Goal: Task Accomplishment & Management: Manage account settings

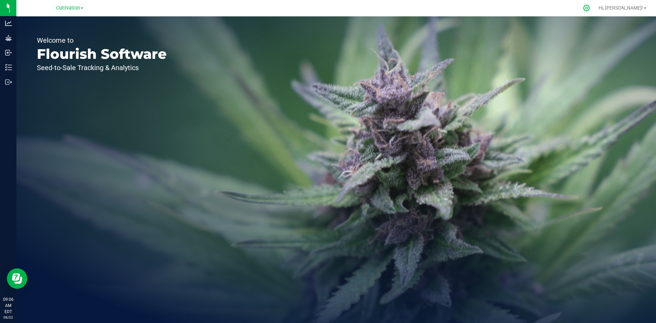
click at [596, 12] on div at bounding box center [586, 8] width 17 height 15
click at [590, 8] on icon at bounding box center [586, 7] width 7 height 7
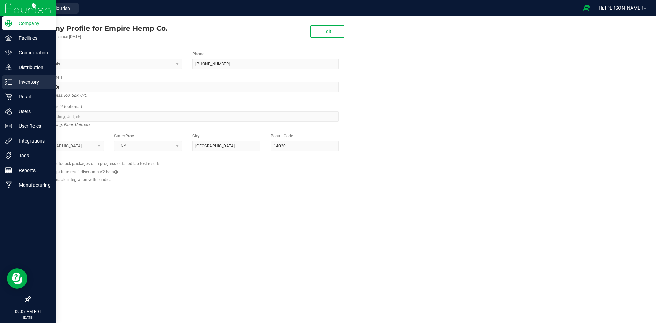
click at [22, 76] on div "Inventory" at bounding box center [29, 82] width 54 height 14
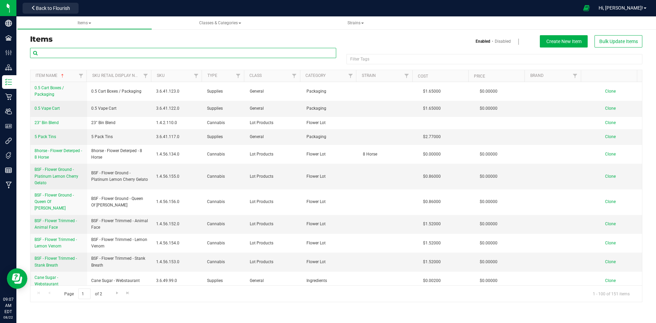
click at [95, 55] on input "text" at bounding box center [183, 53] width 306 height 10
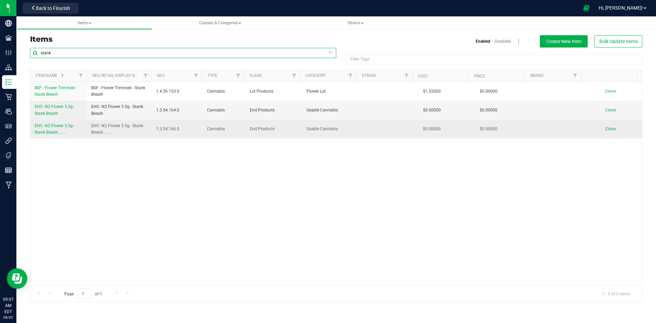
type input "stank"
click at [61, 128] on span "EHC- N2 Flower 3.5g - Stank Breath........" at bounding box center [55, 128] width 40 height 11
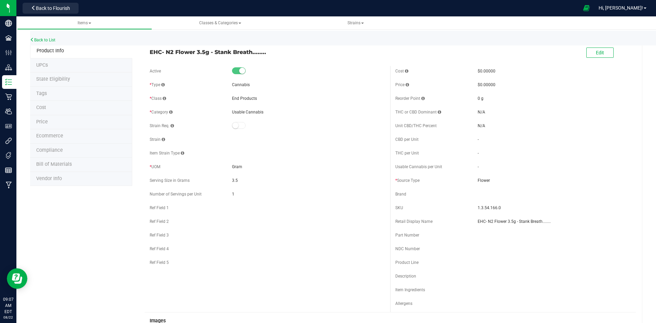
click at [237, 72] on span at bounding box center [239, 70] width 14 height 7
click at [587, 47] on div "Edit" at bounding box center [600, 53] width 27 height 14
click at [587, 49] on button "Edit" at bounding box center [600, 53] width 27 height 10
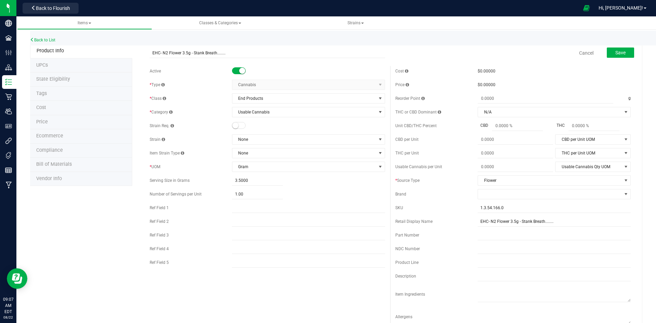
click at [238, 69] on span at bounding box center [239, 70] width 14 height 7
click at [616, 53] on span "Save" at bounding box center [621, 52] width 10 height 5
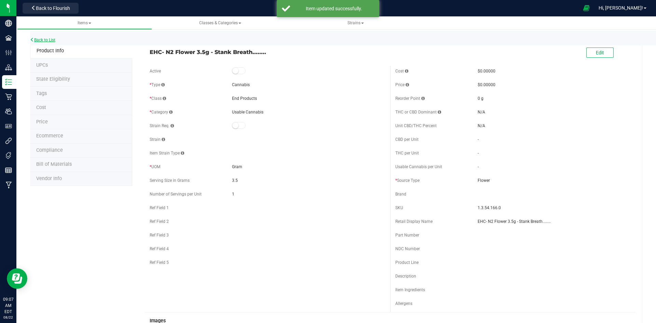
click at [51, 40] on link "Back to List" at bounding box center [42, 40] width 25 height 5
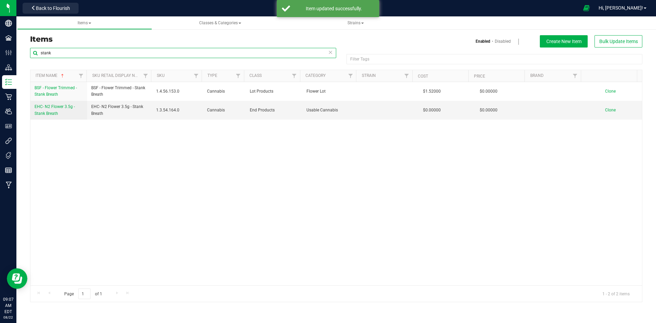
click at [96, 54] on input "stank" at bounding box center [183, 53] width 306 height 10
type input "s"
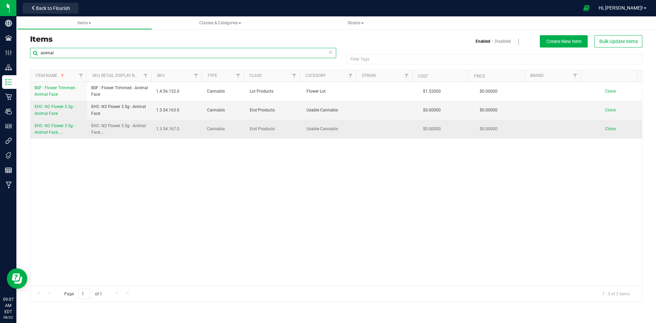
type input "animal"
click at [58, 129] on link "EHC- N2 Flower 3.5g - Animal Face....." at bounding box center [59, 129] width 49 height 13
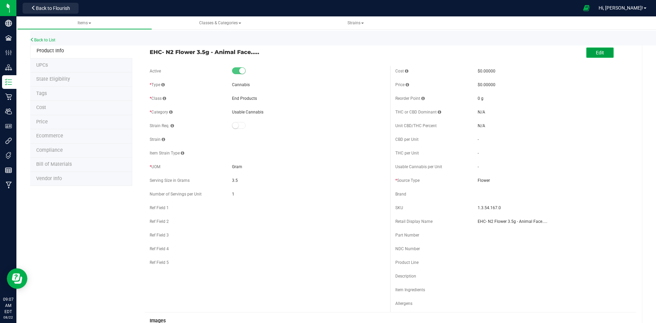
click at [591, 54] on button "Edit" at bounding box center [600, 53] width 27 height 10
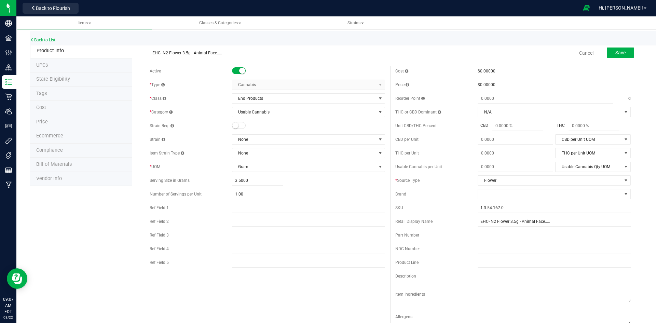
click at [242, 70] on small at bounding box center [242, 71] width 6 height 6
click at [607, 57] on button "Save" at bounding box center [620, 53] width 27 height 10
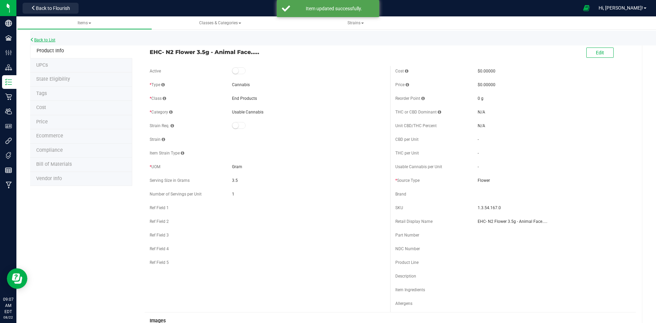
click at [55, 40] on link "Back to List" at bounding box center [42, 40] width 25 height 5
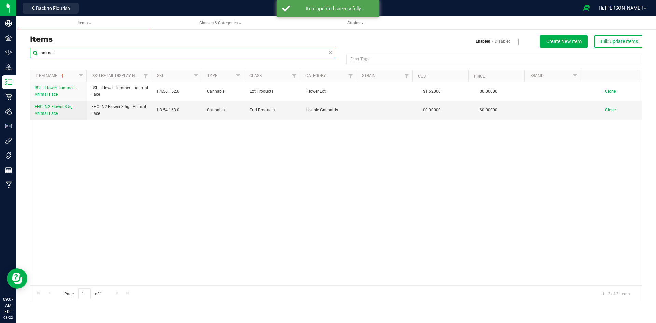
click at [100, 54] on input "animal" at bounding box center [183, 53] width 306 height 10
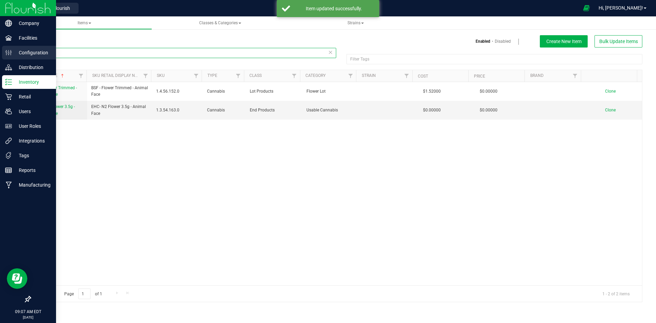
drag, startPoint x: 95, startPoint y: 55, endPoint x: 8, endPoint y: 53, distance: 87.2
click at [8, 53] on div "Company Facilities Configuration Distribution Inventory Retail Users User Roles…" at bounding box center [328, 161] width 656 height 323
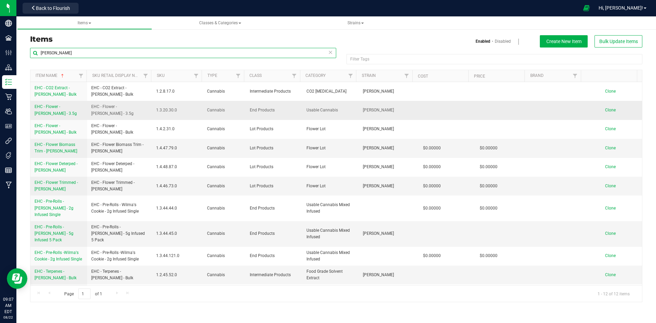
scroll to position [24, 0]
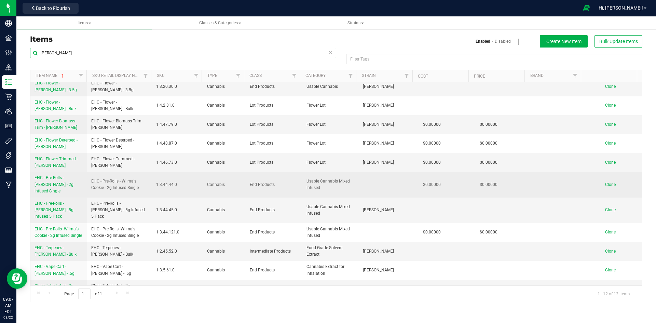
type input "wilma"
click at [69, 181] on link "EHC - Pre-Rolls - Wilma - 2g Infused Single" at bounding box center [59, 185] width 49 height 20
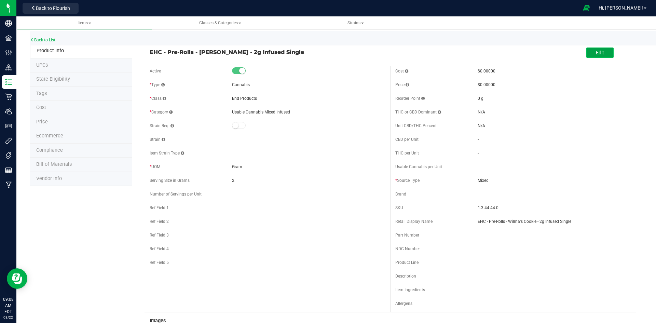
click at [594, 56] on button "Edit" at bounding box center [600, 53] width 27 height 10
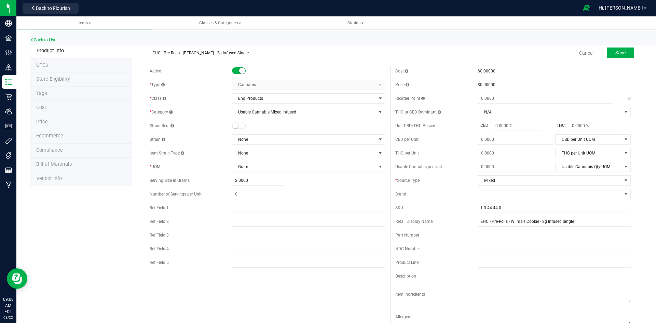
click at [236, 71] on span at bounding box center [239, 70] width 14 height 7
click at [615, 56] on button "Save" at bounding box center [620, 53] width 27 height 10
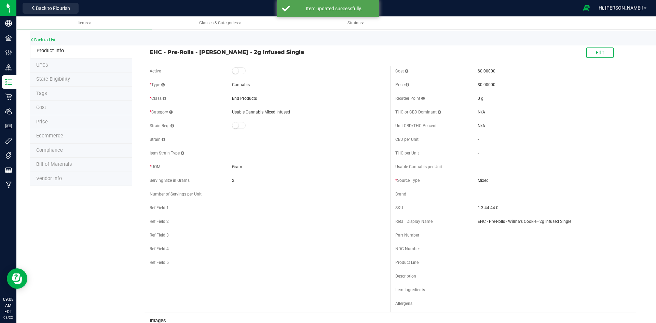
click at [51, 40] on link "Back to List" at bounding box center [42, 40] width 25 height 5
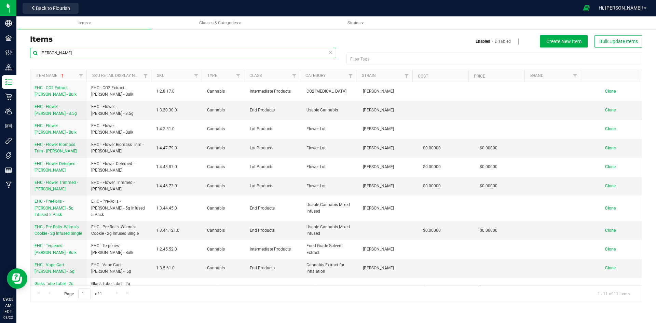
click at [103, 52] on input "wilma" at bounding box center [183, 53] width 306 height 10
type input "w"
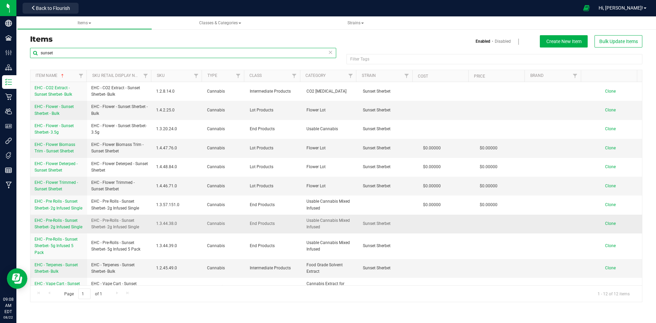
type input "sunset"
click at [78, 221] on span "EHC - Pre-Rolls - Sunset Sherbet- 2g Infused Single" at bounding box center [59, 223] width 48 height 11
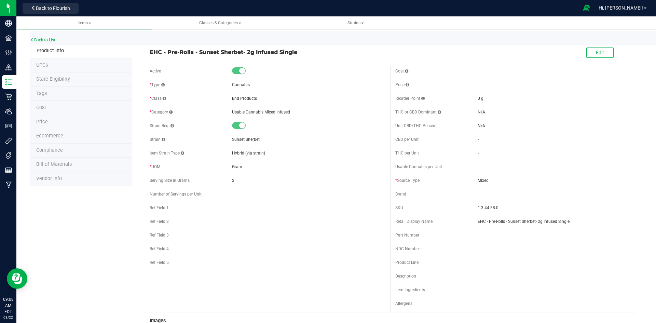
click at [238, 77] on div "Active * Type Cannabis * Class End Products * Category" at bounding box center [268, 168] width 246 height 205
click at [588, 51] on button "Edit" at bounding box center [600, 53] width 27 height 10
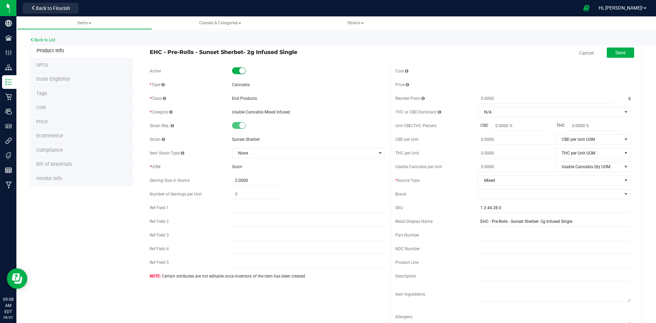
click at [239, 69] on small at bounding box center [242, 71] width 6 height 6
click at [616, 52] on span "Save" at bounding box center [621, 52] width 10 height 5
click at [34, 40] on icon at bounding box center [32, 40] width 4 height 4
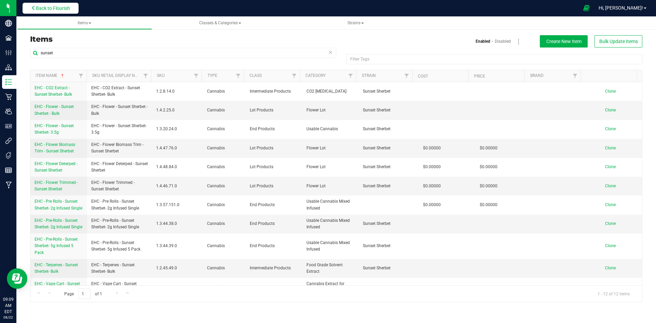
click at [60, 9] on span "Back to Flourish" at bounding box center [53, 7] width 34 height 5
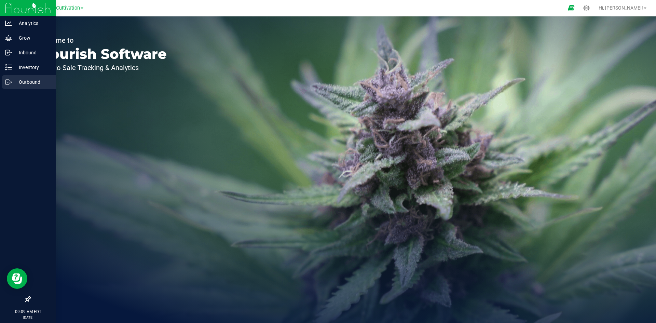
click at [18, 80] on p "Outbound" at bounding box center [32, 82] width 41 height 8
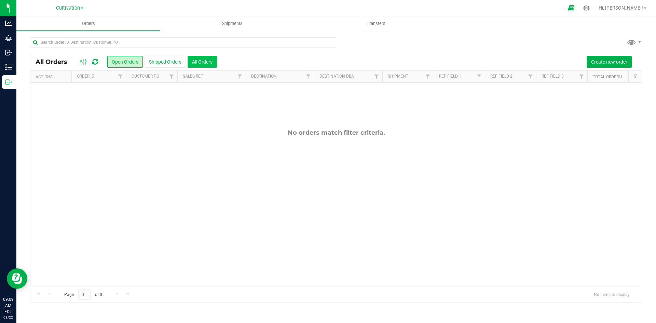
click at [209, 63] on button "All Orders" at bounding box center [202, 62] width 29 height 12
click at [79, 10] on span "Cultivation" at bounding box center [68, 8] width 24 height 6
click at [78, 33] on link "Empire Hemp Co." at bounding box center [70, 33] width 100 height 9
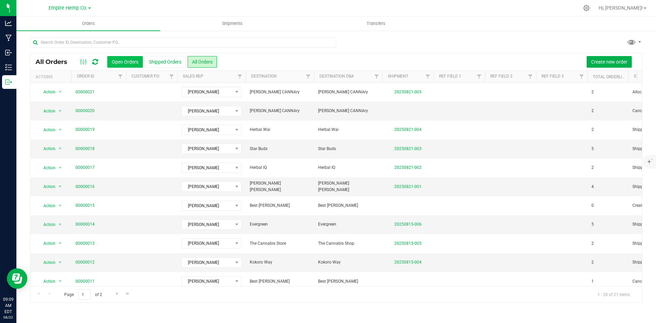
click at [136, 62] on button "Open Orders" at bounding box center [125, 62] width 36 height 12
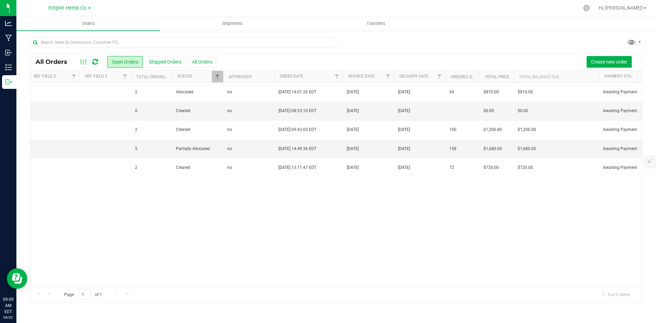
scroll to position [0, 520]
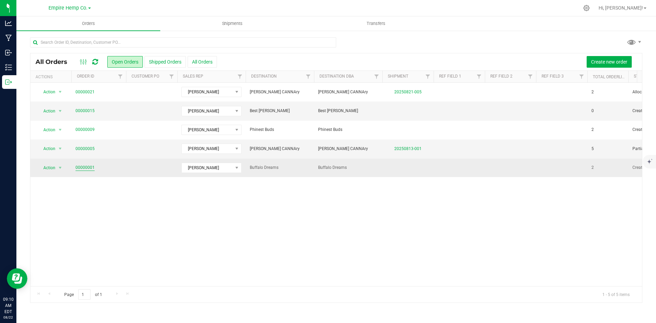
click at [83, 170] on link "00000001" at bounding box center [85, 167] width 19 height 6
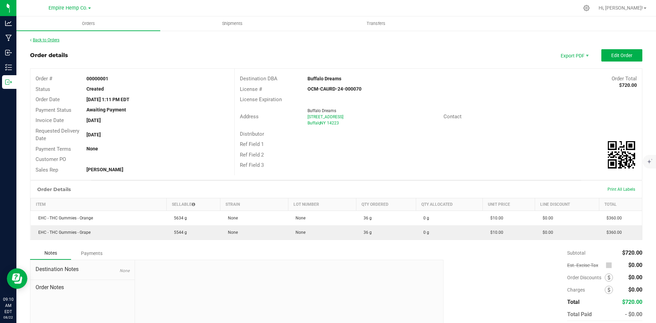
click at [40, 41] on link "Back to Orders" at bounding box center [44, 40] width 29 height 5
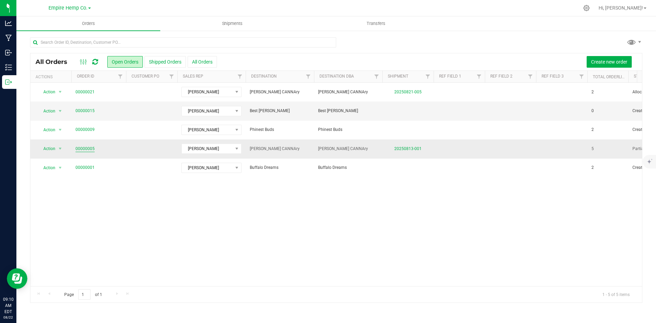
click at [86, 150] on link "00000005" at bounding box center [85, 149] width 19 height 6
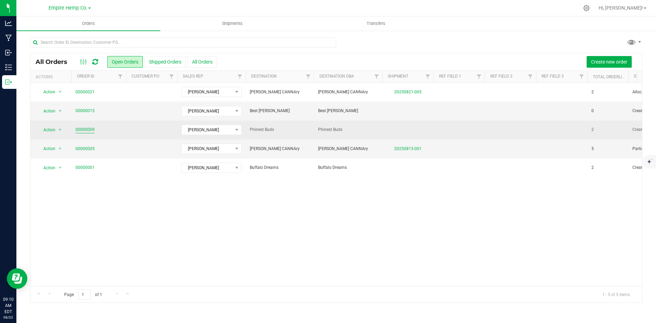
click at [88, 129] on link "00000009" at bounding box center [85, 129] width 19 height 6
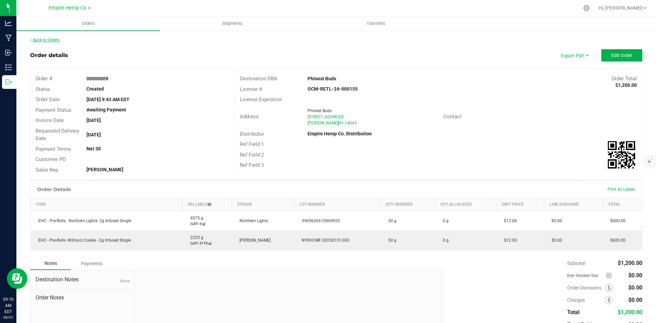
click at [45, 40] on link "Back to Orders" at bounding box center [44, 40] width 29 height 5
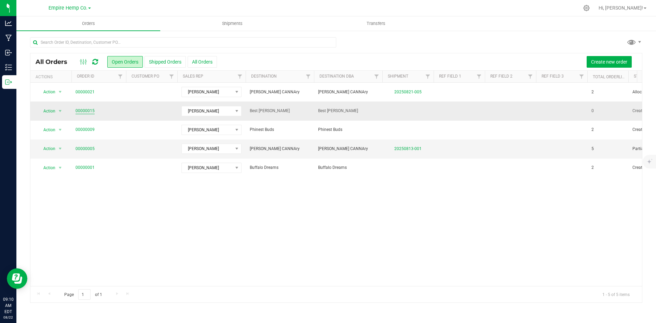
click at [88, 108] on link "00000015" at bounding box center [85, 111] width 19 height 6
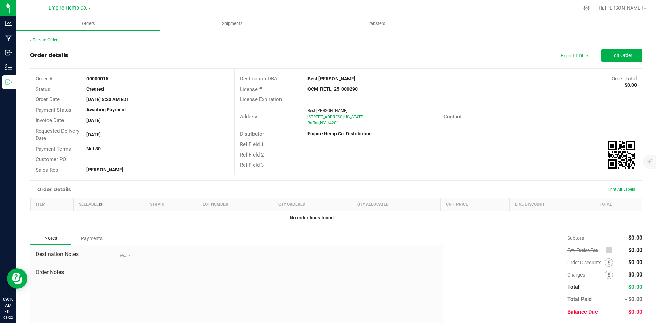
click at [50, 39] on link "Back to Orders" at bounding box center [44, 40] width 29 height 5
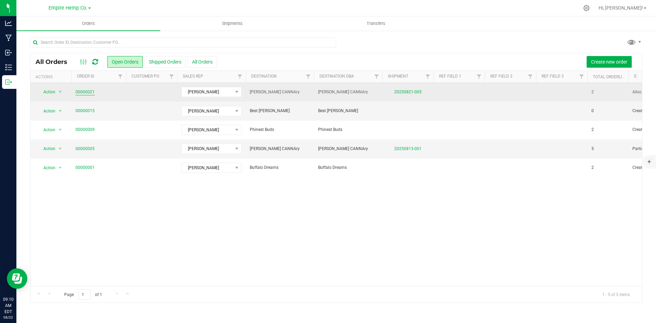
click at [87, 91] on link "00000021" at bounding box center [85, 92] width 19 height 6
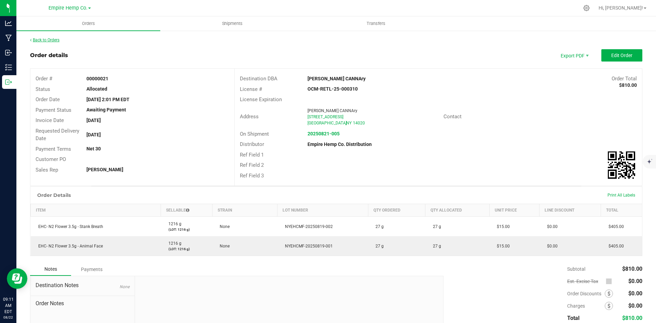
click at [45, 39] on link "Back to Orders" at bounding box center [44, 40] width 29 height 5
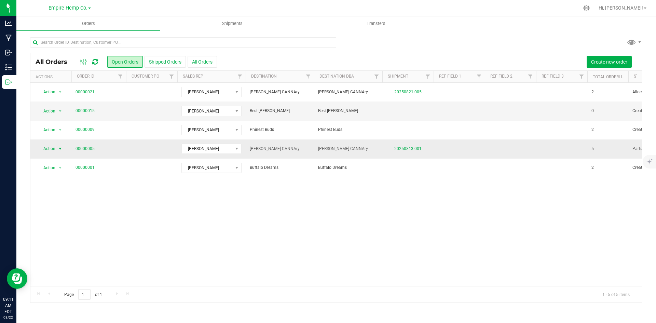
click at [59, 150] on span "select" at bounding box center [59, 148] width 5 height 5
click at [65, 161] on li "Cancel order" at bounding box center [63, 160] width 51 height 10
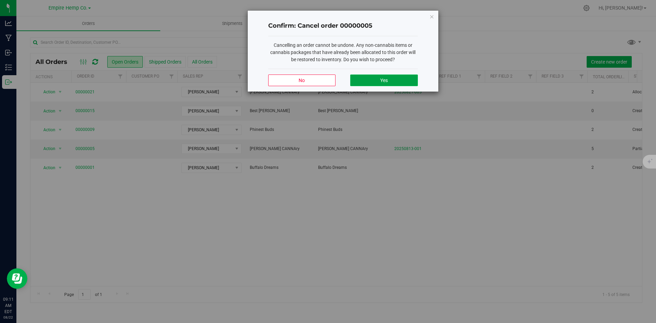
click at [361, 81] on button "Yes" at bounding box center [383, 81] width 67 height 12
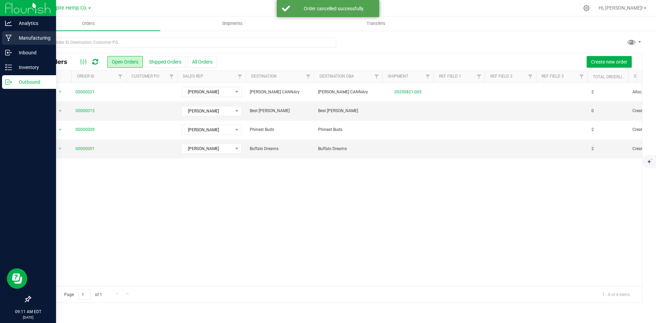
click at [2, 37] on div "Manufacturing" at bounding box center [29, 38] width 54 height 14
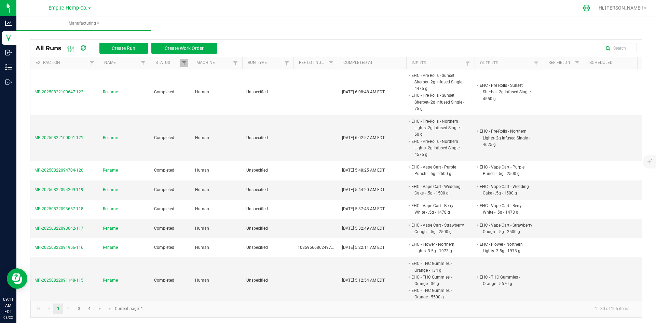
click at [592, 7] on div at bounding box center [587, 7] width 10 height 7
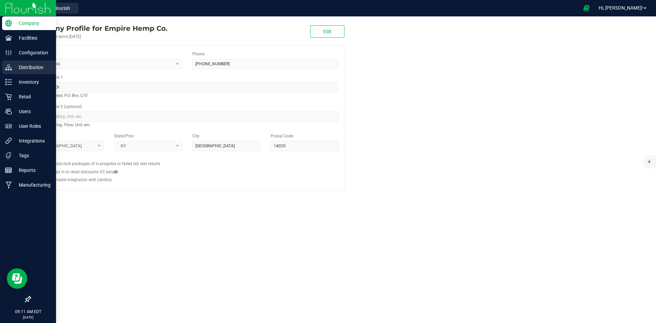
click at [25, 74] on link "Distribution" at bounding box center [28, 68] width 56 height 15
drag, startPoint x: 24, startPoint y: 81, endPoint x: 31, endPoint y: 77, distance: 8.9
click at [24, 81] on p "Inventory" at bounding box center [32, 82] width 41 height 8
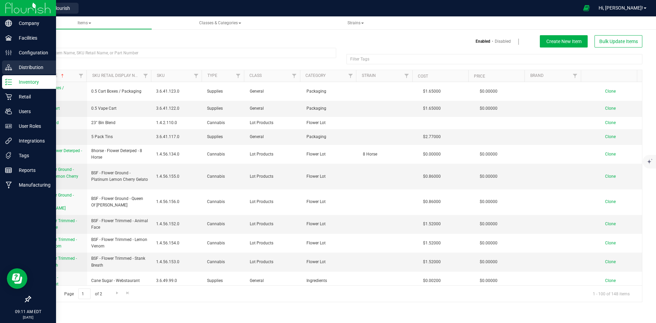
click at [10, 70] on icon at bounding box center [11, 69] width 2 height 2
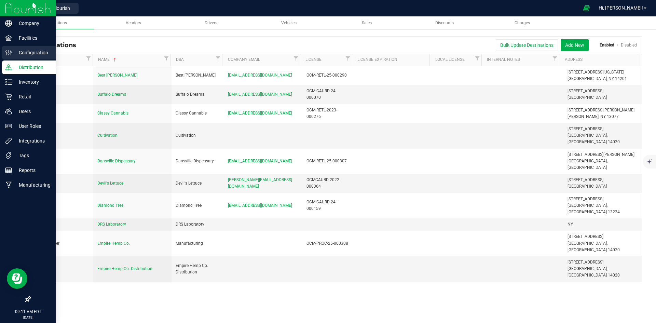
click at [7, 52] on icon at bounding box center [8, 52] width 7 height 7
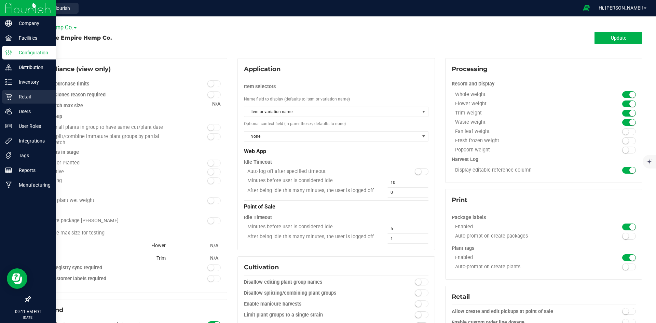
click at [33, 92] on div "Retail" at bounding box center [29, 97] width 54 height 14
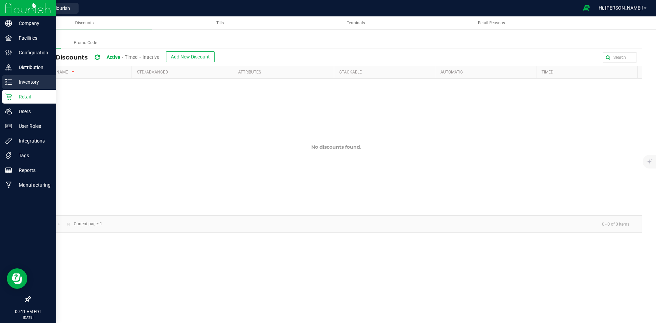
click at [37, 86] on div "Inventory" at bounding box center [29, 82] width 54 height 14
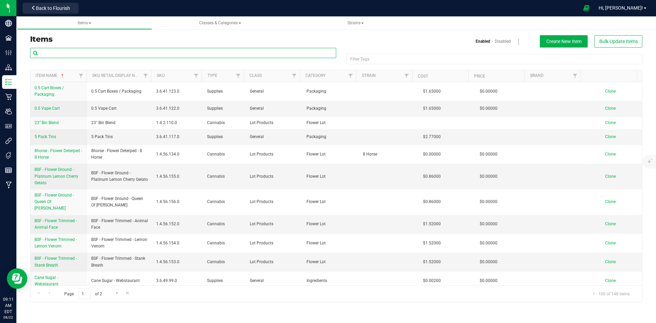
click at [159, 57] on input "text" at bounding box center [183, 53] width 306 height 10
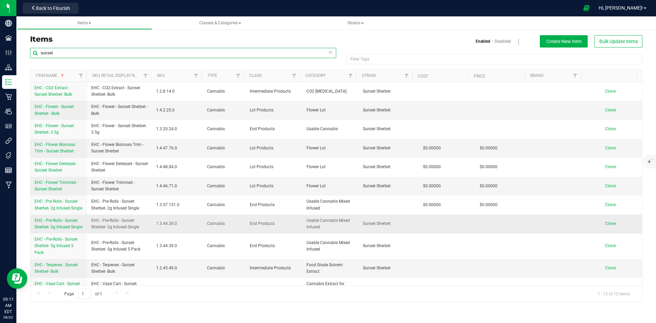
type input "sunset"
click at [75, 222] on span "EHC - Pre-Rolls - Sunset Sherbet- 2g Infused Single" at bounding box center [59, 223] width 48 height 11
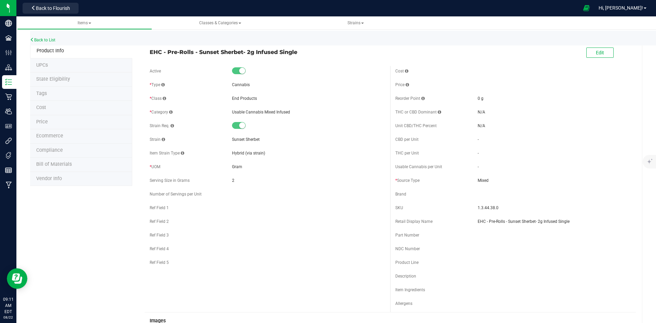
click at [239, 71] on small at bounding box center [242, 71] width 6 height 6
click at [594, 57] on button "Edit" at bounding box center [600, 53] width 27 height 10
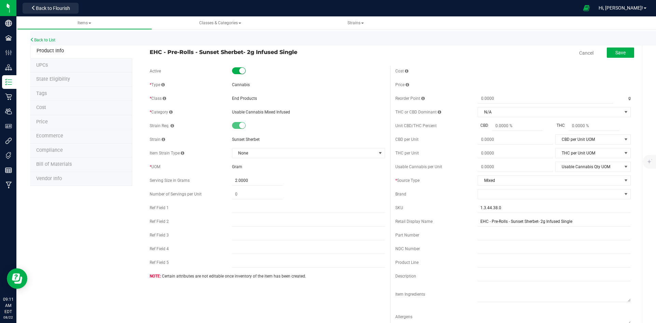
click at [236, 75] on div "Active" at bounding box center [268, 71] width 236 height 10
drag, startPoint x: 241, startPoint y: 70, endPoint x: 245, endPoint y: 69, distance: 4.9
click at [241, 70] on small at bounding box center [242, 71] width 6 height 6
click at [610, 57] on button "Save" at bounding box center [620, 53] width 27 height 10
click at [232, 72] on small at bounding box center [235, 71] width 6 height 6
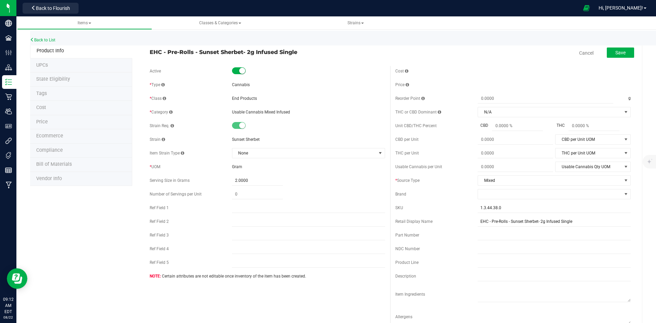
click at [242, 69] on small at bounding box center [242, 71] width 6 height 6
click at [291, 77] on div "Active * Type Cannabis * Class End Products * Category" at bounding box center [268, 175] width 246 height 219
click at [239, 126] on small at bounding box center [242, 125] width 6 height 6
click at [240, 126] on small at bounding box center [242, 125] width 6 height 6
click at [233, 67] on span at bounding box center [239, 70] width 14 height 7
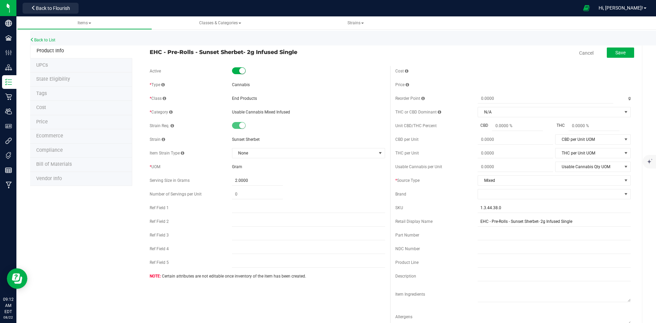
click at [241, 126] on small at bounding box center [242, 125] width 6 height 6
click at [73, 11] on button "Back to Flourish" at bounding box center [51, 8] width 56 height 11
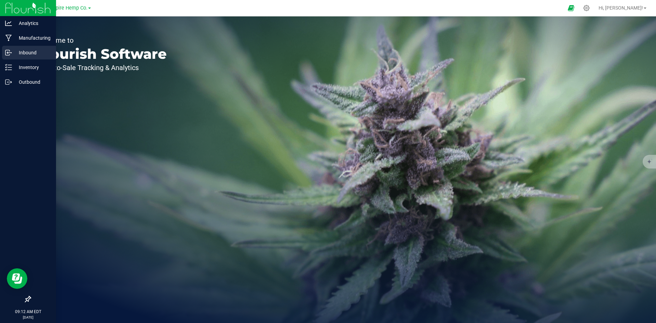
click at [15, 51] on p "Inbound" at bounding box center [32, 53] width 41 height 8
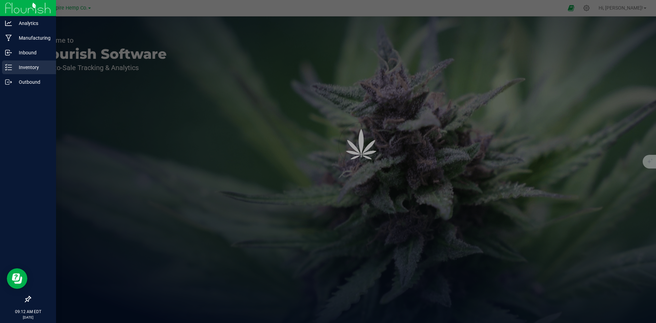
click at [33, 64] on p "Inventory" at bounding box center [32, 67] width 41 height 8
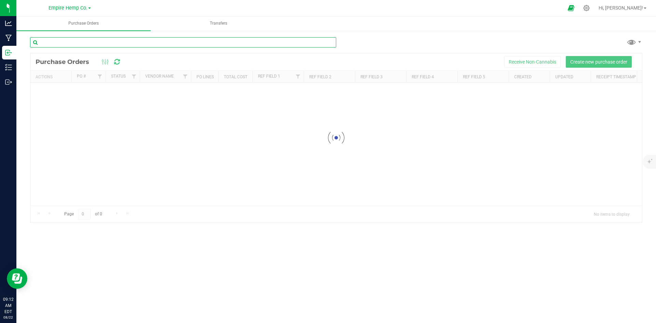
click at [108, 43] on input "text" at bounding box center [183, 42] width 306 height 10
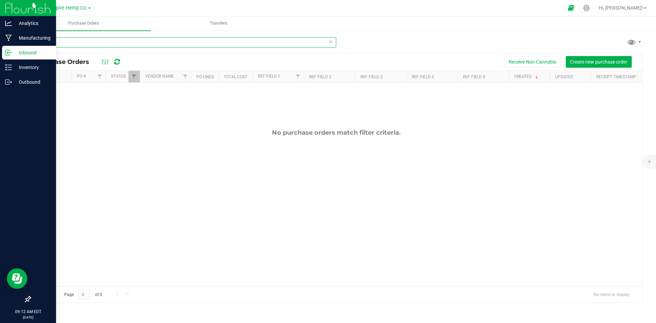
type input "sunset"
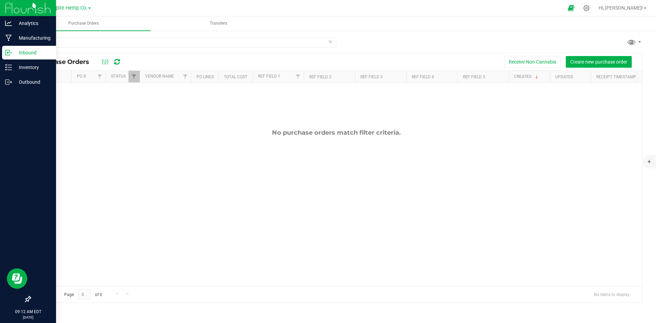
click at [21, 60] on link "Inbound" at bounding box center [28, 53] width 56 height 15
click at [23, 63] on div "Inventory" at bounding box center [29, 68] width 54 height 14
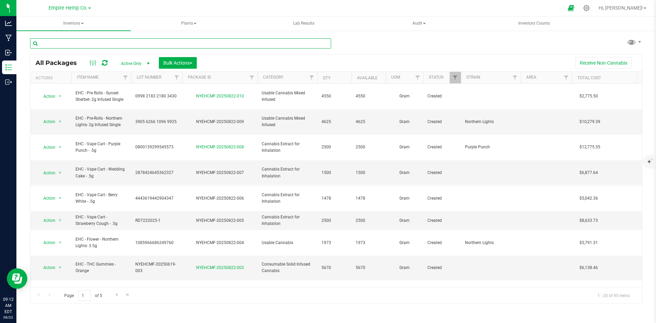
click at [64, 45] on input "text" at bounding box center [180, 43] width 301 height 10
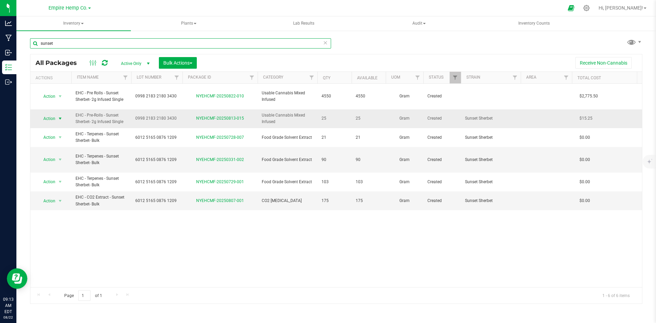
type input "sunset"
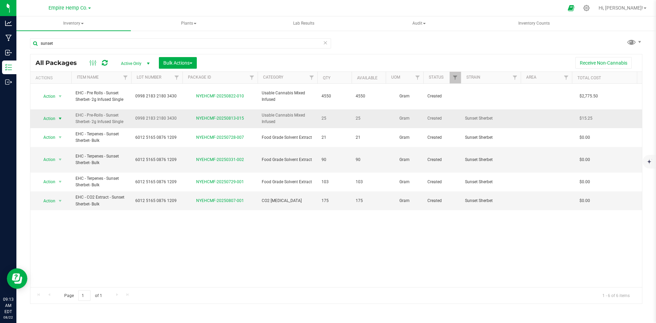
click at [62, 116] on span "select" at bounding box center [59, 118] width 5 height 5
click at [68, 145] on li "Edit attributes" at bounding box center [59, 143] width 43 height 10
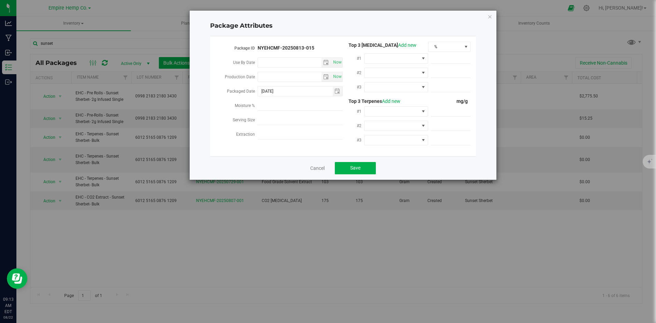
click at [326, 166] on div "Cancel Save" at bounding box center [343, 168] width 266 height 24
click at [315, 166] on link "Cancel" at bounding box center [317, 168] width 14 height 7
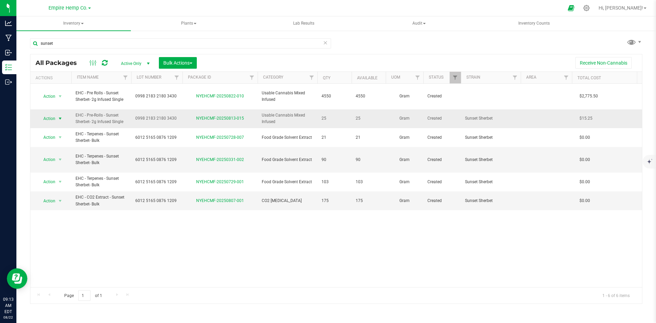
click at [53, 114] on span "Action" at bounding box center [46, 119] width 18 height 10
click at [177, 223] on div "Action Action Adjust qty Create package Edit attributes Global inventory Locate…" at bounding box center [336, 185] width 612 height 203
click at [48, 115] on span "Action" at bounding box center [46, 119] width 18 height 10
click at [142, 198] on div "Action Action Adjust qty Create package Edit attributes Global inventory Locate…" at bounding box center [336, 185] width 612 height 203
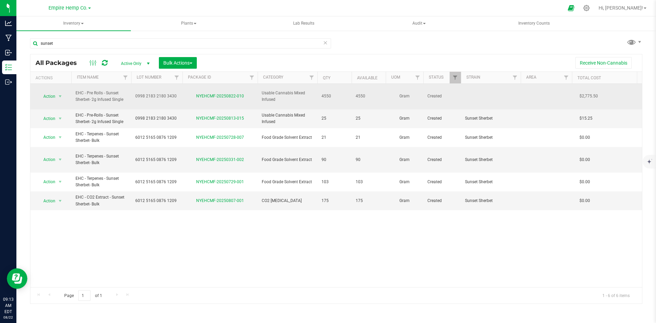
drag, startPoint x: 135, startPoint y: 91, endPoint x: 176, endPoint y: 96, distance: 42.0
click at [176, 96] on td "0998 2183 2180 3430" at bounding box center [156, 97] width 51 height 26
drag, startPoint x: 135, startPoint y: 94, endPoint x: 178, endPoint y: 92, distance: 43.4
click at [178, 92] on input "0998 2183 2180 3430" at bounding box center [155, 96] width 49 height 11
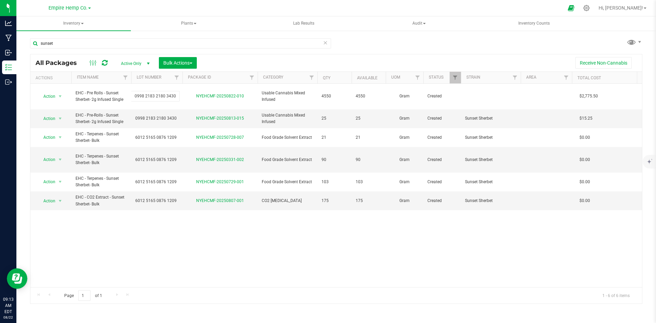
click at [144, 201] on div "Action Action Adjust qty Create package Edit attributes Global inventory Locate…" at bounding box center [336, 185] width 612 height 203
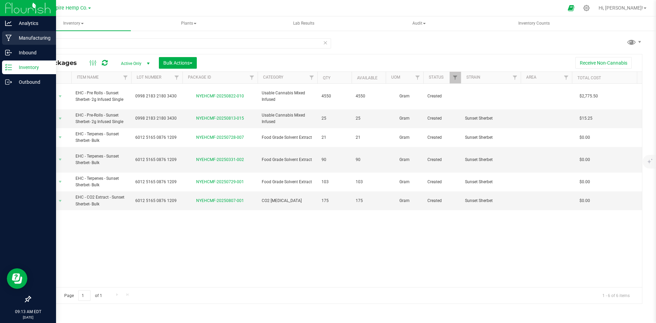
click at [12, 38] on icon at bounding box center [8, 38] width 6 height 7
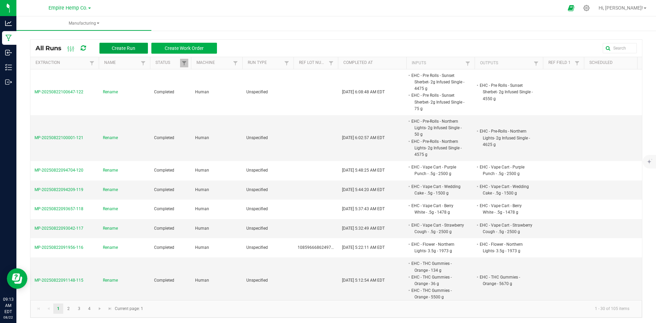
click at [119, 43] on button "Create Run" at bounding box center [123, 48] width 49 height 11
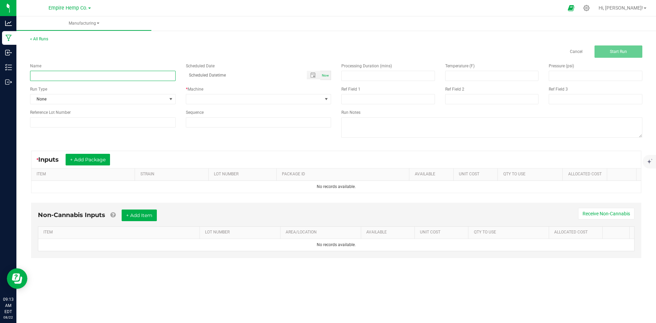
click at [101, 79] on input at bounding box center [103, 76] width 146 height 10
type input "Rename"
click at [65, 161] on span "Inputs" at bounding box center [51, 160] width 27 height 8
click at [78, 158] on button "+ Add Package" at bounding box center [88, 160] width 44 height 12
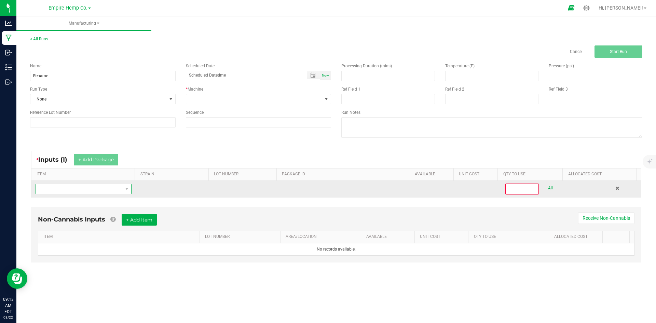
click at [77, 189] on span "NO DATA FOUND" at bounding box center [79, 189] width 87 height 10
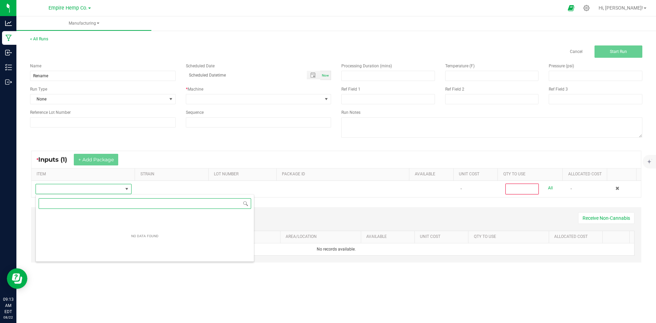
scroll to position [10, 94]
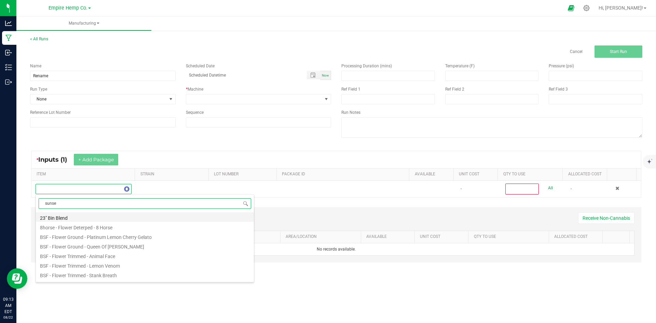
type input "sunset"
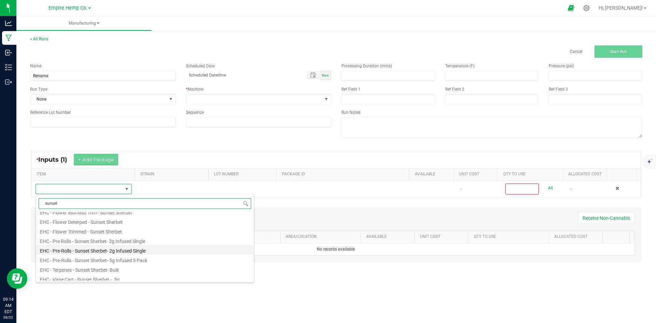
click at [97, 250] on li "EHC - Pre-Rolls - Sunset Sherbet- 2g Infused Single" at bounding box center [145, 250] width 218 height 10
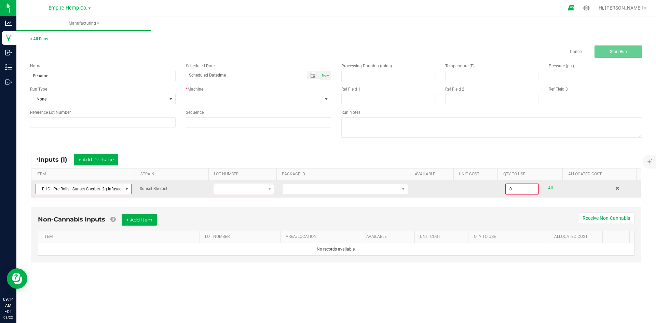
click at [245, 189] on span at bounding box center [239, 189] width 51 height 10
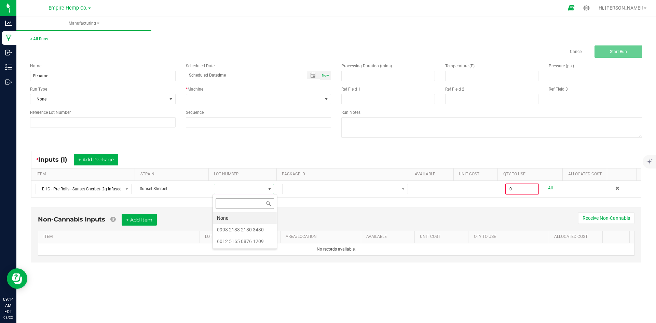
scroll to position [10, 60]
drag, startPoint x: 246, startPoint y: 228, endPoint x: 251, endPoint y: 224, distance: 5.3
click at [246, 228] on 3430 "0998 2183 2180 3430" at bounding box center [245, 230] width 64 height 12
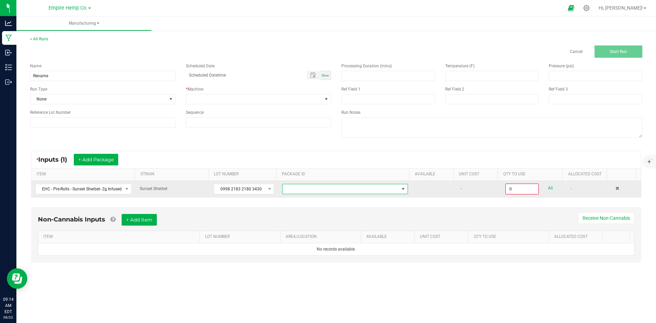
click at [307, 191] on span at bounding box center [341, 189] width 117 height 10
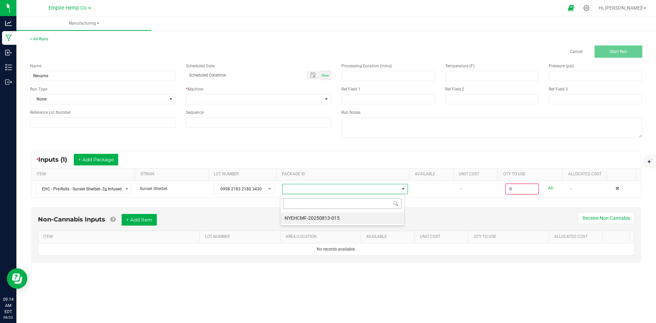
scroll to position [10, 125]
click at [310, 219] on li "NYEHCMF-20250813-015" at bounding box center [343, 218] width 124 height 12
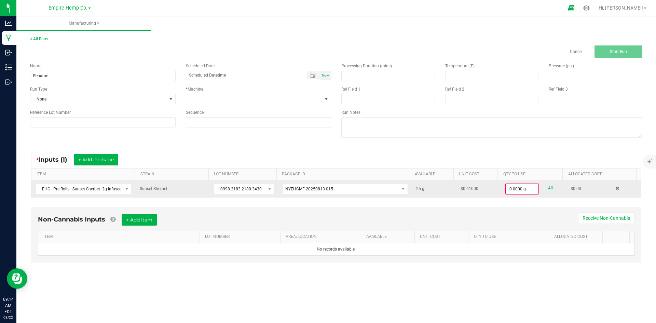
click at [548, 188] on link "All" at bounding box center [550, 188] width 5 height 9
type input "25.0000 g"
click at [208, 95] on span at bounding box center [254, 99] width 136 height 10
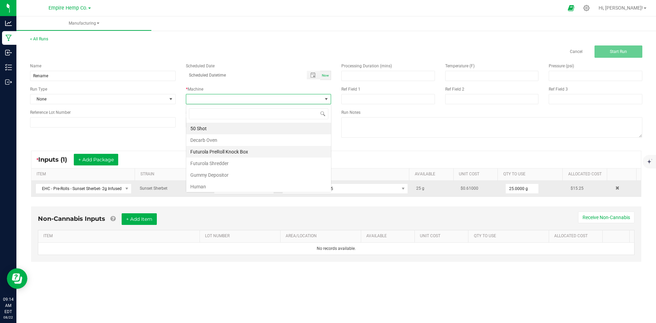
scroll to position [10, 145]
drag, startPoint x: 215, startPoint y: 185, endPoint x: 220, endPoint y: 185, distance: 4.8
click at [215, 185] on li "Human" at bounding box center [258, 187] width 145 height 12
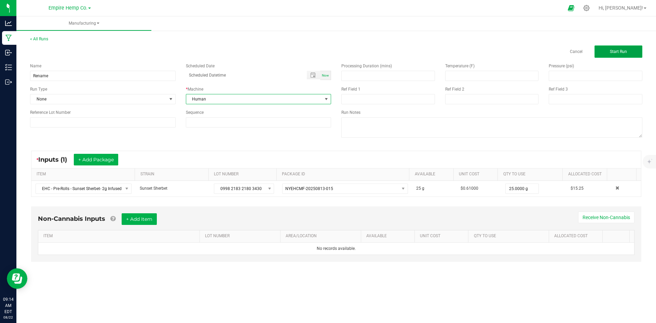
click at [627, 55] on button "Start Run" at bounding box center [619, 51] width 48 height 12
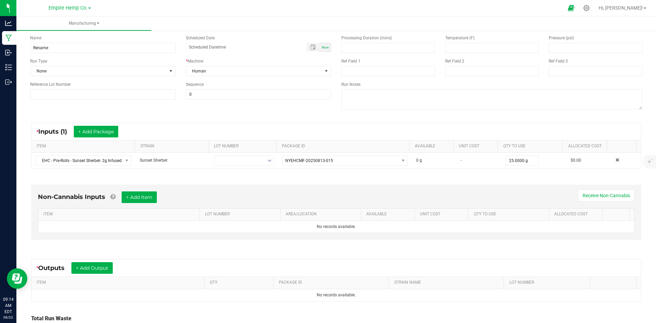
scroll to position [93, 0]
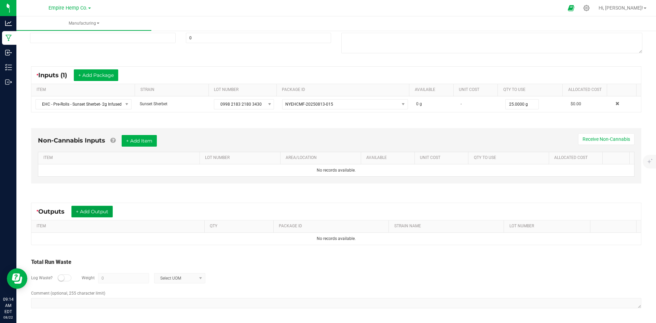
click at [84, 212] on button "+ Add Output" at bounding box center [91, 212] width 41 height 12
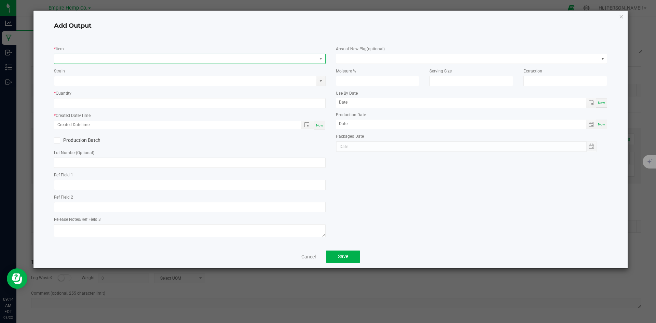
click at [107, 63] on span "NO DATA FOUND" at bounding box center [185, 59] width 263 height 10
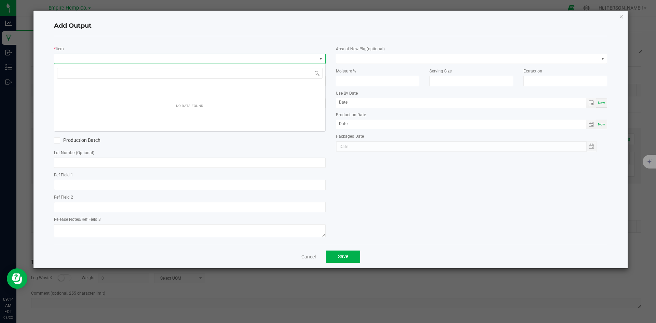
scroll to position [10, 272]
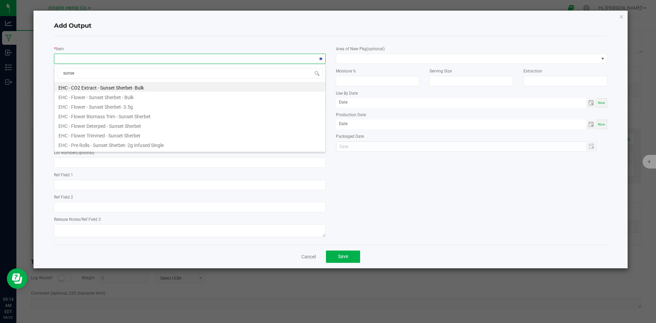
type input "sunset"
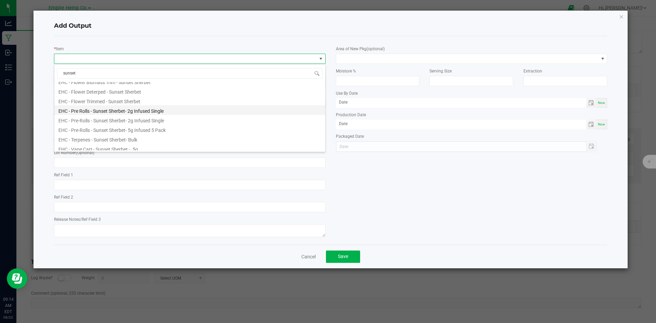
click at [105, 108] on li "EHC - Pre Rolls - Sunset Sherbet- 2g Infused Single" at bounding box center [189, 110] width 271 height 10
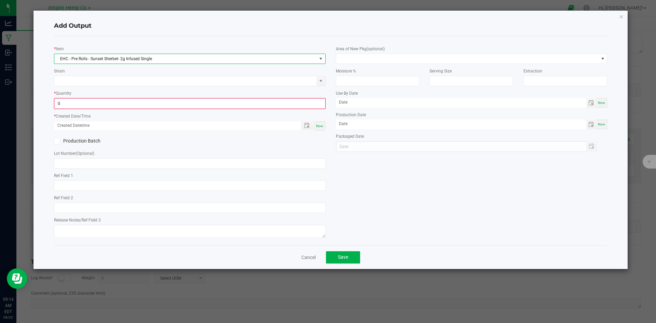
click at [105, 108] on input "0" at bounding box center [190, 104] width 270 height 10
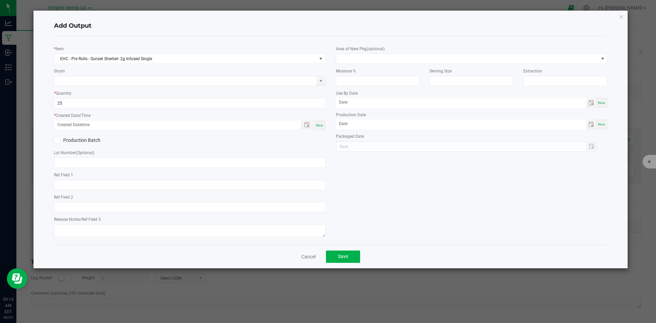
type input "25.0000 g"
click at [105, 88] on div "* Item EHC - Pre Rolls - Sunset Sherbet- 2g Infused Single Strain * Quantity 25…" at bounding box center [190, 141] width 282 height 198
click at [318, 124] on span "Now" at bounding box center [319, 125] width 7 height 4
type input "08/22/2025 9:14 AM"
type input "[DATE]"
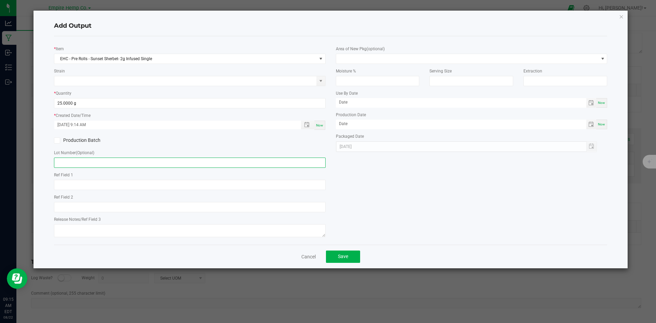
click at [154, 164] on input "text" at bounding box center [190, 163] width 272 height 10
paste input "0998 2183 2180 3430"
type input "0998 2183 2180 3430"
click at [348, 256] on span "Save" at bounding box center [343, 256] width 10 height 5
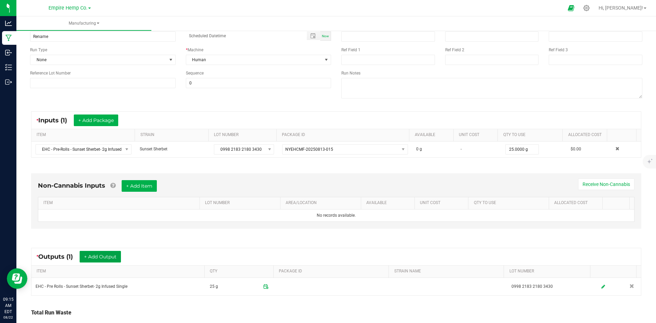
scroll to position [0, 0]
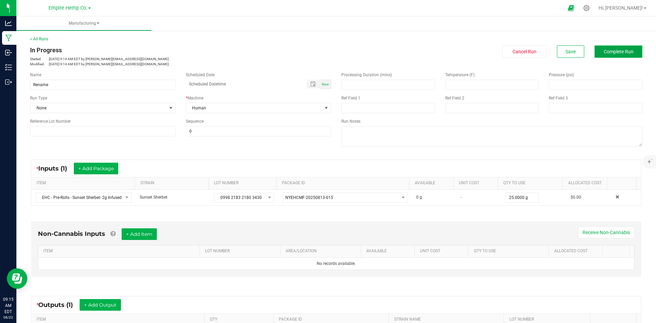
click at [600, 48] on button "Complete Run" at bounding box center [619, 51] width 48 height 12
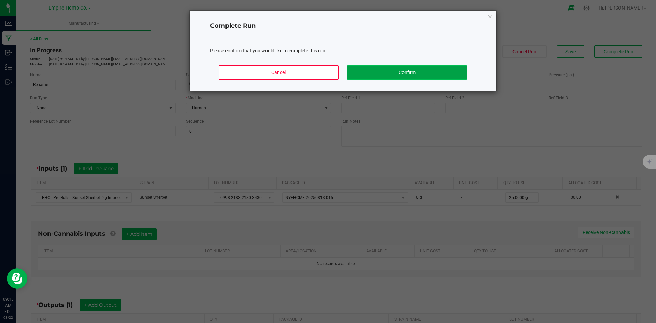
click at [417, 66] on button "Confirm" at bounding box center [407, 72] width 120 height 14
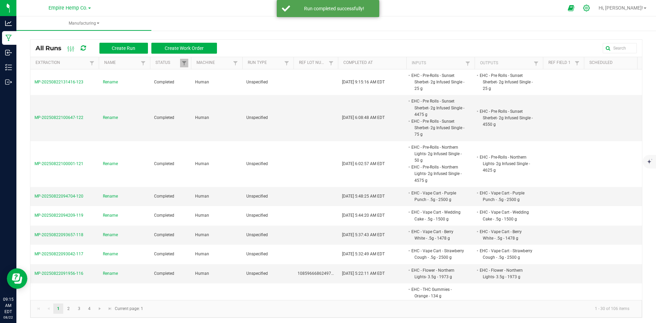
click at [590, 8] on icon at bounding box center [586, 7] width 7 height 7
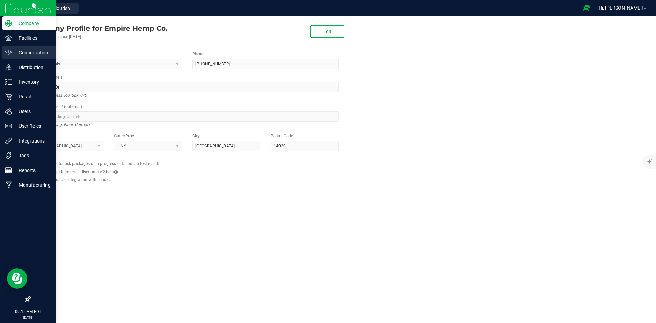
click at [23, 57] on div "Configuration" at bounding box center [29, 53] width 54 height 14
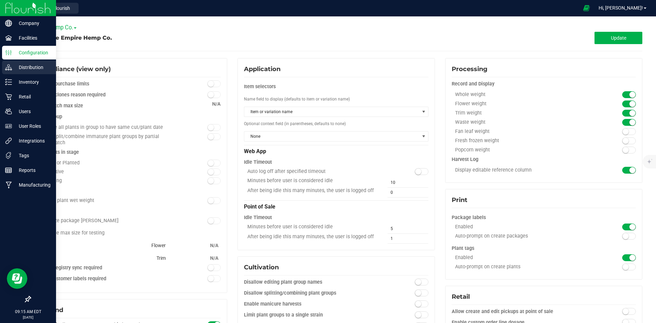
click at [25, 62] on div "Distribution" at bounding box center [29, 68] width 54 height 14
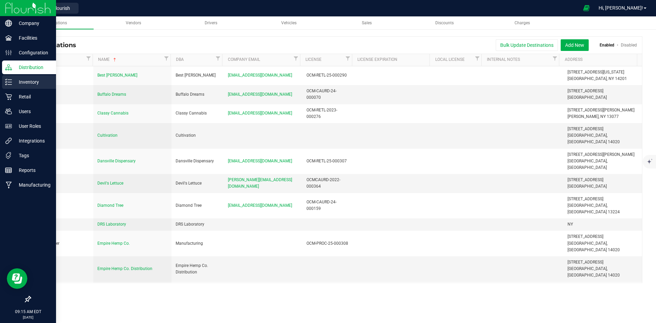
click at [27, 79] on p "Inventory" at bounding box center [32, 82] width 41 height 8
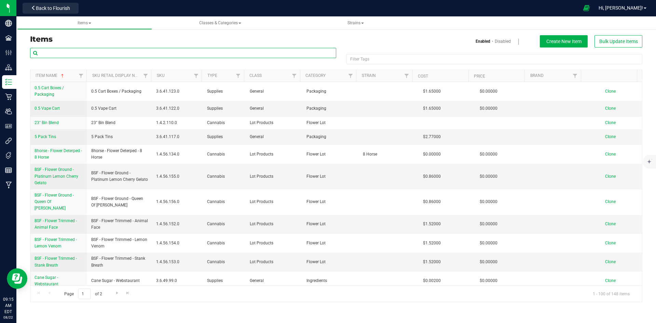
click at [197, 52] on input "text" at bounding box center [183, 53] width 306 height 10
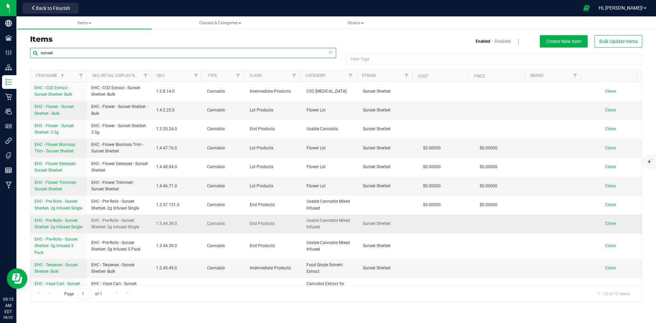
type input "sunset"
click at [68, 223] on span "EHC - Pre-Rolls - Sunset Sherbet- 2g Infused Single" at bounding box center [59, 223] width 48 height 11
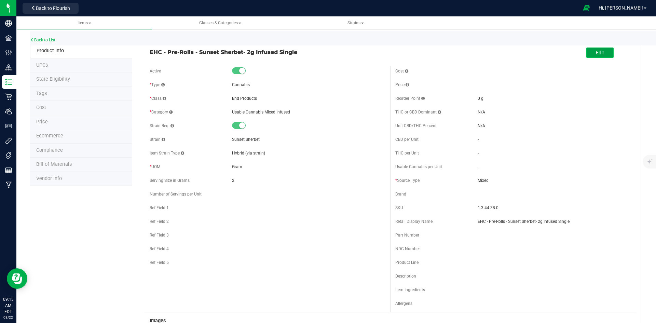
click at [587, 57] on button "Edit" at bounding box center [600, 53] width 27 height 10
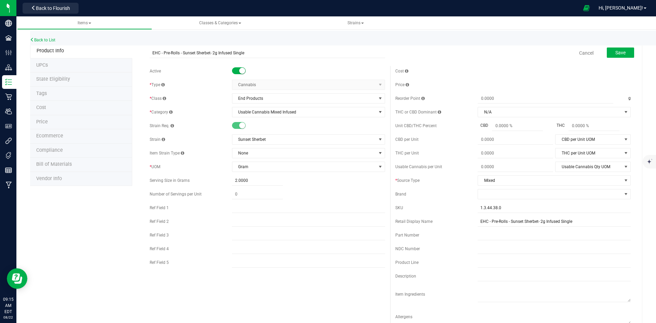
click at [242, 71] on small at bounding box center [242, 71] width 6 height 6
click at [618, 50] on span "Save" at bounding box center [621, 52] width 10 height 5
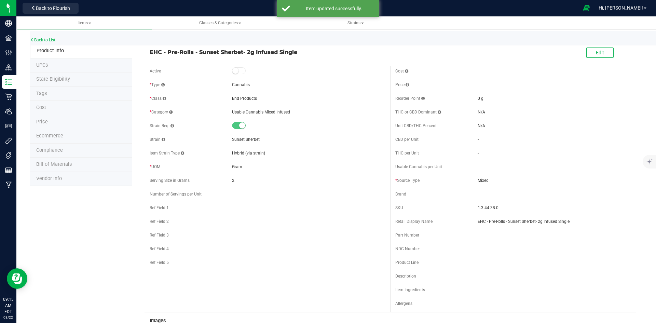
click at [48, 41] on link "Back to List" at bounding box center [42, 40] width 25 height 5
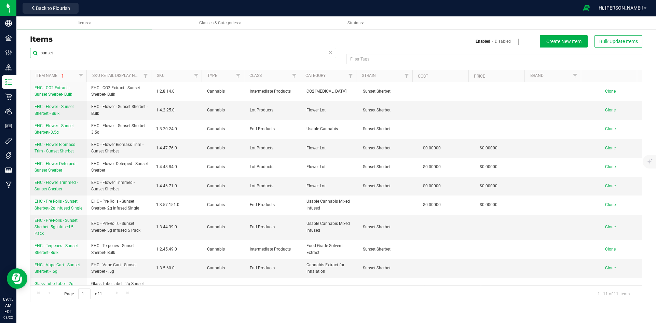
drag, startPoint x: 77, startPoint y: 52, endPoint x: 18, endPoint y: 46, distance: 58.4
click at [18, 46] on div "Items Enabled Disabled Create New Item Bulk Update Items sunset Filter Tags Fil…" at bounding box center [336, 164] width 640 height 289
click at [51, 59] on div at bounding box center [183, 56] width 306 height 16
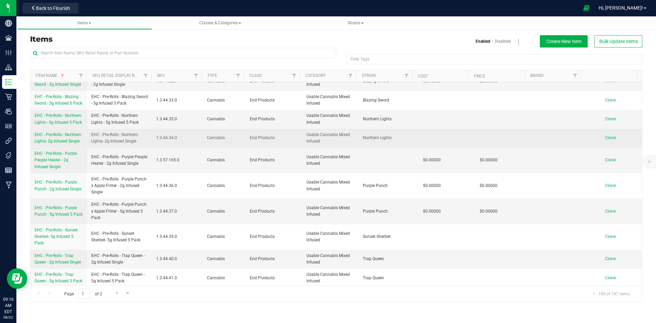
scroll to position [1162, 0]
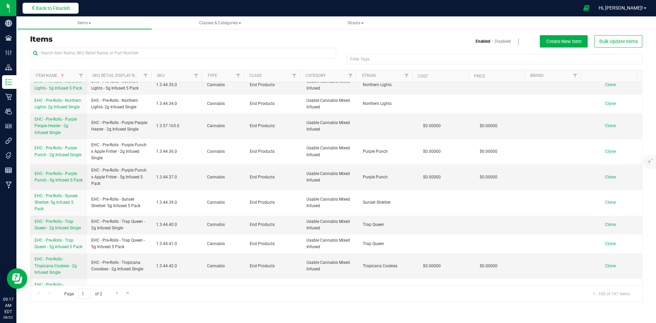
click at [54, 8] on span "Back to Flourish" at bounding box center [53, 7] width 34 height 5
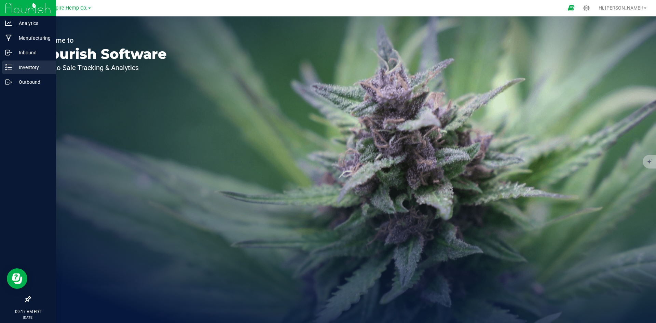
click at [15, 66] on p "Inventory" at bounding box center [32, 67] width 41 height 8
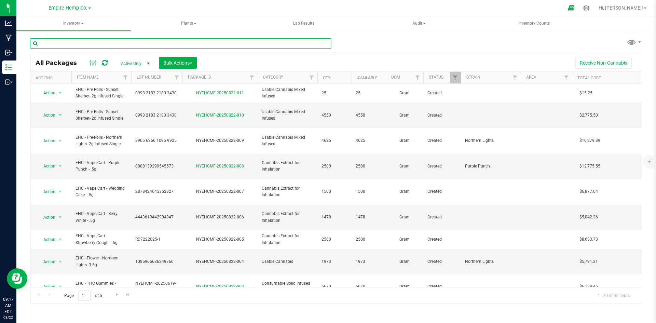
click at [142, 48] on input "text" at bounding box center [180, 43] width 301 height 10
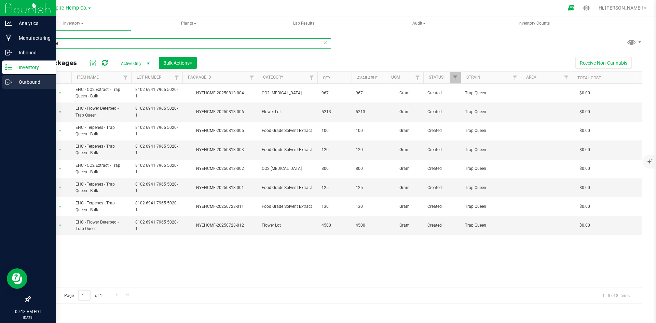
type input "trap quee"
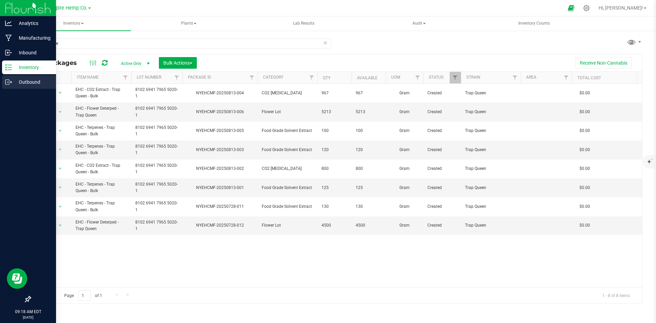
click at [28, 82] on p "Outbound" at bounding box center [32, 82] width 41 height 8
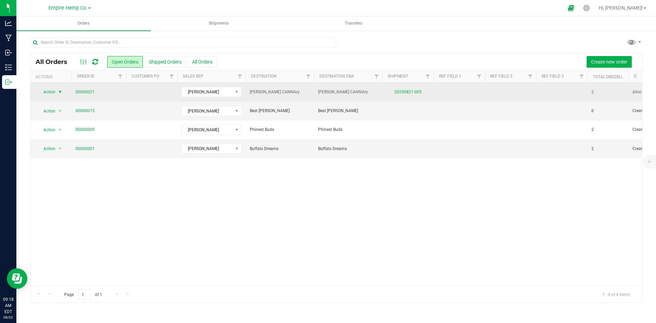
click at [57, 93] on span "select" at bounding box center [60, 92] width 9 height 10
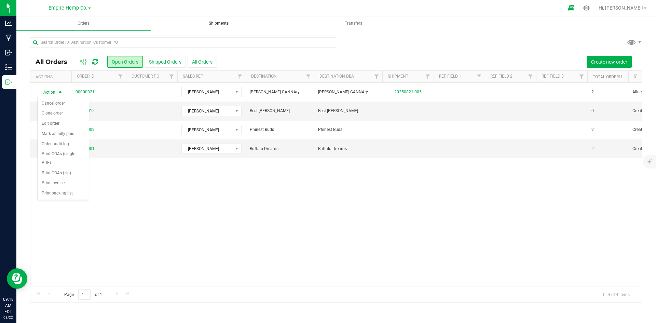
click at [217, 20] on uib-tab-heading "Shipments" at bounding box center [219, 24] width 134 height 14
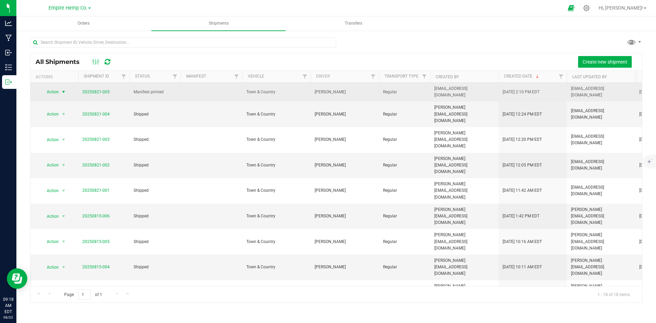
click at [62, 90] on span "select" at bounding box center [63, 91] width 5 height 5
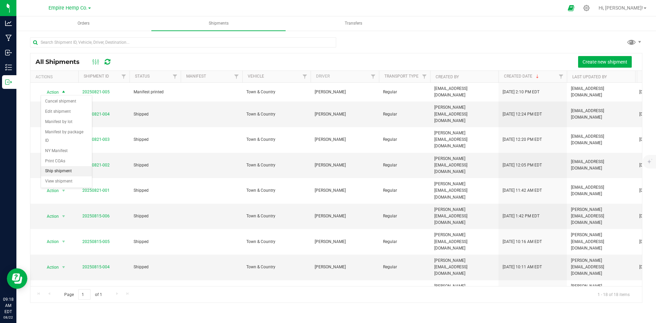
click at [65, 166] on li "Ship shipment" at bounding box center [66, 171] width 51 height 10
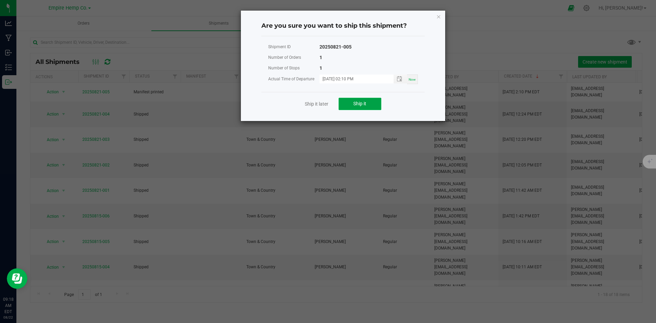
click at [345, 105] on button "Ship it" at bounding box center [360, 104] width 43 height 12
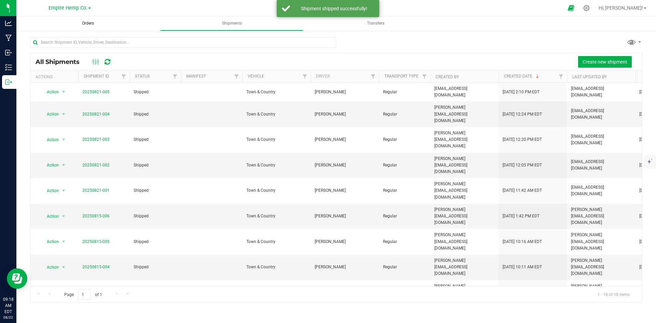
click at [83, 24] on span "Orders" at bounding box center [88, 24] width 30 height 6
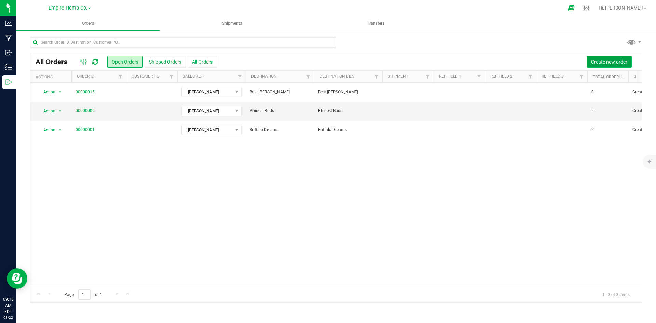
click at [602, 58] on button "Create new order" at bounding box center [609, 62] width 45 height 12
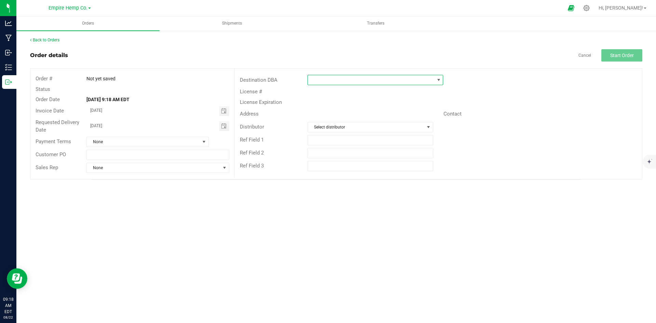
click at [441, 81] on span at bounding box center [438, 79] width 5 height 5
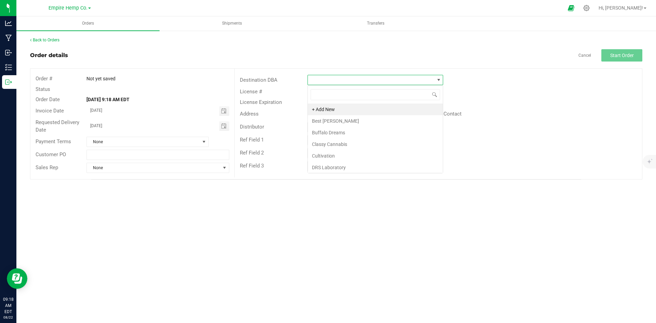
scroll to position [10, 136]
type input "pea"
click at [393, 106] on li "Peace , Love and Bud" at bounding box center [375, 110] width 135 height 12
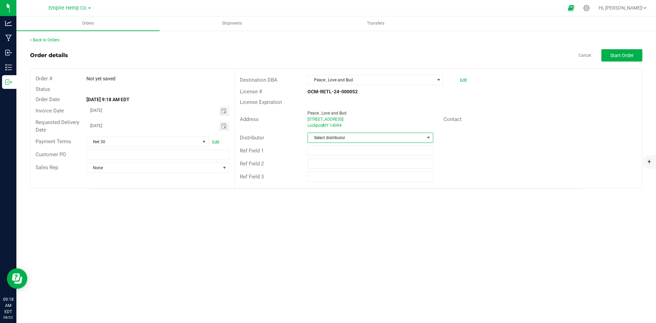
click at [390, 133] on span "Select distributor" at bounding box center [366, 138] width 116 height 10
click at [370, 190] on li "Empire Hemp Co. Distribution" at bounding box center [370, 191] width 125 height 12
click at [149, 169] on span "None" at bounding box center [153, 168] width 133 height 10
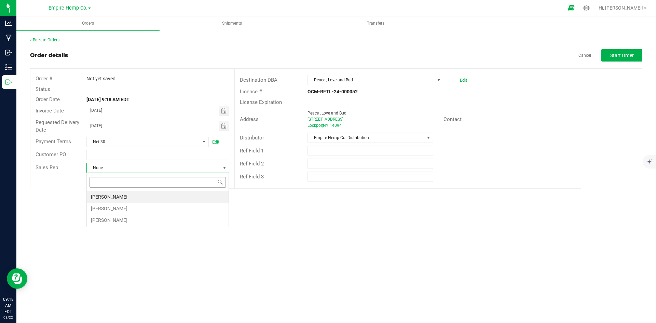
scroll to position [10, 143]
click at [130, 199] on li "[PERSON_NAME]" at bounding box center [158, 197] width 142 height 12
click at [632, 58] on span "Start Order" at bounding box center [623, 55] width 24 height 5
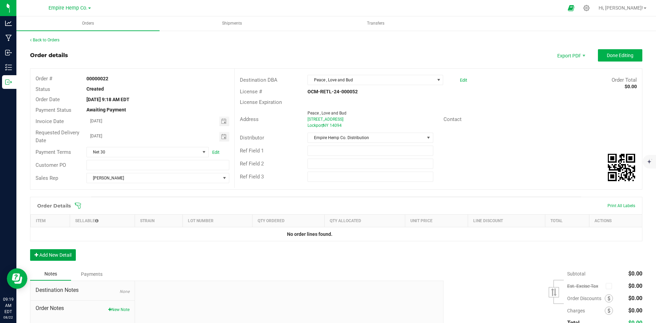
click at [48, 257] on button "Add New Detail" at bounding box center [53, 255] width 46 height 12
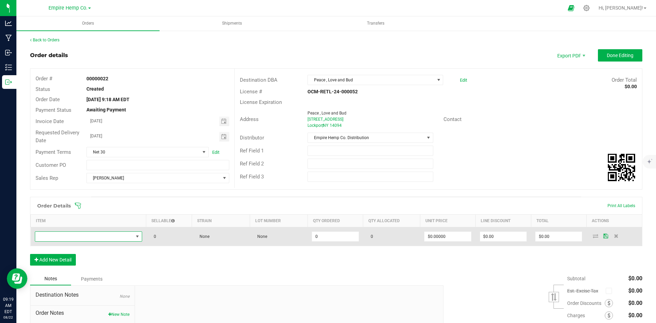
click at [135, 236] on span "NO DATA FOUND" at bounding box center [137, 236] width 5 height 5
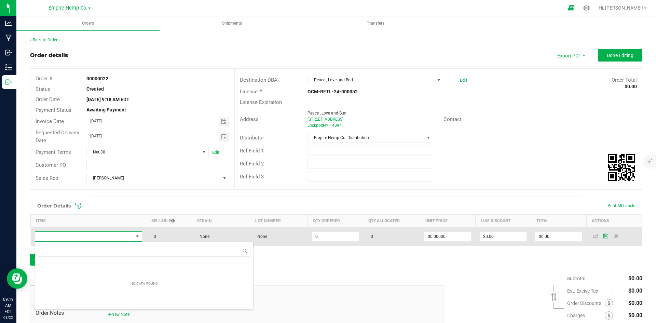
scroll to position [10, 106]
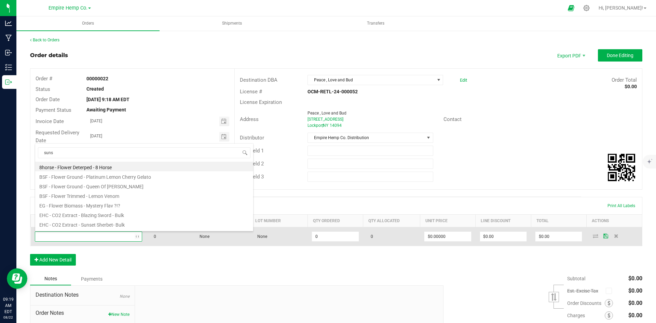
type input "sunse"
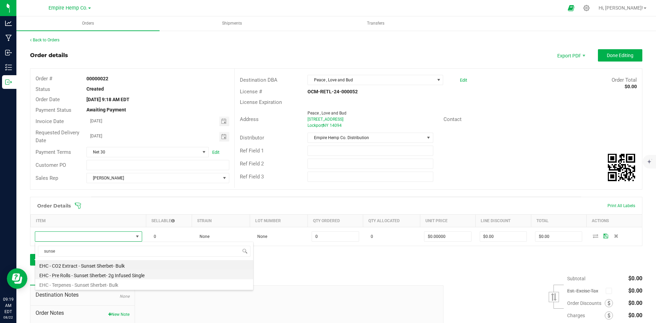
click at [141, 277] on li "EHC - Pre Rolls - Sunset Sherbet- 2g Infused Single" at bounding box center [144, 275] width 218 height 10
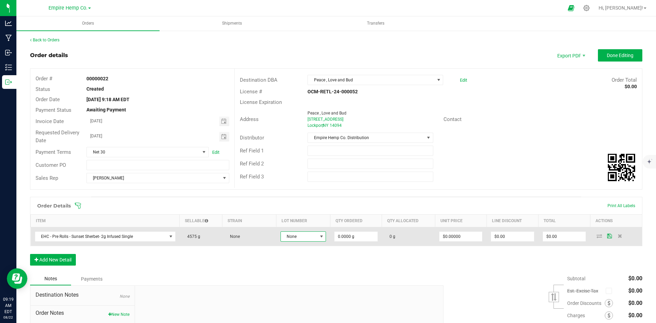
click at [317, 235] on span at bounding box center [321, 237] width 9 height 10
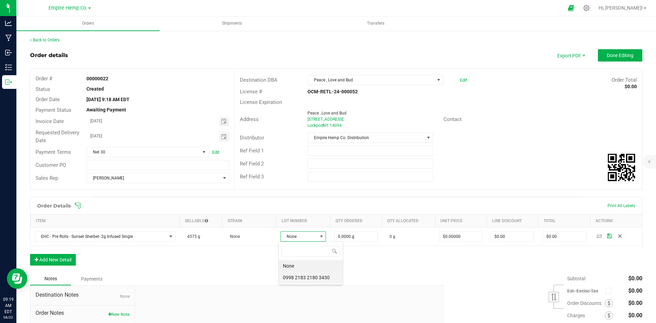
click at [330, 277] on 3430 "0998 2183 2180 3430" at bounding box center [311, 278] width 64 height 12
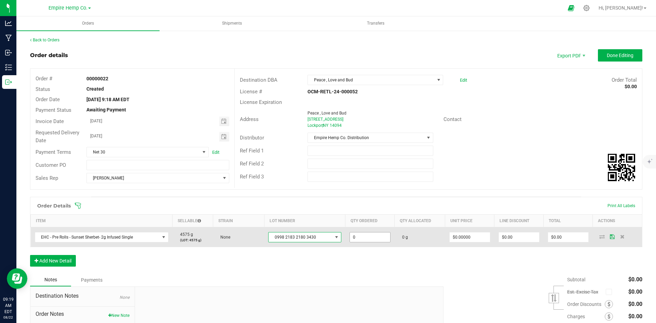
click at [356, 237] on input "0" at bounding box center [370, 237] width 40 height 10
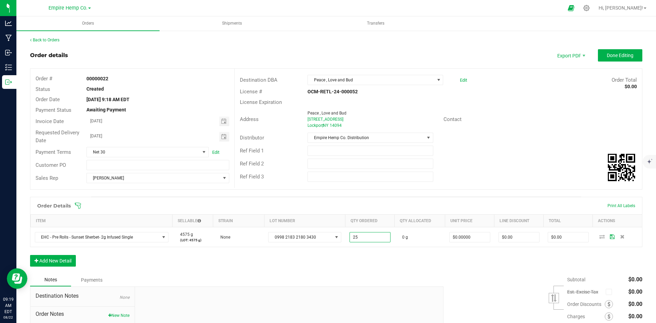
type input "25.0000 g"
type input "0"
click at [456, 236] on input "0" at bounding box center [470, 237] width 40 height 10
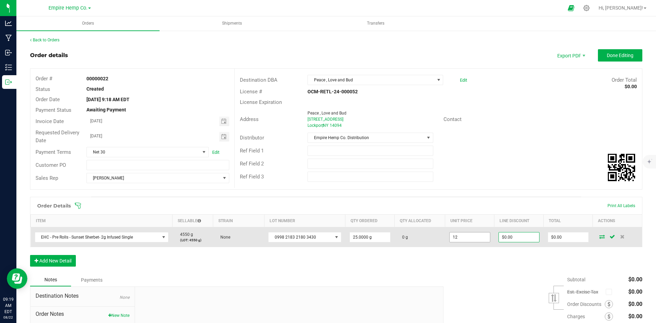
type input "$12.00000"
type input "0"
type input "$300.00"
click at [600, 238] on icon at bounding box center [602, 237] width 5 height 4
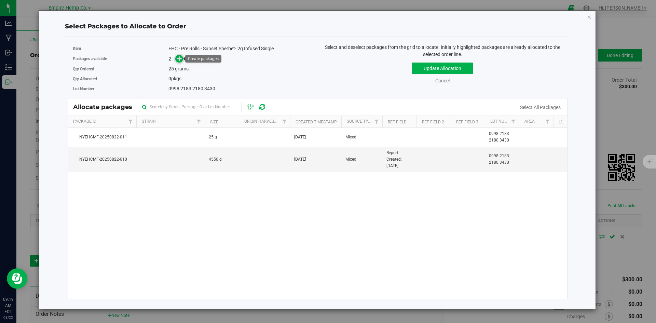
click at [179, 56] on icon at bounding box center [179, 58] width 5 height 5
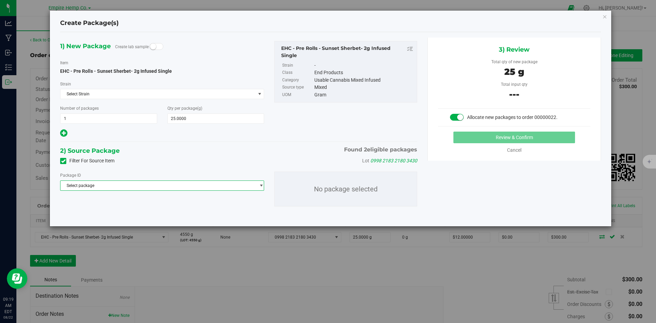
click at [202, 187] on span "Select package" at bounding box center [158, 186] width 195 height 10
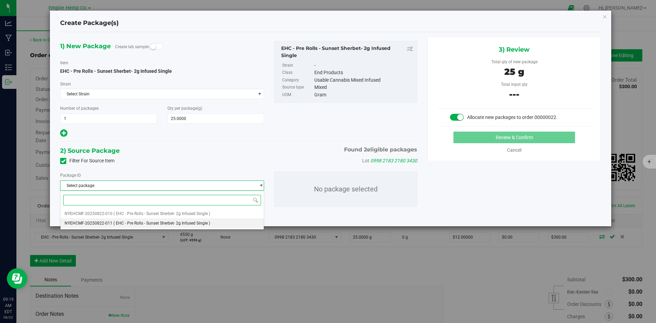
click at [184, 222] on span "( EHC - Pre Rolls - Sunset Sherbet- 2g Infused Single )" at bounding box center [161, 223] width 97 height 5
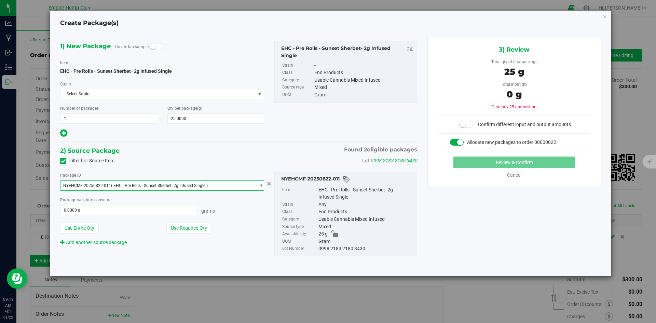
click at [231, 186] on span "NYEHCMF-20250822-011 ( EHC - Pre Rolls - Sunset Sherbet- 2g Infused Single )" at bounding box center [158, 186] width 195 height 10
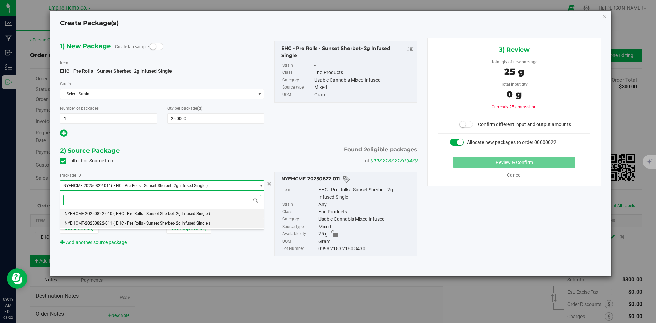
click at [204, 215] on span "( EHC - Pre Rolls - Sunset Sherbet- 2g Infused Single )" at bounding box center [161, 213] width 97 height 5
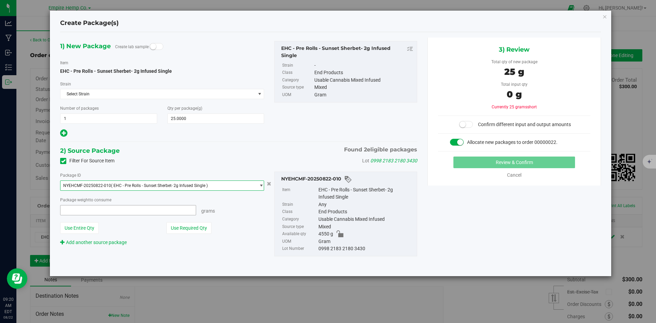
click at [130, 212] on span at bounding box center [128, 210] width 136 height 10
type input "25"
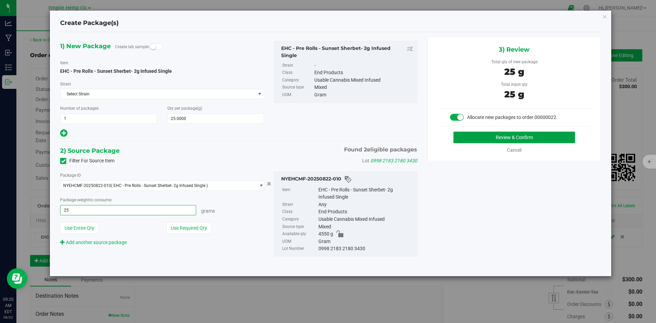
type input "25.0000 g"
click at [552, 137] on button "Review & Confirm" at bounding box center [515, 138] width 122 height 12
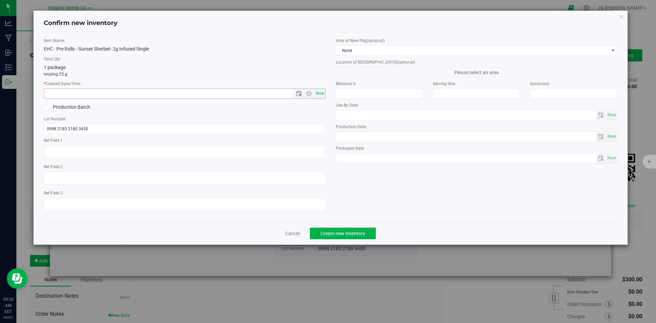
click at [322, 95] on span "Now" at bounding box center [320, 94] width 12 height 10
type input "8/22/2025 9:20 AM"
click at [354, 233] on span "Create new inventory" at bounding box center [343, 233] width 45 height 5
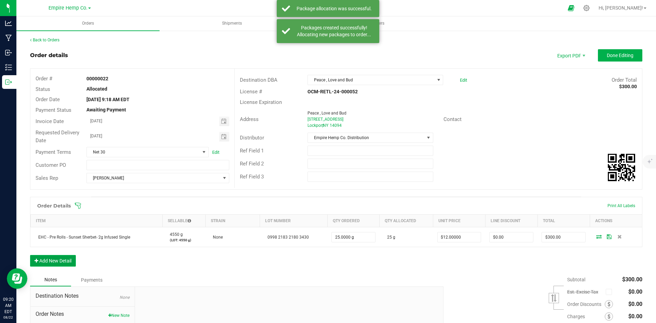
click at [65, 257] on button "Add New Detail" at bounding box center [53, 261] width 46 height 12
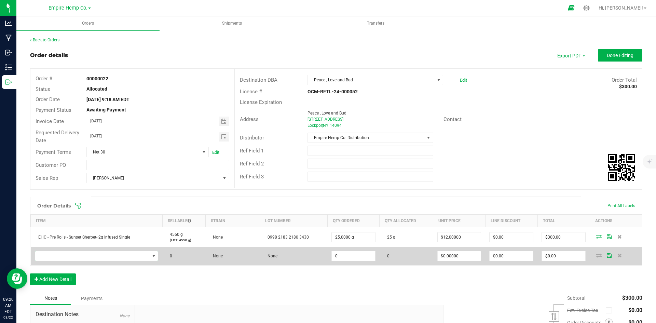
click at [122, 257] on span "NO DATA FOUND" at bounding box center [92, 256] width 115 height 10
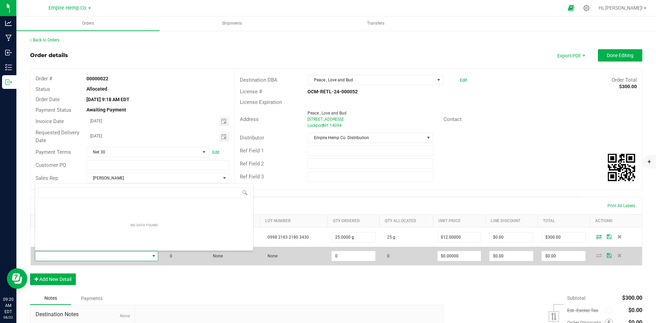
scroll to position [10, 122]
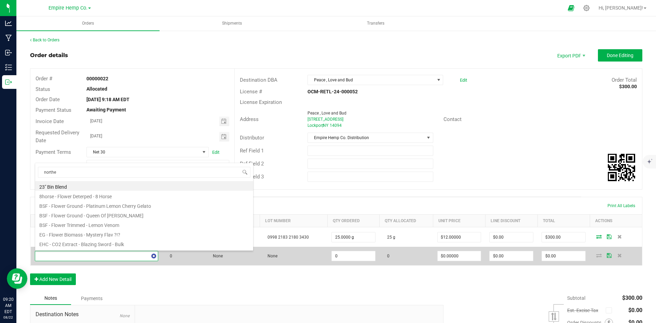
type input "norther"
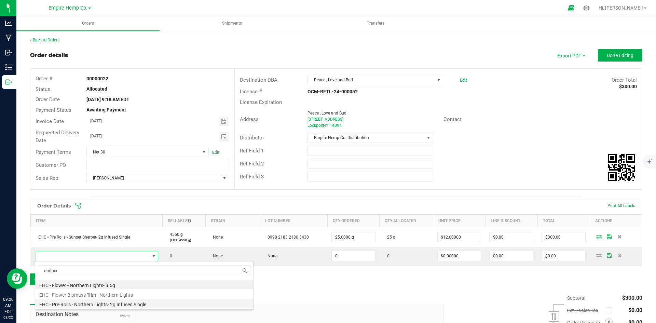
click at [128, 304] on li "EHC - Pre-Rolls - Northern Lights- 2g Infused Single" at bounding box center [144, 304] width 218 height 10
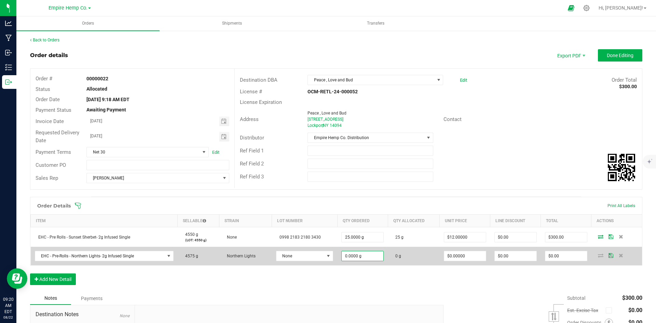
click at [312, 251] on td "None" at bounding box center [304, 256] width 65 height 18
click at [309, 254] on span "None" at bounding box center [301, 256] width 48 height 10
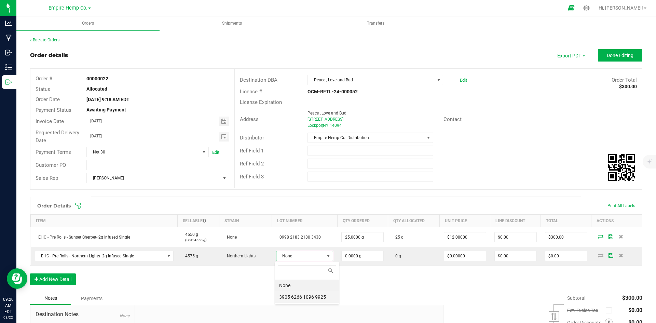
click at [317, 299] on 9925 "3905 6266 1096 9925" at bounding box center [307, 297] width 64 height 12
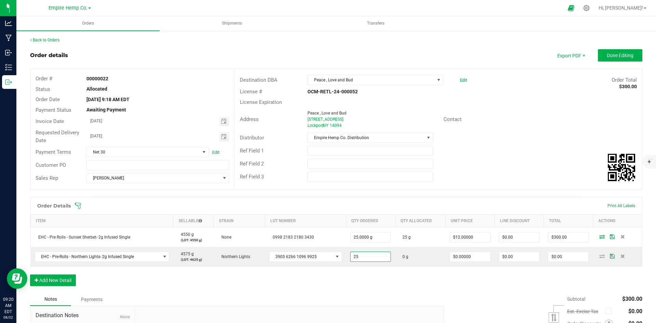
type input "25.0000 g"
type input "0"
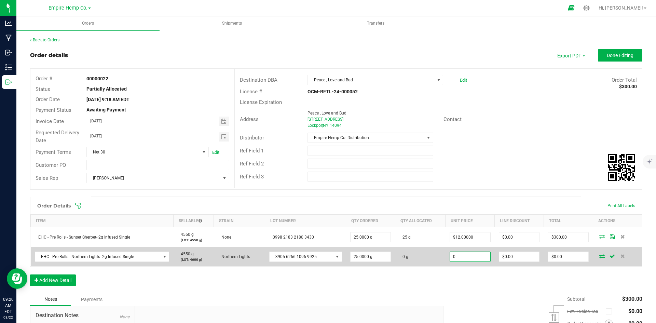
click at [468, 258] on input "0" at bounding box center [470, 257] width 40 height 10
type input "$12.00000"
type input "$300.00"
click at [600, 256] on icon at bounding box center [602, 256] width 5 height 4
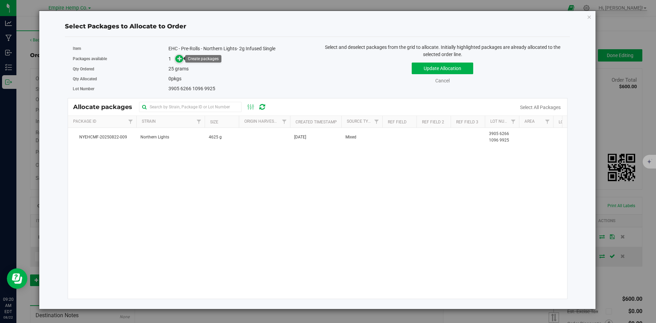
click at [181, 59] on icon at bounding box center [179, 58] width 5 height 5
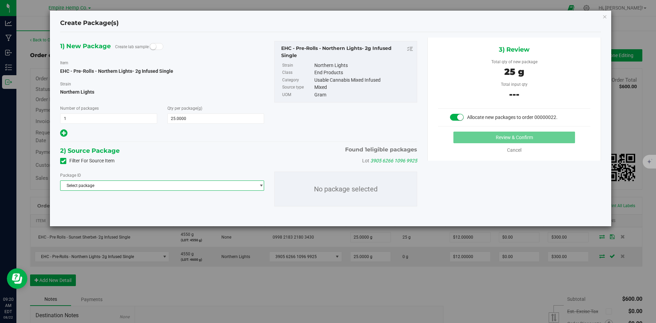
click at [195, 183] on span "Select package" at bounding box center [158, 186] width 195 height 10
click at [190, 214] on span "( EHC - Pre-Rolls - Northern Lights- 2g Infused Single )" at bounding box center [162, 213] width 98 height 5
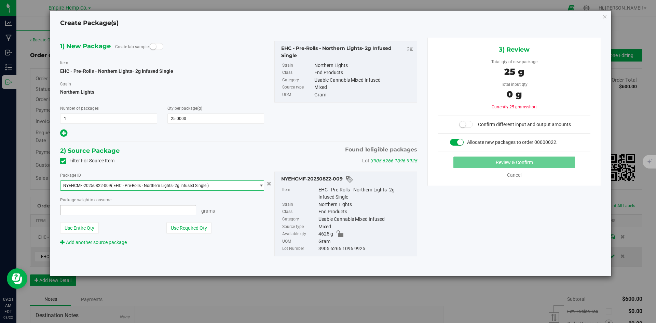
click at [161, 210] on span at bounding box center [128, 210] width 136 height 10
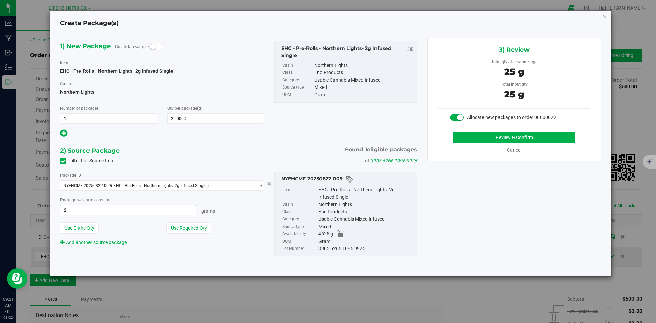
type input "25"
type input "25.0000 g"
click at [584, 185] on div "1) New Package Create lab sample Item EHC - Pre-Rolls - Northern Lights- 2g Inf…" at bounding box center [330, 154] width 551 height 233
click at [560, 136] on button "Review & Confirm" at bounding box center [515, 138] width 122 height 12
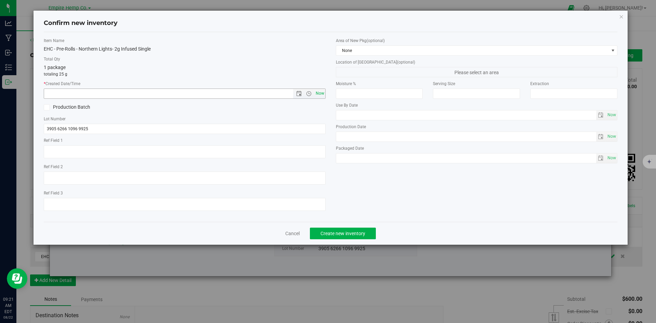
click at [318, 90] on span "Now" at bounding box center [320, 94] width 12 height 10
type input "8/22/2025 9:21 AM"
click at [351, 231] on span "Create new inventory" at bounding box center [343, 233] width 45 height 5
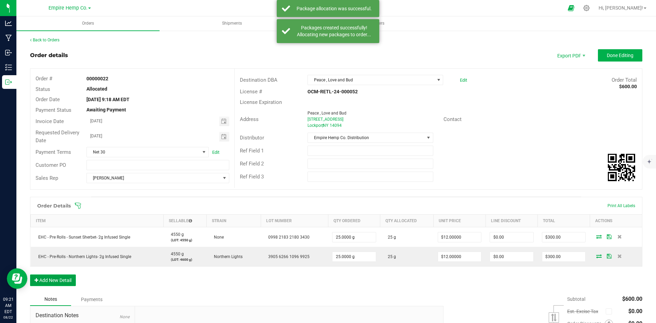
click at [55, 279] on button "Add New Detail" at bounding box center [53, 281] width 46 height 12
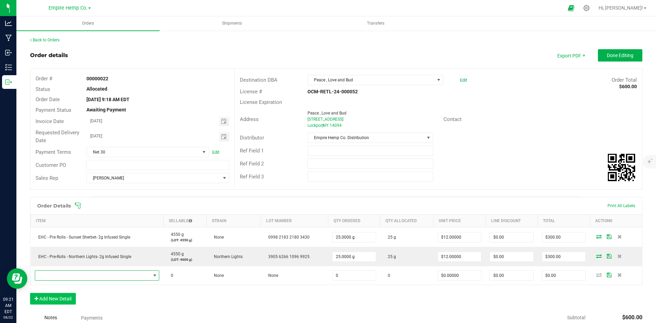
click at [55, 279] on span "NO DATA FOUND" at bounding box center [93, 276] width 116 height 10
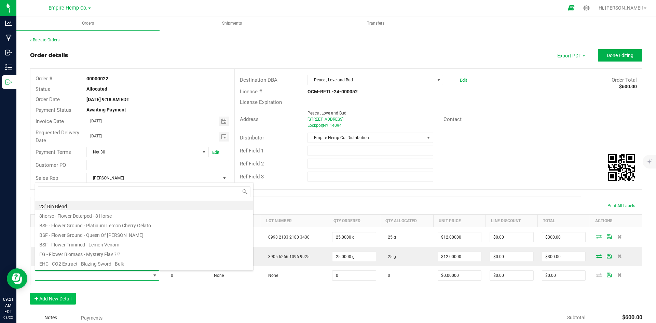
scroll to position [10, 122]
type input "wilma"
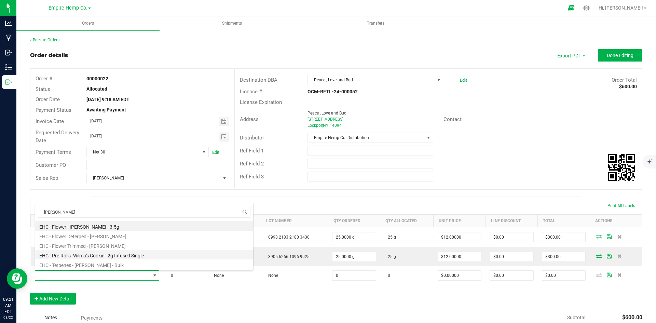
click at [70, 254] on li "EHC - Pre-Rolls -Wilma's Cookie - 2g Infused Single" at bounding box center [144, 255] width 218 height 10
type input "0.0000 g"
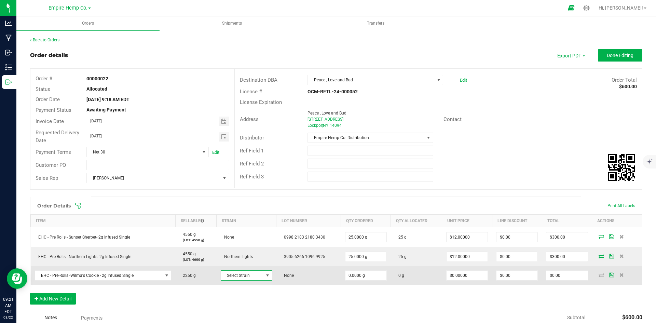
click at [257, 278] on span "Select Strain" at bounding box center [242, 276] width 42 height 10
type input "wi"
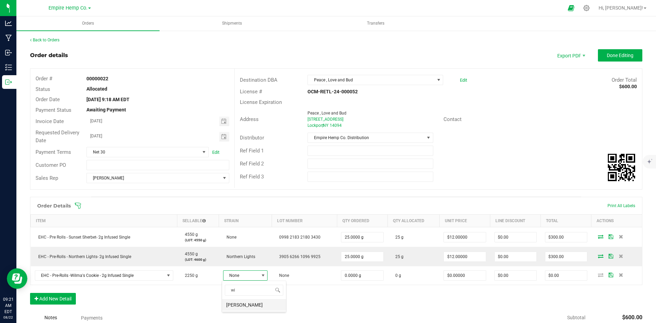
click at [241, 307] on li "[PERSON_NAME]" at bounding box center [254, 305] width 64 height 12
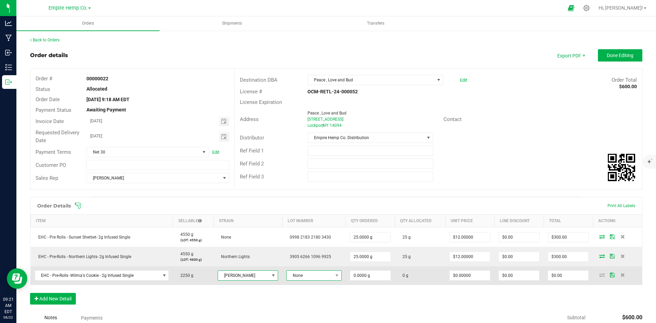
click at [333, 275] on span at bounding box center [337, 276] width 9 height 10
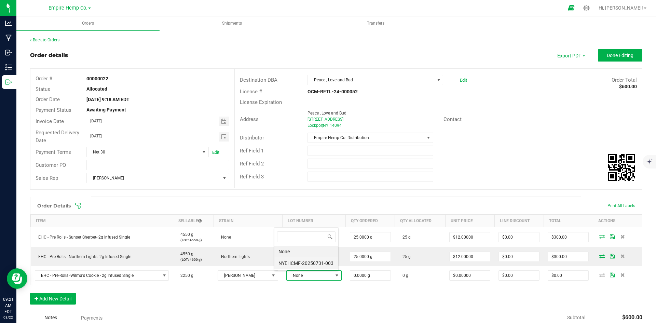
click at [323, 266] on li "NYEHCMF-20250731-003" at bounding box center [307, 263] width 64 height 12
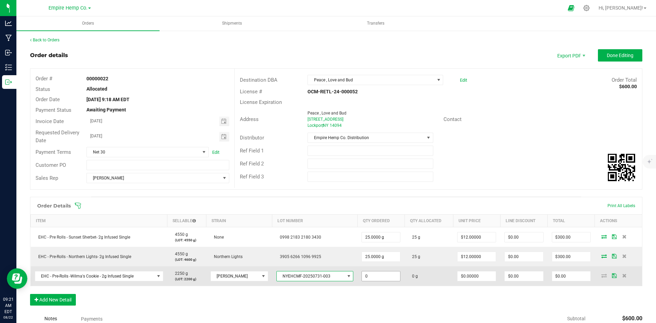
click at [362, 275] on input "0" at bounding box center [381, 276] width 38 height 10
type input "50.0000 g"
type input "0"
click at [464, 275] on input "0" at bounding box center [477, 276] width 38 height 10
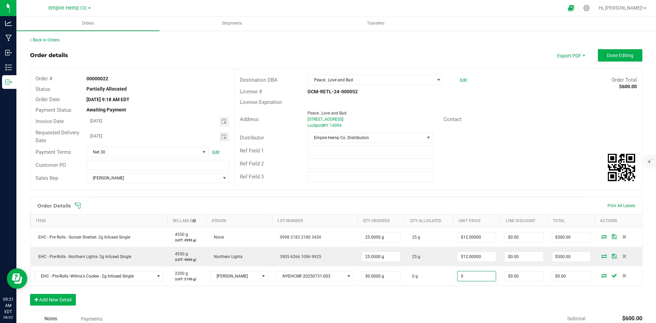
click at [464, 275] on input "0" at bounding box center [477, 276] width 38 height 10
type input "$12.00000"
type input "$600.00"
click at [446, 301] on div "Order Details Print All Labels Item Sellable Strain Lot Number Qty Ordered Qty …" at bounding box center [336, 255] width 613 height 116
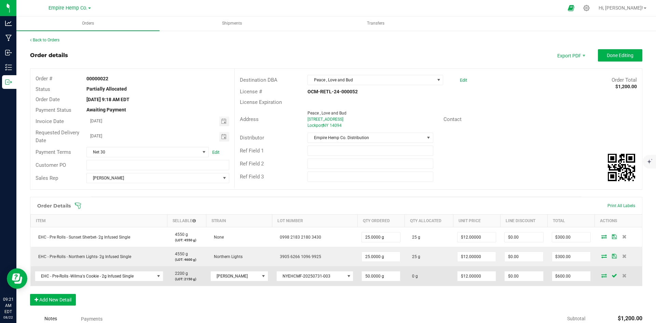
click at [602, 275] on icon at bounding box center [604, 275] width 5 height 4
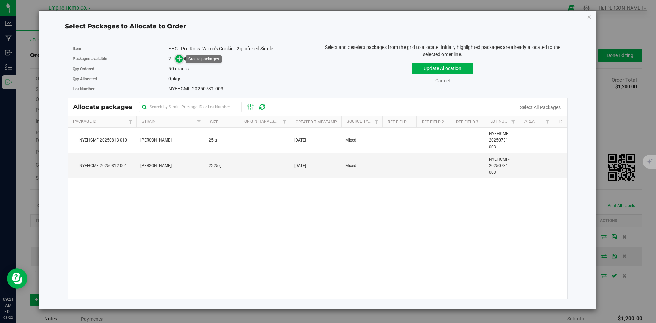
click at [179, 57] on icon at bounding box center [179, 58] width 5 height 5
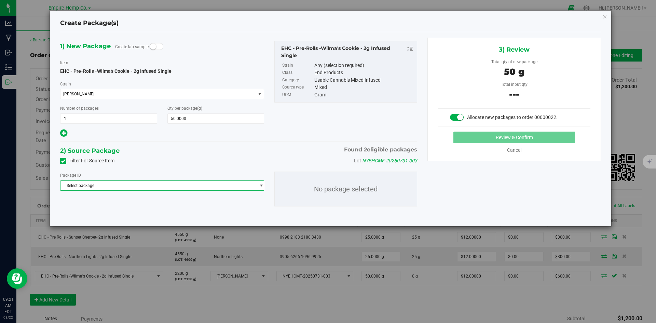
click at [255, 181] on span "Select package" at bounding box center [158, 186] width 195 height 10
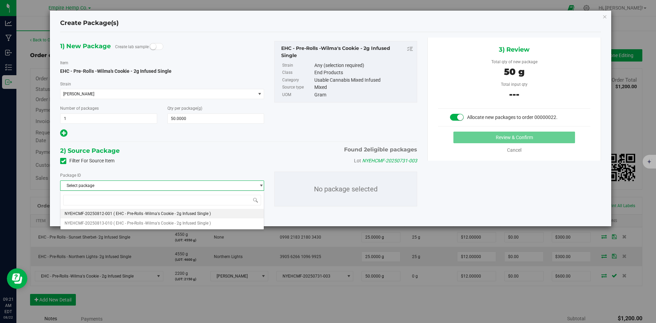
click at [221, 212] on li "NYEHCMF-20250812-001 ( EHC - Pre-Rolls -Wilma's Cookie - 2g Infused Single )" at bounding box center [162, 214] width 203 height 10
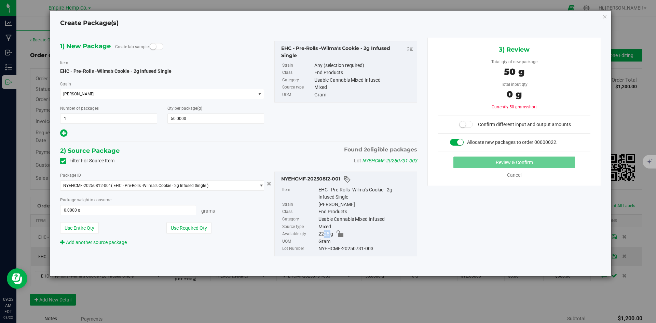
drag, startPoint x: 320, startPoint y: 234, endPoint x: 329, endPoint y: 235, distance: 8.9
click at [329, 235] on span "2225 g" at bounding box center [326, 234] width 15 height 8
click at [257, 185] on span "select" at bounding box center [259, 186] width 9 height 10
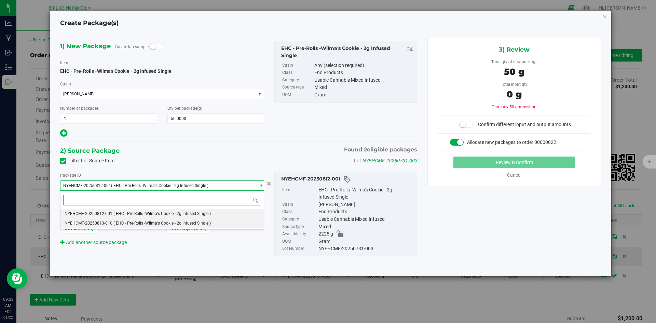
click at [225, 221] on li "NYEHCMF-20250813-010 ( EHC - Pre-Rolls -Wilma's Cookie - 2g Infused Single )" at bounding box center [162, 223] width 203 height 10
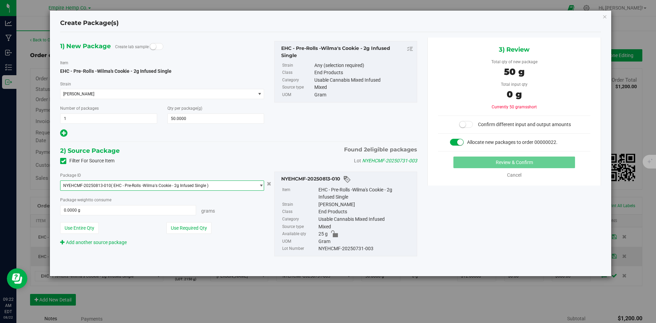
click at [261, 187] on span "select" at bounding box center [261, 185] width 5 height 5
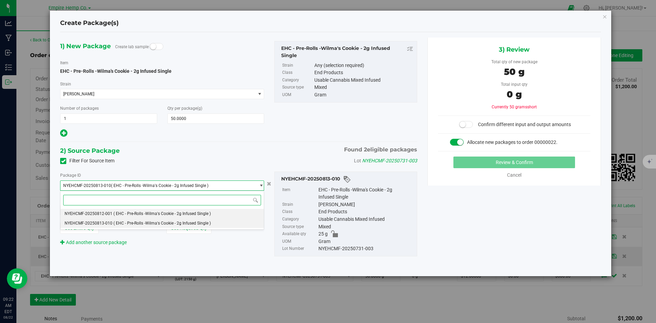
click at [230, 212] on li "NYEHCMF-20250812-001 ( EHC - Pre-Rolls -Wilma's Cookie - 2g Infused Single )" at bounding box center [162, 214] width 203 height 10
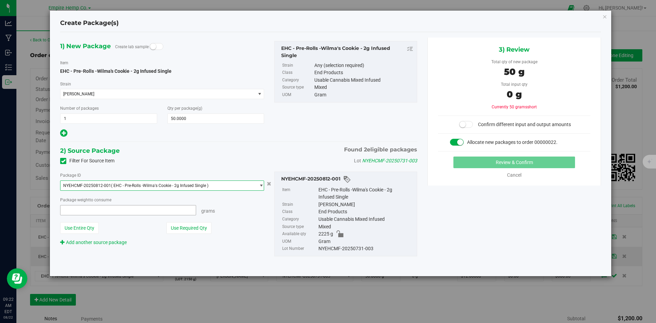
click at [153, 210] on span at bounding box center [128, 210] width 136 height 10
type input "50"
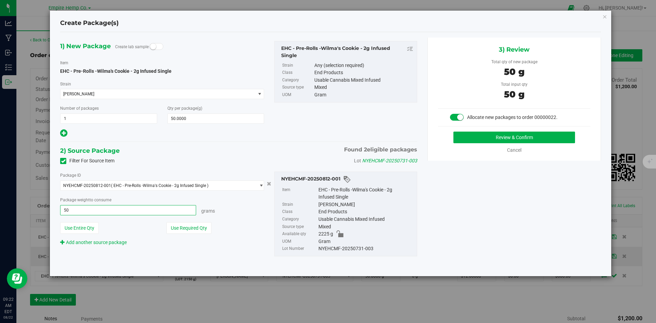
type input "50.0000 g"
click at [519, 199] on div "1) New Package Create lab sample Item EHC - Pre-Rolls -Wilma's Cookie - 2g Infu…" at bounding box center [330, 154] width 551 height 233
click at [539, 140] on button "Review & Confirm" at bounding box center [515, 138] width 122 height 12
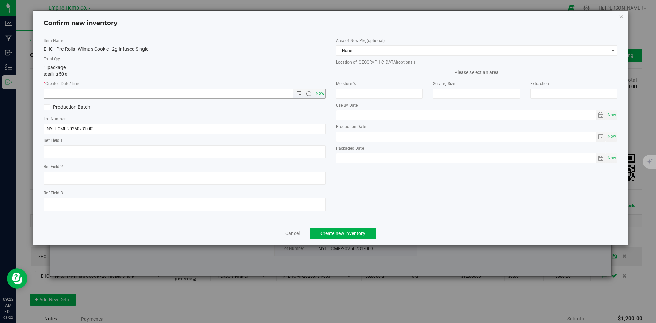
click at [321, 95] on span "Now" at bounding box center [320, 94] width 12 height 10
type input "8/22/2025 9:22 AM"
click at [363, 230] on button "Create new inventory" at bounding box center [343, 234] width 66 height 12
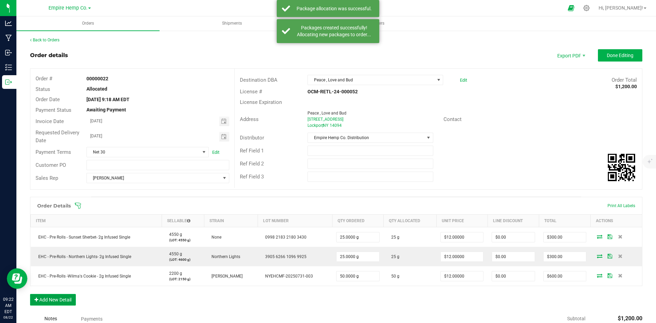
click at [75, 299] on button "Add New Detail" at bounding box center [53, 300] width 46 height 12
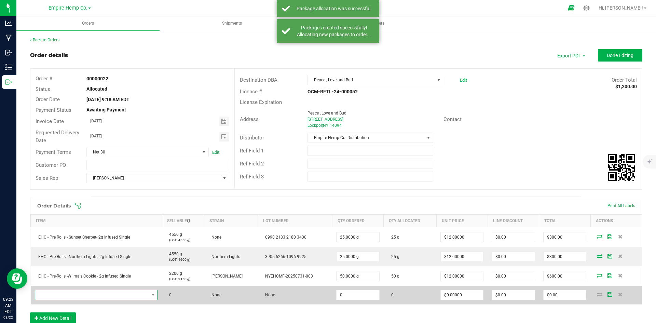
click at [79, 293] on span "NO DATA FOUND" at bounding box center [92, 295] width 114 height 10
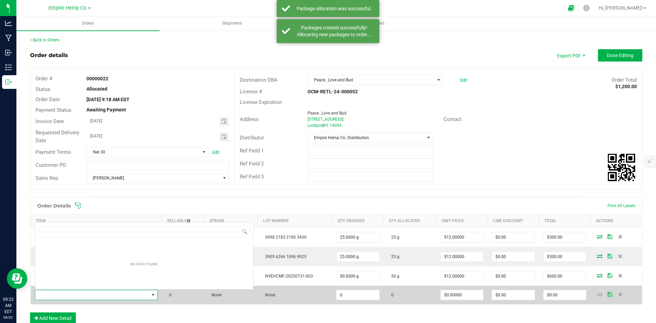
scroll to position [10, 120]
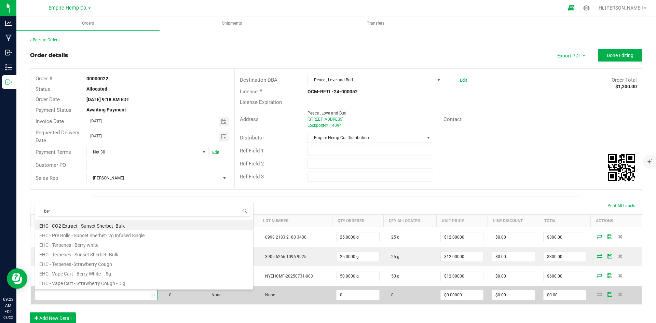
type input "berr"
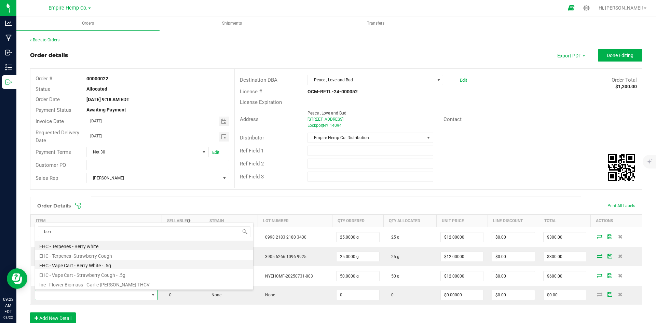
click at [98, 267] on li "EHC - Vape Cart - Berry White - .5g" at bounding box center [144, 265] width 218 height 10
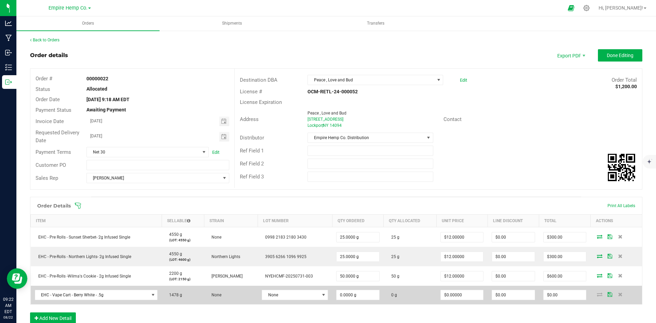
click at [276, 300] on td "None" at bounding box center [295, 295] width 75 height 18
click at [278, 296] on span "None" at bounding box center [290, 295] width 57 height 10
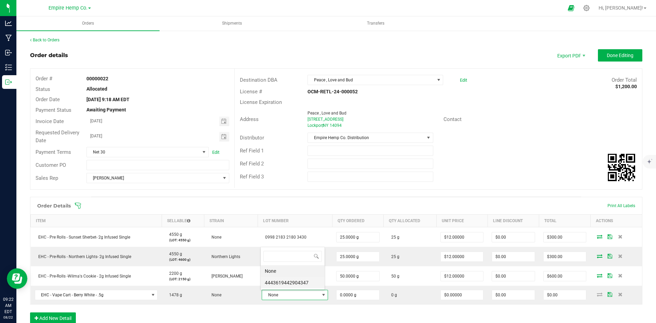
click at [309, 283] on li "4443619442904347" at bounding box center [293, 283] width 64 height 12
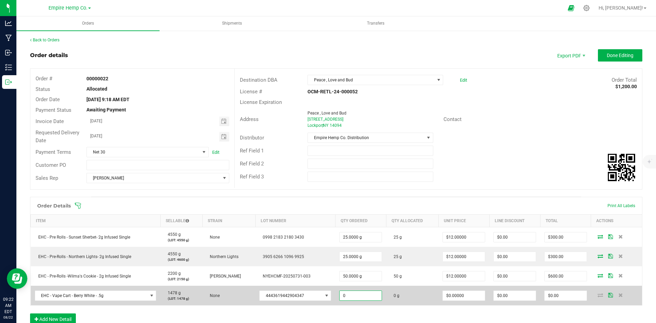
click at [362, 296] on input "0" at bounding box center [361, 296] width 42 height 10
type input "44.0000 g"
type input "0"
click at [467, 298] on input "0" at bounding box center [464, 296] width 42 height 10
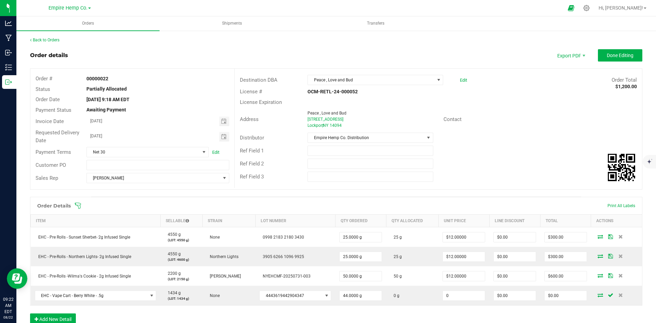
click at [467, 298] on input "0" at bounding box center [464, 296] width 42 height 10
type input "$12.50000"
type input "$550.00"
click at [476, 309] on div "Order Details Print All Labels Item Sellable Strain Lot Number Qty Ordered Qty …" at bounding box center [336, 264] width 613 height 135
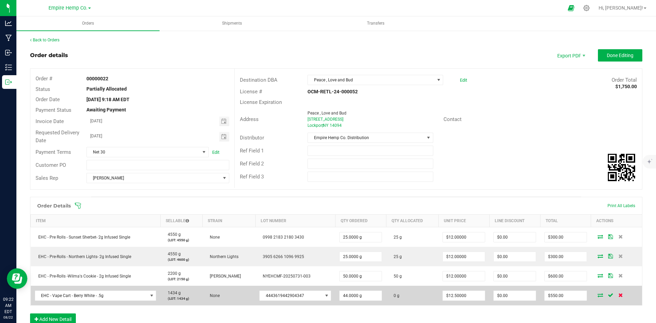
click at [619, 294] on icon at bounding box center [621, 295] width 4 height 4
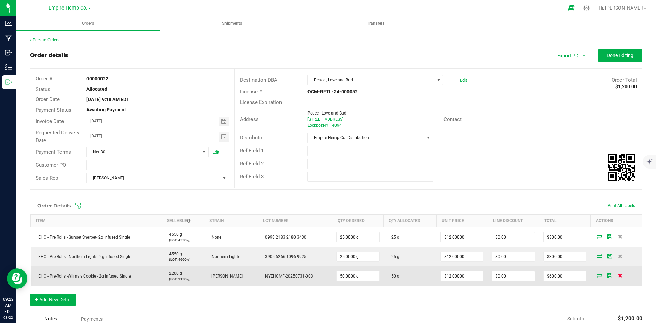
click at [618, 277] on span at bounding box center [620, 275] width 10 height 4
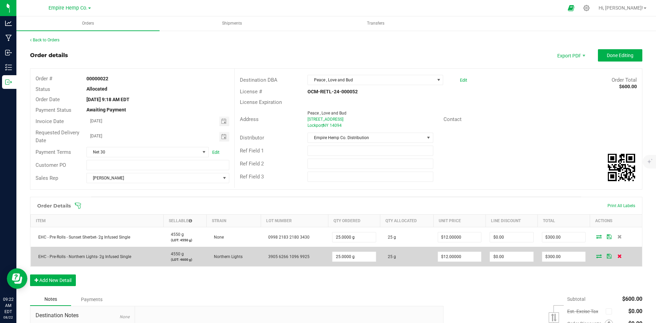
click at [618, 257] on icon at bounding box center [620, 256] width 4 height 4
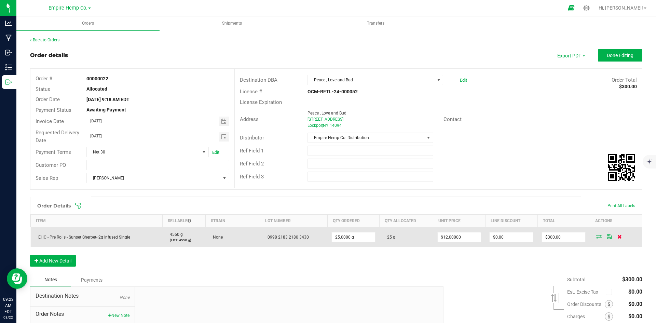
click at [618, 235] on icon at bounding box center [620, 237] width 4 height 4
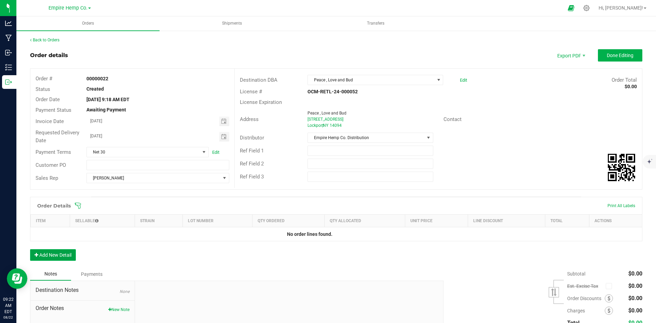
click at [66, 257] on button "Add New Detail" at bounding box center [53, 255] width 46 height 12
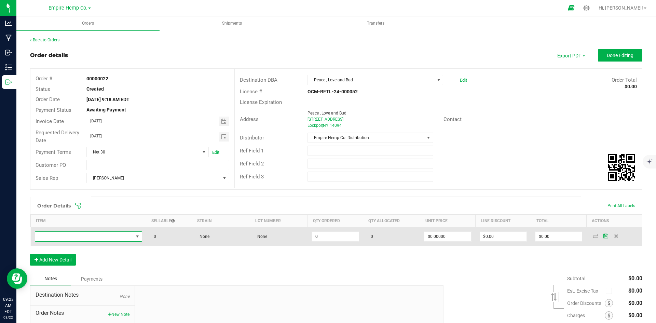
click at [103, 239] on span "NO DATA FOUND" at bounding box center [84, 237] width 98 height 10
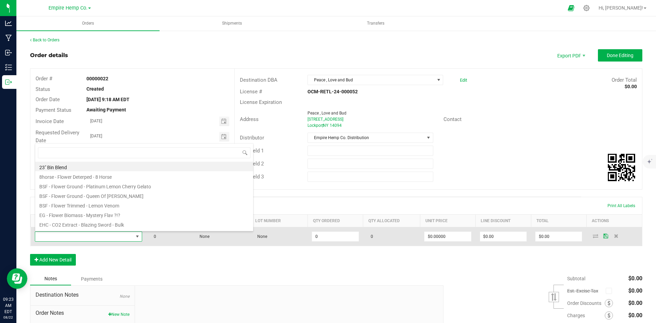
scroll to position [10, 106]
type input "sunse"
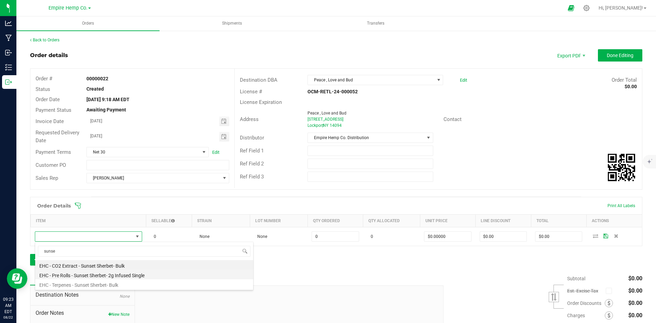
click at [128, 277] on li "EHC - Pre Rolls - Sunset Sherbet- 2g Infused Single" at bounding box center [144, 275] width 218 height 10
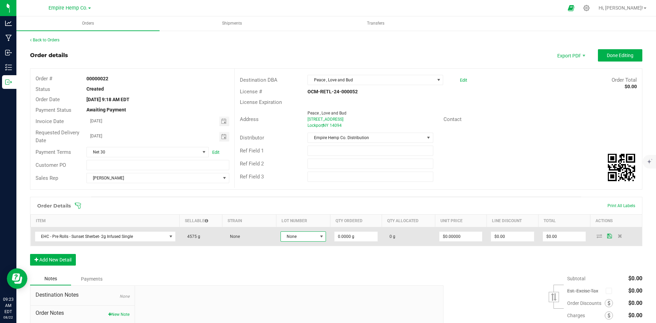
click at [321, 235] on span at bounding box center [321, 236] width 5 height 5
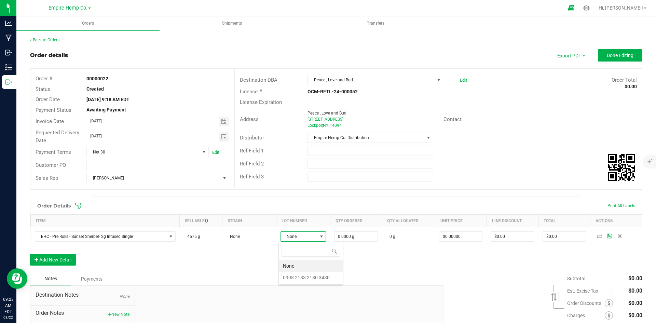
click at [313, 279] on 3430 "0998 2183 2180 3430" at bounding box center [311, 278] width 64 height 12
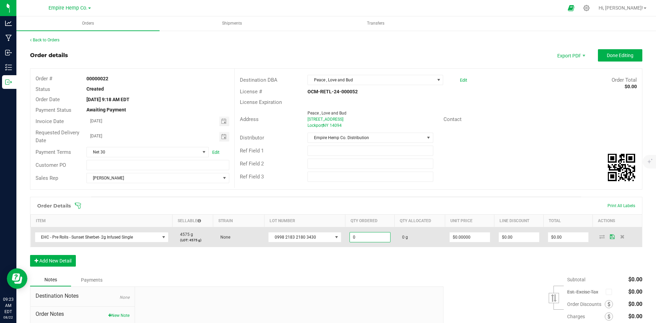
click at [367, 240] on input "0" at bounding box center [370, 237] width 40 height 10
type input "25.0000 g"
type input "0"
click at [464, 238] on input "0" at bounding box center [470, 237] width 40 height 10
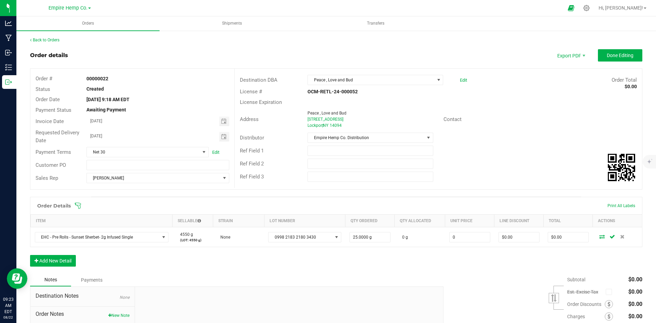
click at [464, 238] on input "0" at bounding box center [470, 237] width 40 height 10
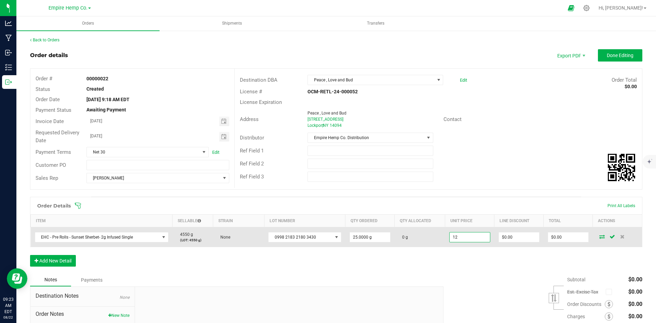
type input "$12.00000"
type input "$300.00"
click at [600, 237] on icon at bounding box center [602, 237] width 5 height 4
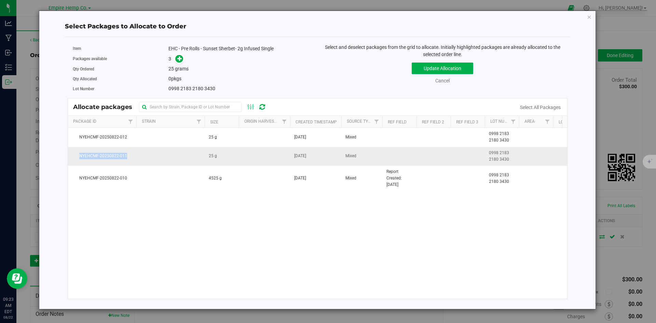
drag, startPoint x: 131, startPoint y: 158, endPoint x: 77, endPoint y: 156, distance: 54.1
click at [77, 156] on span "NYEHCMF-20250822-011" at bounding box center [102, 156] width 60 height 6
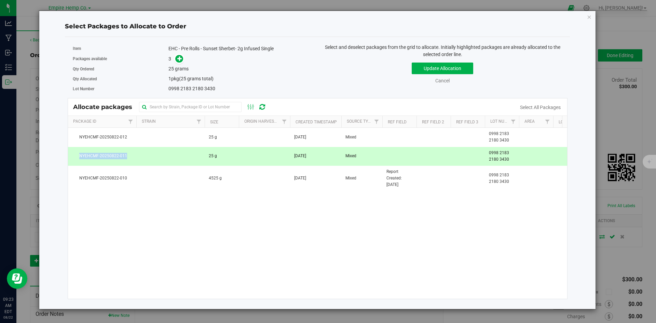
copy span "NYEHCMF-20250822-011"
click at [588, 16] on icon "button" at bounding box center [589, 17] width 5 height 8
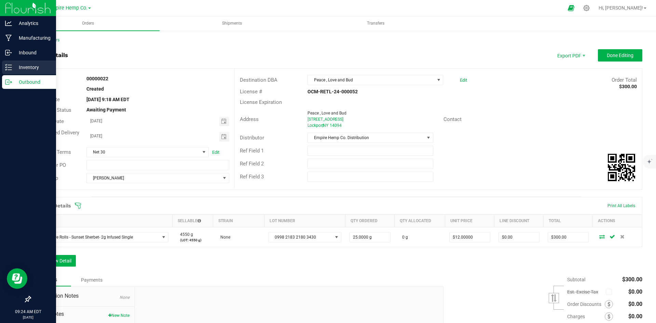
click at [24, 66] on p "Inventory" at bounding box center [32, 67] width 41 height 8
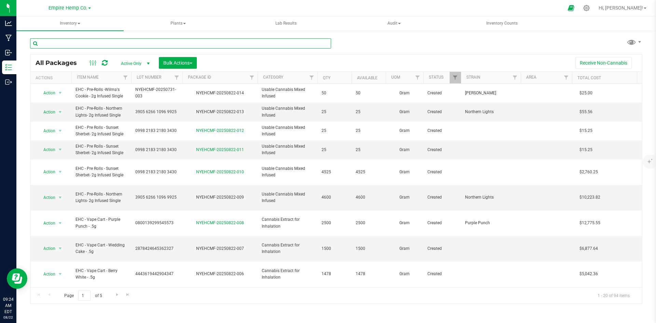
click at [110, 44] on input "text" at bounding box center [180, 43] width 301 height 10
paste input "NYEHCMF-20250822-011"
type input "NYEHCMF-20250822-011"
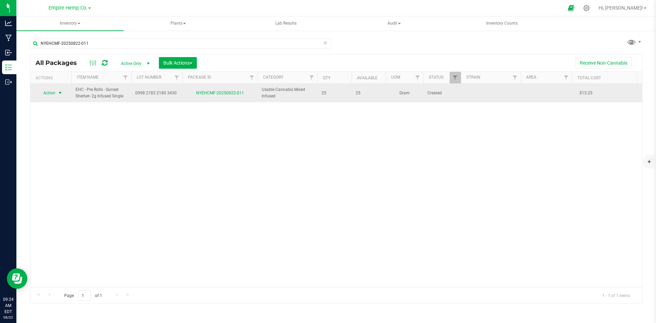
click at [63, 93] on span "select" at bounding box center [60, 93] width 9 height 10
click at [40, 91] on span "Action" at bounding box center [46, 94] width 18 height 10
click at [45, 93] on span "Action" at bounding box center [46, 93] width 18 height 10
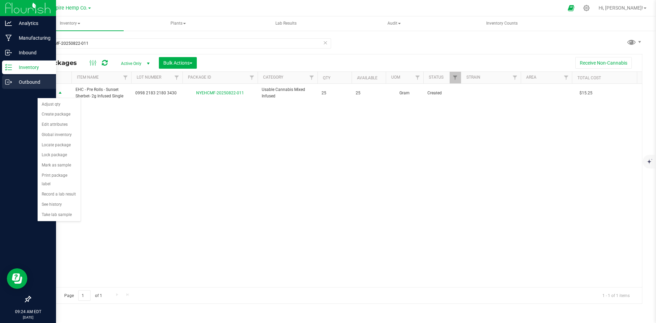
click at [12, 79] on icon at bounding box center [8, 82] width 7 height 7
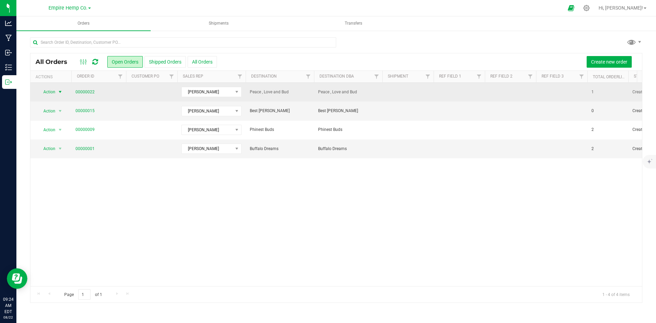
click at [58, 94] on span "select" at bounding box center [59, 91] width 5 height 5
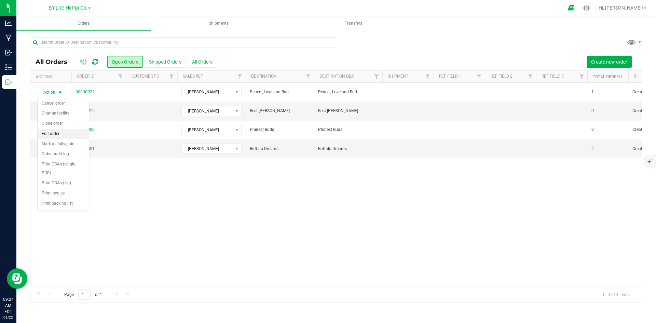
click at [44, 132] on li "Edit order" at bounding box center [63, 134] width 51 height 10
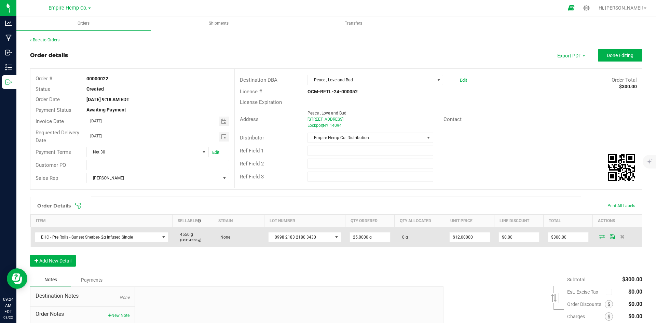
click at [600, 237] on icon at bounding box center [602, 237] width 5 height 4
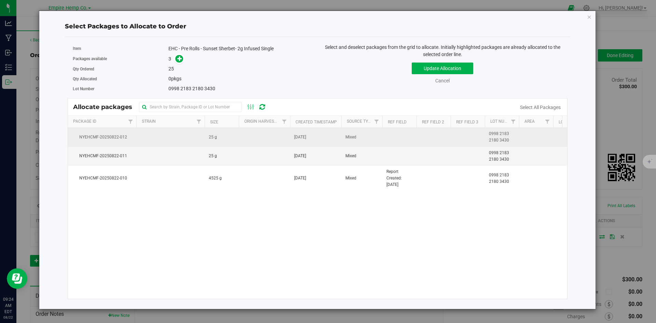
click at [121, 137] on span "NYEHCMF-20250822-012" at bounding box center [102, 137] width 60 height 6
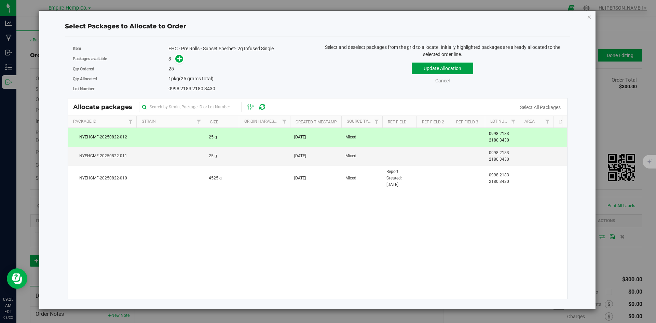
click at [468, 68] on button "Update Allocation" at bounding box center [443, 69] width 62 height 12
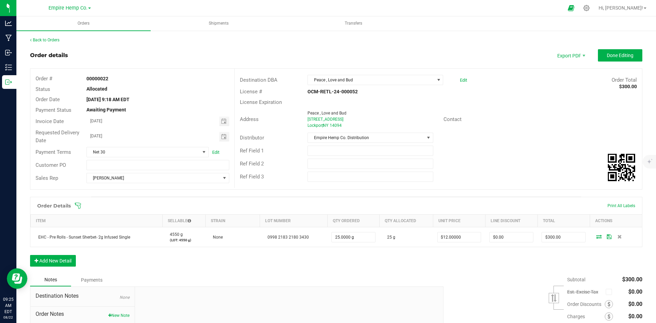
click at [317, 266] on div "Order Details Print All Labels Item Sellable Strain Lot Number Qty Ordered Qty …" at bounding box center [336, 235] width 613 height 77
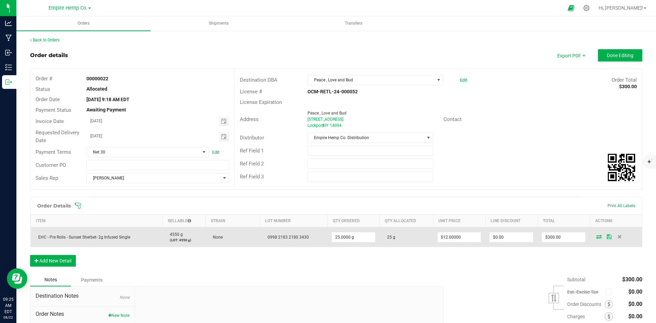
click at [304, 236] on span "0998 2183 2180 3430" at bounding box center [286, 237] width 45 height 5
click at [353, 237] on input "25" at bounding box center [353, 237] width 43 height 10
type input "25.0000 g"
click at [618, 236] on icon at bounding box center [620, 237] width 4 height 4
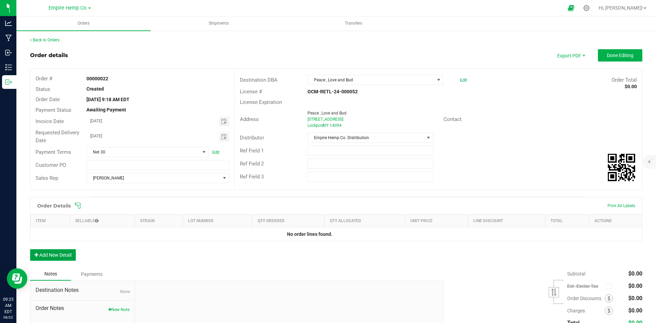
click at [71, 255] on button "Add New Detail" at bounding box center [53, 255] width 46 height 12
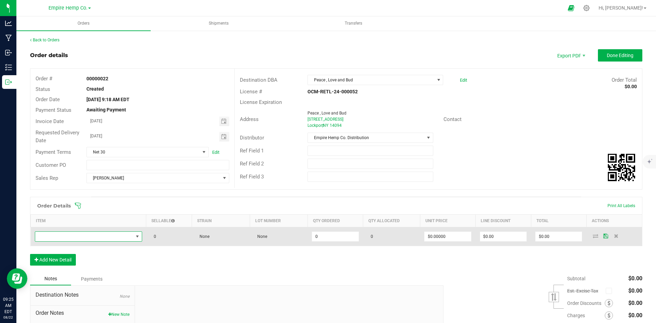
click at [93, 236] on span "NO DATA FOUND" at bounding box center [84, 237] width 98 height 10
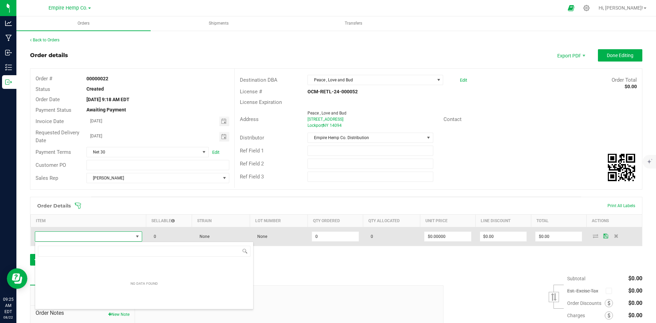
scroll to position [10, 106]
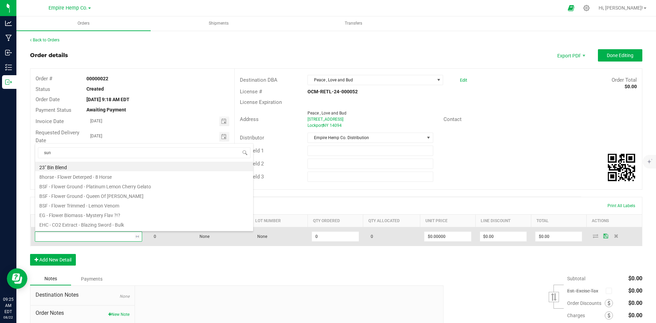
type input "suns"
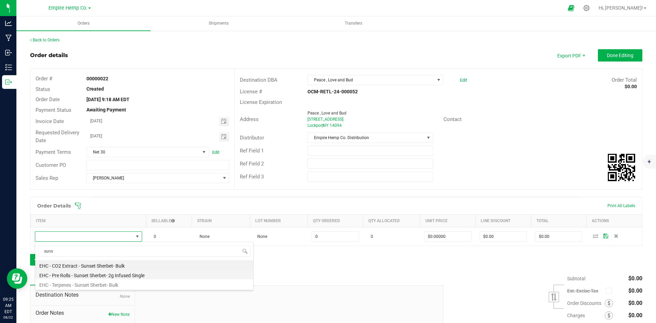
click at [96, 273] on li "EHC - Pre Rolls - Sunset Sherbet- 2g Infused Single" at bounding box center [144, 275] width 218 height 10
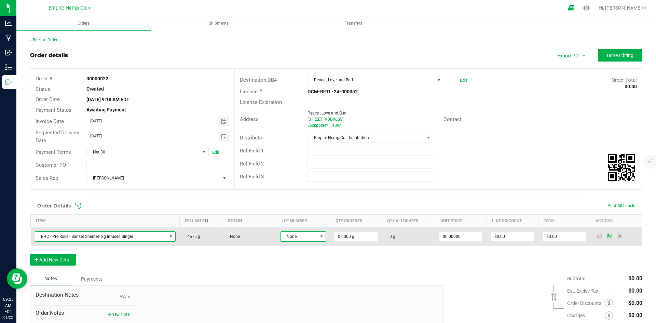
click at [319, 237] on span at bounding box center [321, 236] width 5 height 5
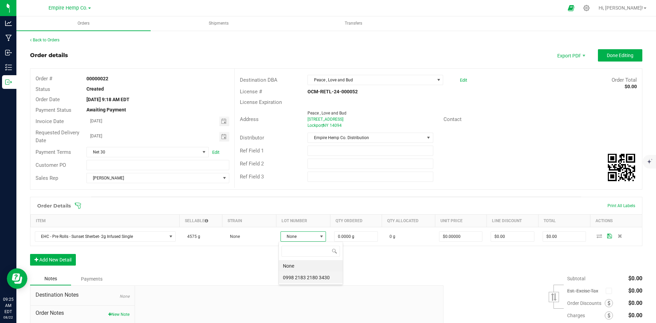
click at [317, 276] on 3430 "0998 2183 2180 3430" at bounding box center [311, 278] width 64 height 12
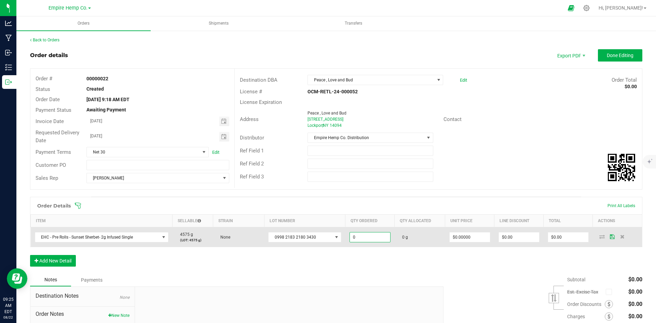
click at [368, 233] on input "0" at bounding box center [370, 237] width 40 height 10
type input "25.0000 g"
type input "0"
click at [467, 237] on input "0" at bounding box center [470, 237] width 40 height 10
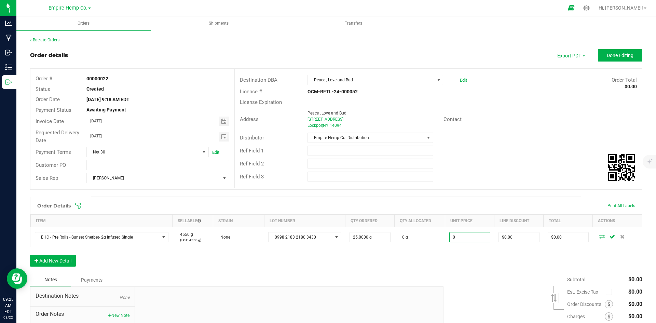
click at [467, 237] on input "0" at bounding box center [470, 237] width 40 height 10
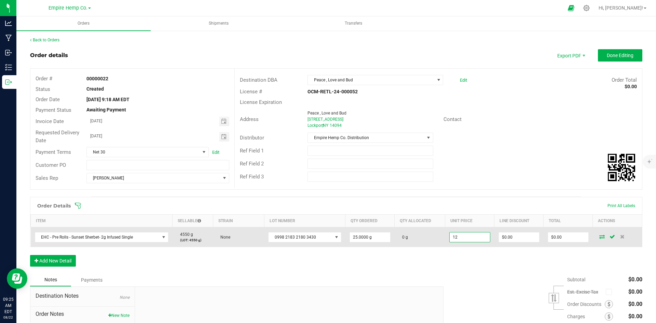
type input "$12.00000"
type input "$300.00"
click at [600, 238] on icon at bounding box center [602, 237] width 5 height 4
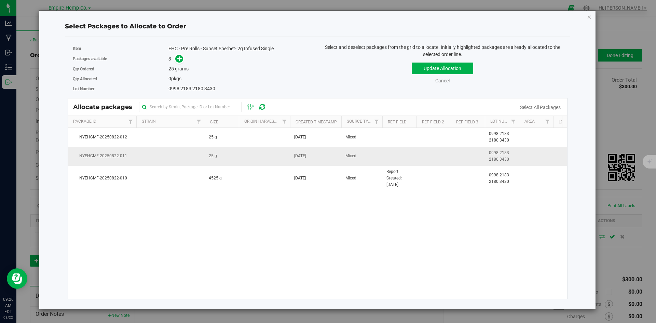
click at [193, 159] on td at bounding box center [170, 156] width 68 height 19
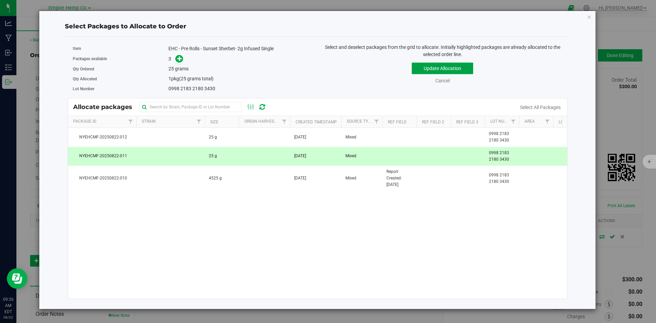
click at [462, 73] on button "Update Allocation" at bounding box center [443, 69] width 62 height 12
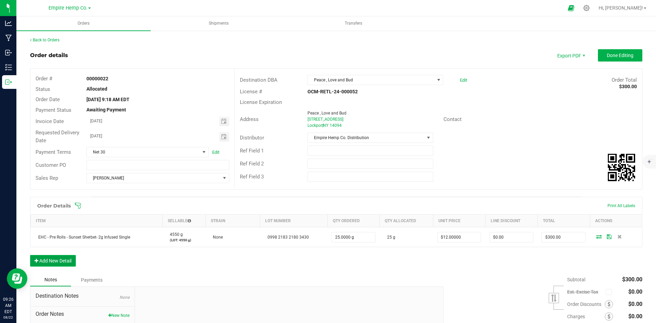
click at [56, 262] on button "Add New Detail" at bounding box center [53, 261] width 46 height 12
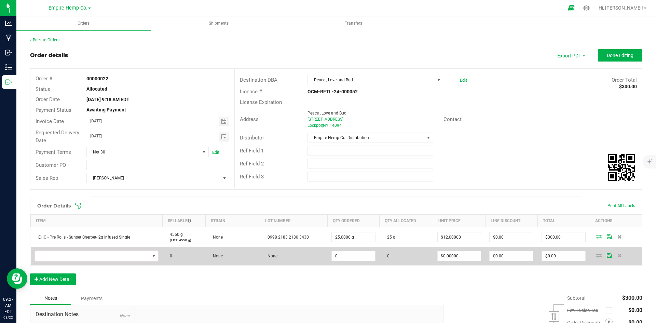
click at [78, 254] on span "NO DATA FOUND" at bounding box center [92, 256] width 115 height 10
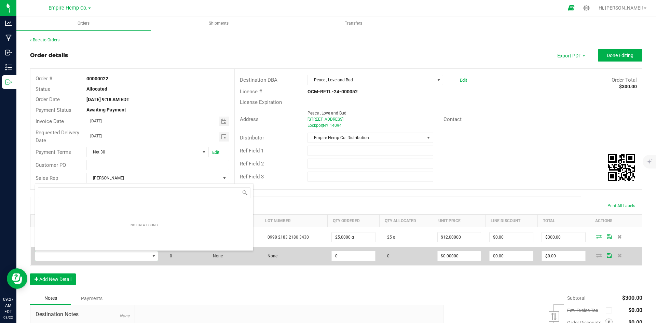
scroll to position [10, 122]
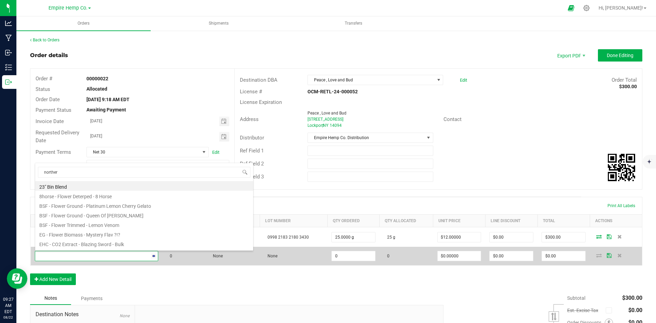
type input "northern"
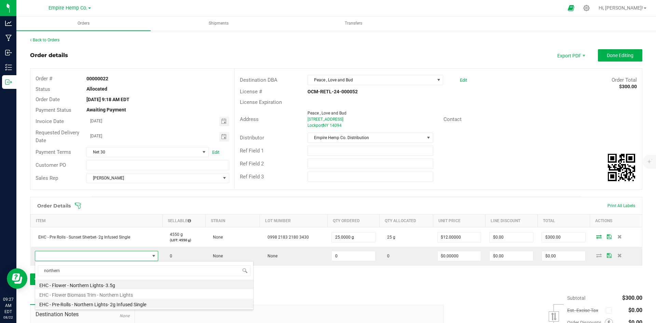
click at [107, 303] on li "EHC - Pre-Rolls - Northern Lights- 2g Infused Single" at bounding box center [144, 304] width 218 height 10
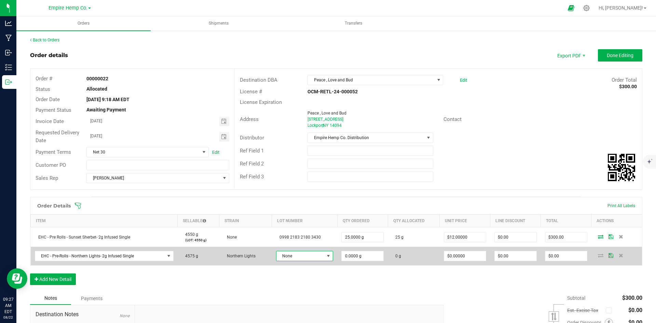
click at [318, 256] on span "None" at bounding box center [301, 256] width 48 height 10
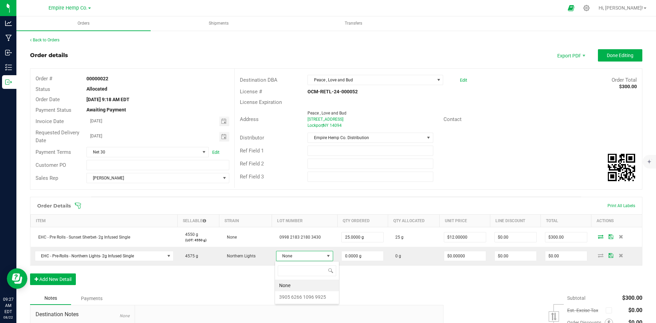
scroll to position [10, 55]
click at [311, 298] on 9925 "3905 6266 1096 9925" at bounding box center [307, 297] width 64 height 12
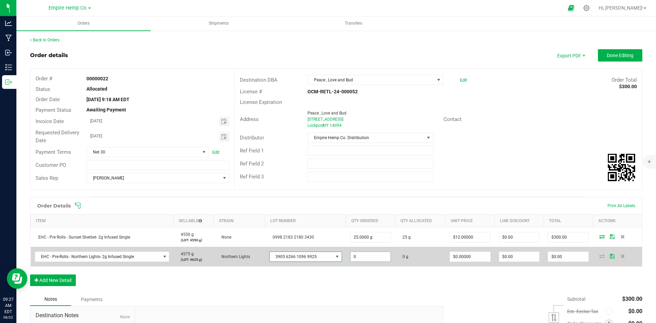
click at [375, 254] on input "0" at bounding box center [371, 257] width 40 height 10
type input "25.0000 g"
type input "0"
click at [479, 256] on input "0" at bounding box center [470, 257] width 40 height 10
click at [478, 256] on input "0" at bounding box center [470, 257] width 40 height 10
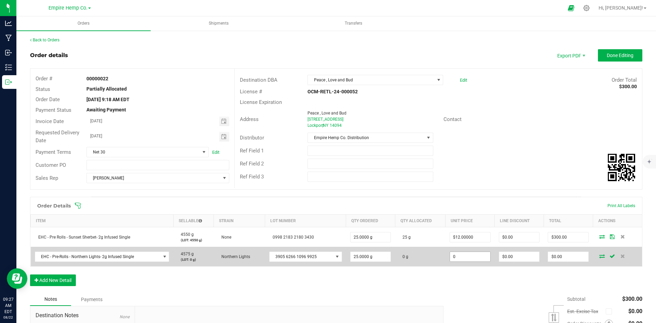
click at [477, 256] on input "0" at bounding box center [470, 257] width 40 height 10
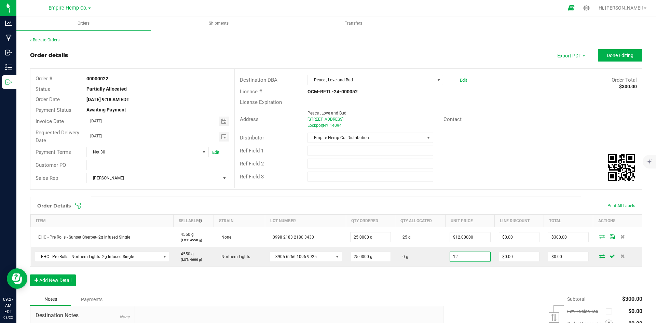
type input "$12.00000"
type input "$300.00"
click at [485, 280] on div "Order Details Print All Labels Item Sellable Strain Lot Number Qty Ordered Qty …" at bounding box center [336, 245] width 613 height 96
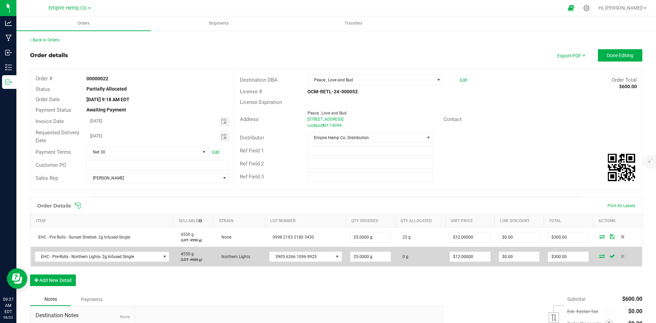
click at [600, 255] on icon at bounding box center [602, 256] width 5 height 4
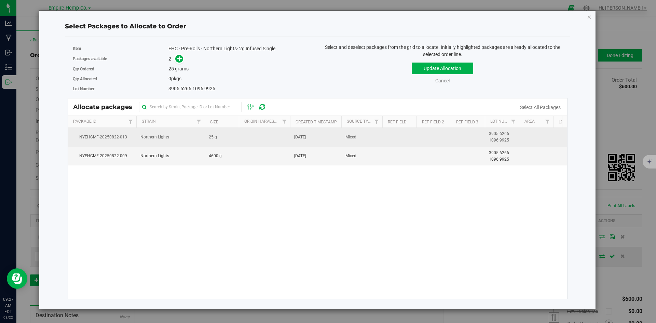
click at [143, 139] on span "Northern Lights" at bounding box center [155, 137] width 29 height 6
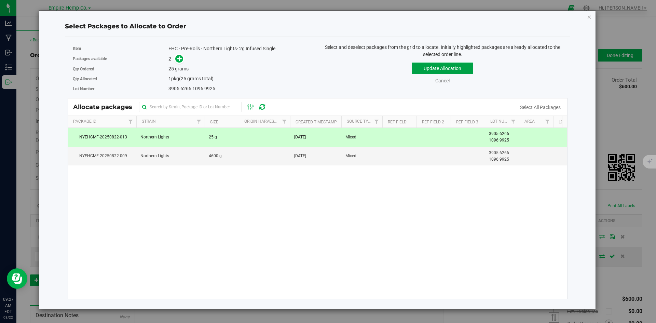
click at [445, 69] on button "Update Allocation" at bounding box center [443, 69] width 62 height 12
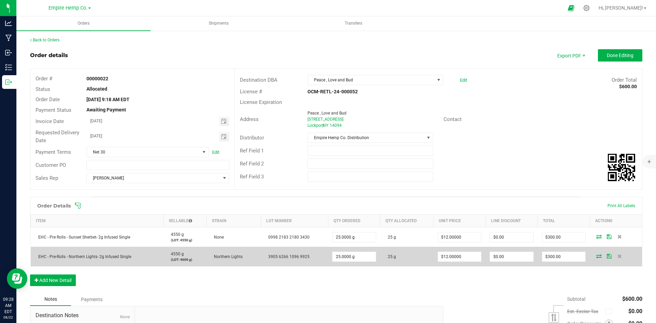
drag, startPoint x: 178, startPoint y: 260, endPoint x: 190, endPoint y: 260, distance: 12.0
click at [190, 260] on p "(LOT: 4600 g)" at bounding box center [185, 259] width 35 height 5
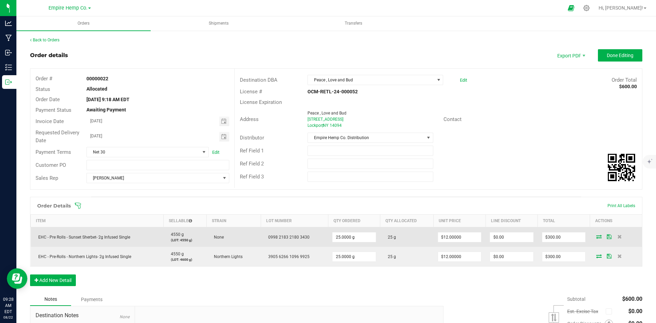
drag, startPoint x: 179, startPoint y: 239, endPoint x: 191, endPoint y: 241, distance: 11.6
click at [191, 241] on p "(LOT: 4550 g)" at bounding box center [185, 240] width 35 height 5
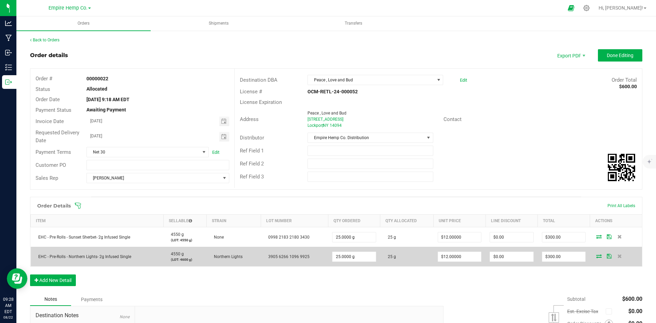
click at [194, 249] on td "4550 g (LOT: 4600 g)" at bounding box center [184, 256] width 43 height 19
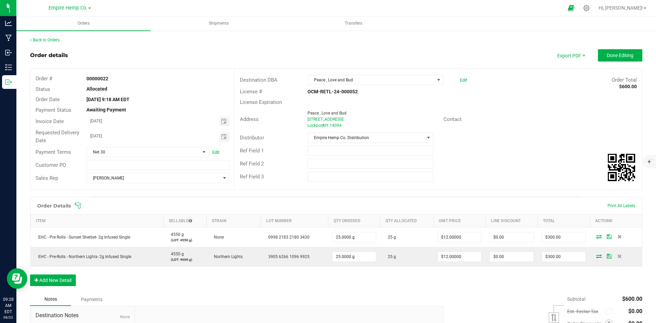
click at [184, 286] on div "Order Details Print All Labels Item Sellable Strain Lot Number Qty Ordered Qty …" at bounding box center [336, 245] width 613 height 96
click at [65, 284] on button "Add New Detail" at bounding box center [53, 281] width 46 height 12
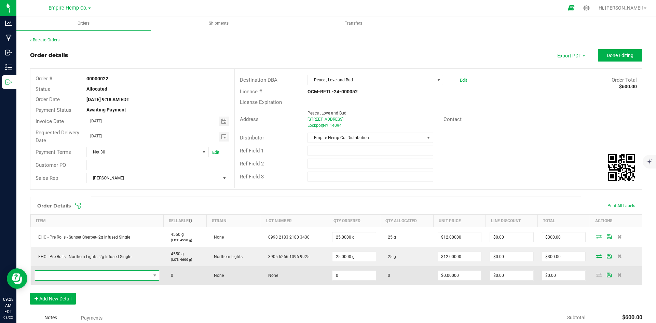
click at [77, 277] on span "NO DATA FOUND" at bounding box center [93, 276] width 116 height 10
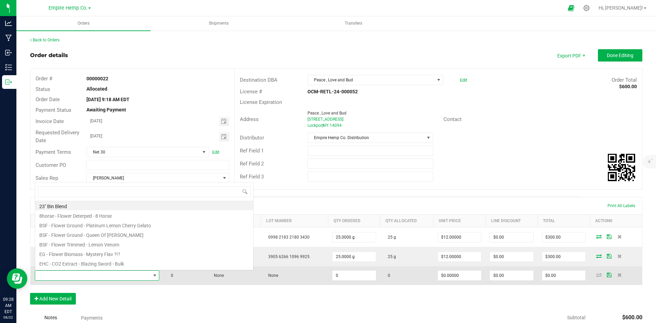
scroll to position [10, 122]
type input "wilma"
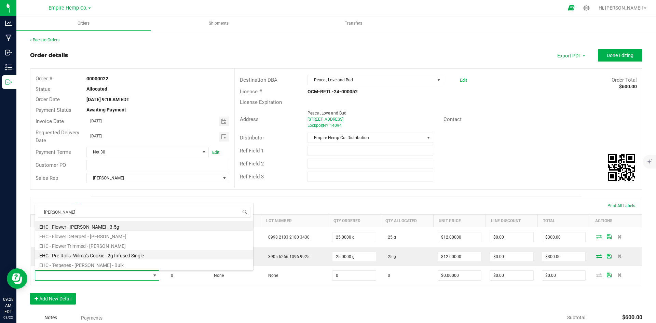
click at [103, 256] on li "EHC - Pre-Rolls -Wilma's Cookie - 2g Infused Single" at bounding box center [144, 255] width 218 height 10
type input "0.0000 g"
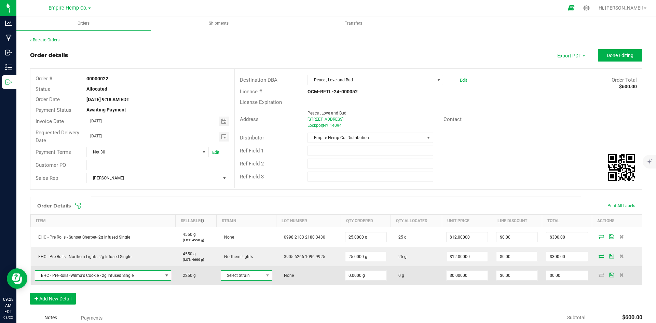
click at [258, 275] on span "Select Strain" at bounding box center [242, 276] width 42 height 10
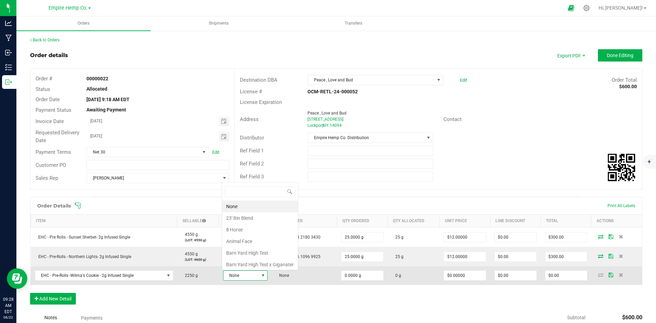
scroll to position [10, 44]
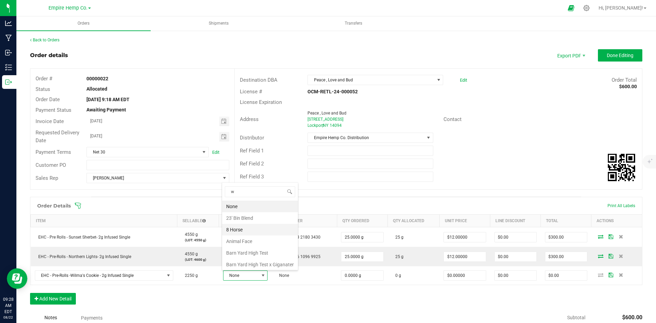
type input "wi"
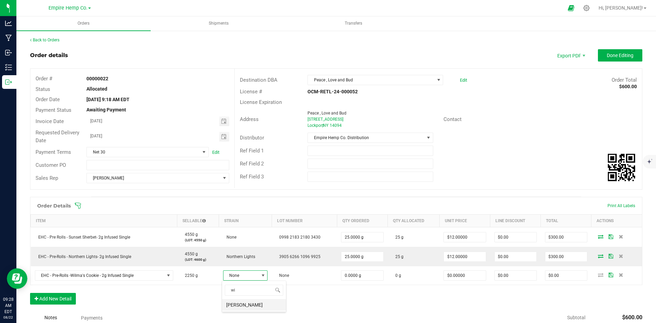
click at [250, 306] on li "[PERSON_NAME]" at bounding box center [254, 305] width 64 height 12
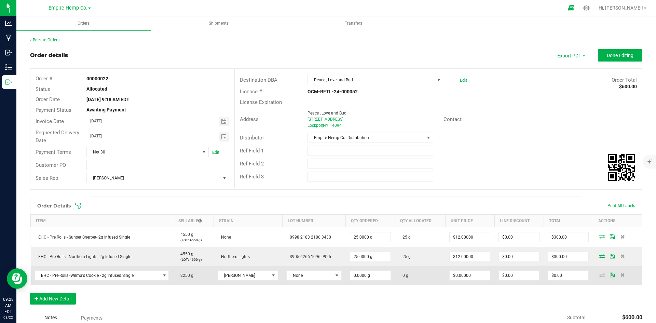
click at [360, 270] on td "0.0000 g" at bounding box center [370, 275] width 49 height 18
click at [357, 276] on input "0" at bounding box center [370, 276] width 40 height 10
type input "50.0000 g"
type input "0"
click at [454, 277] on input "0" at bounding box center [470, 276] width 40 height 10
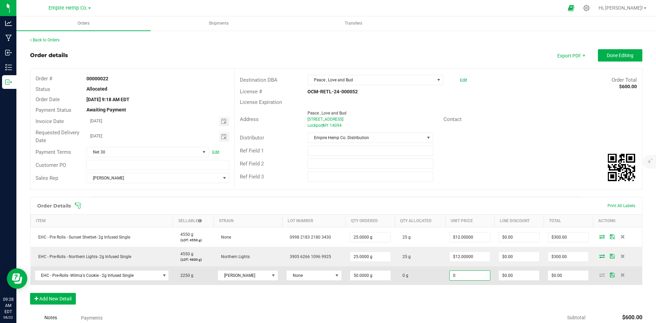
click at [454, 277] on input "0" at bounding box center [470, 276] width 40 height 10
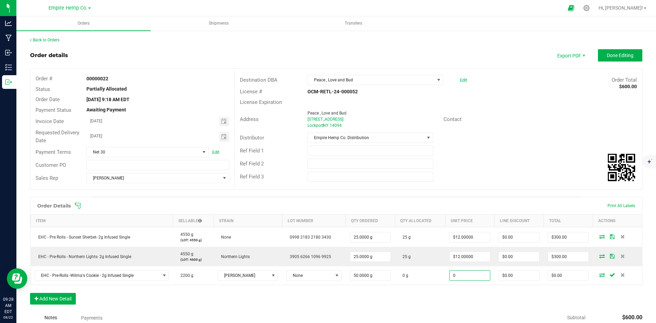
click at [454, 277] on input "0" at bounding box center [470, 276] width 40 height 10
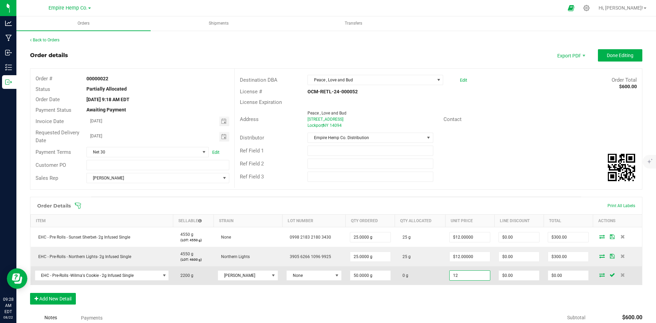
type input "$12.00000"
type input "$600.00"
click at [600, 276] on icon at bounding box center [602, 275] width 5 height 4
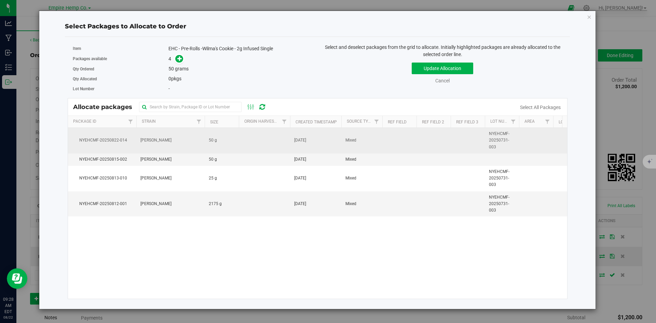
click at [132, 142] on td "NYEHCMF-20250822-014" at bounding box center [102, 141] width 68 height 26
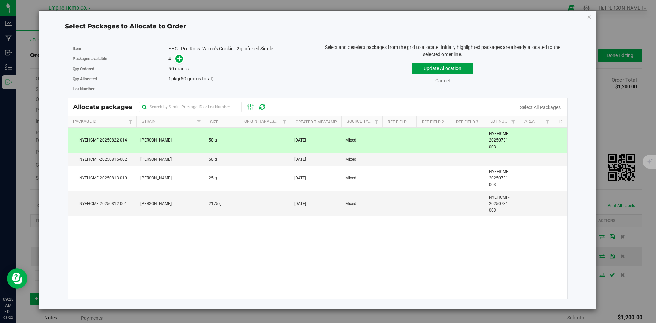
click at [445, 66] on button "Update Allocation" at bounding box center [443, 69] width 62 height 12
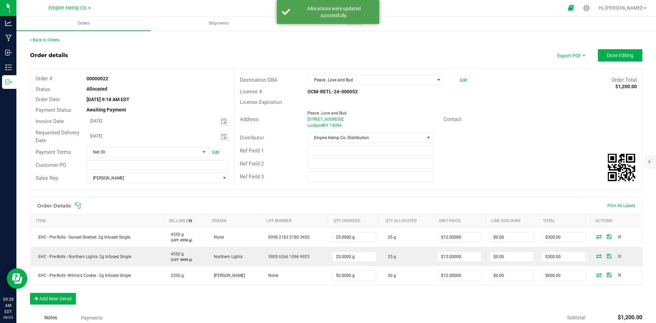
scroll to position [34, 0]
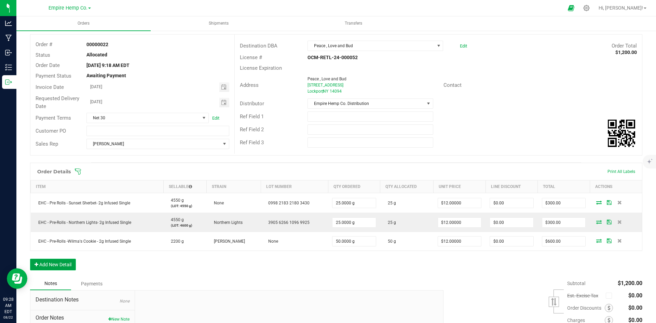
click at [72, 265] on button "Add New Detail" at bounding box center [53, 265] width 46 height 12
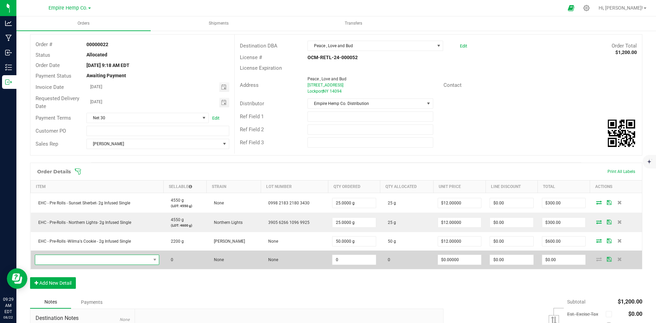
click at [117, 259] on span "NO DATA FOUND" at bounding box center [93, 260] width 116 height 10
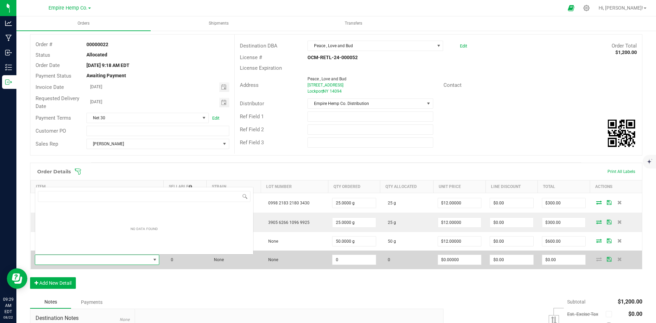
scroll to position [10, 122]
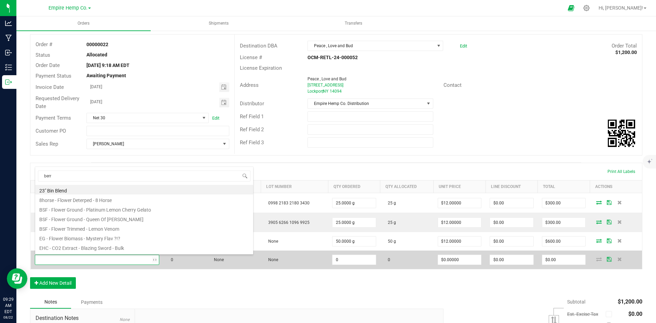
type input "berry"
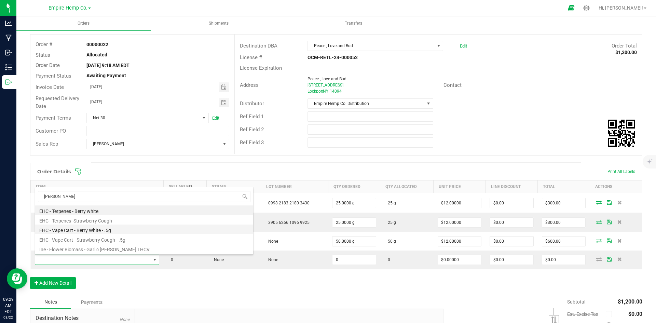
click at [101, 231] on li "EHC - Vape Cart - Berry White - .5g" at bounding box center [144, 230] width 218 height 10
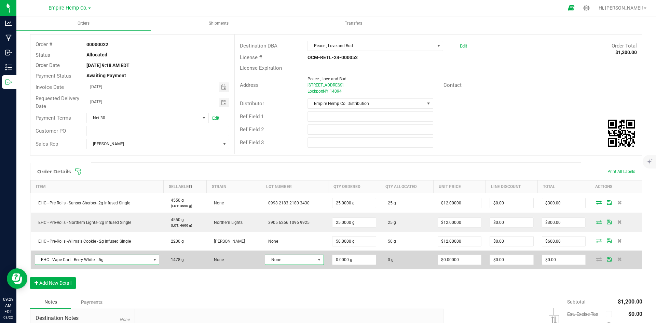
click at [297, 261] on span "None" at bounding box center [290, 260] width 50 height 10
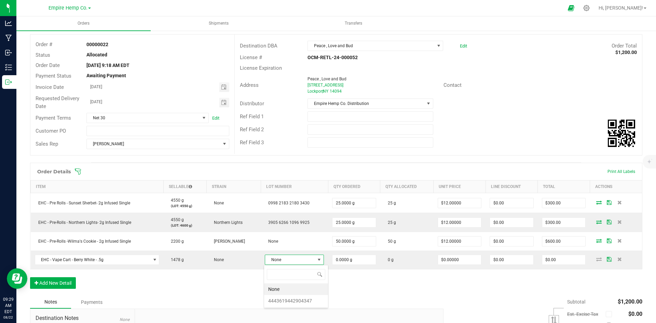
click at [291, 299] on li "4443619442904347" at bounding box center [296, 301] width 64 height 12
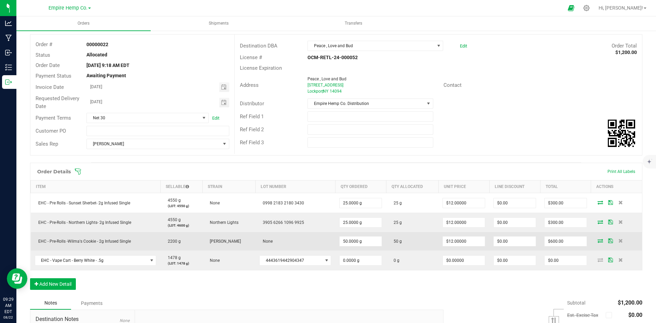
click at [263, 241] on span "None" at bounding box center [265, 241] width 13 height 5
click at [619, 240] on icon at bounding box center [621, 241] width 4 height 4
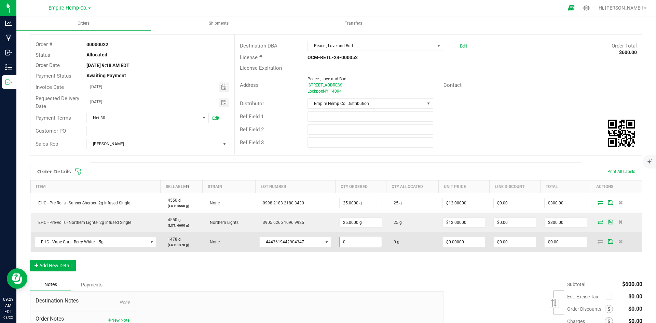
click at [358, 241] on input "0" at bounding box center [361, 242] width 42 height 10
type input "44.0000 g"
type input "0"
click at [470, 239] on input "0" at bounding box center [464, 242] width 42 height 10
click at [470, 243] on input "0" at bounding box center [464, 242] width 42 height 10
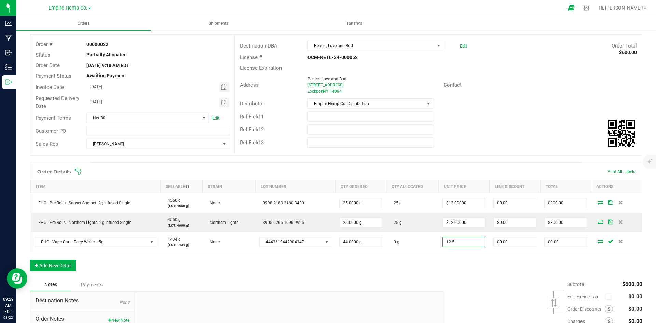
type input "$12.50000"
type input "$550.00"
drag, startPoint x: 532, startPoint y: 275, endPoint x: 549, endPoint y: 262, distance: 21.3
click at [534, 274] on div "Order Details Print All Labels Item Sellable Strain Lot Number Qty Ordered Qty …" at bounding box center [336, 221] width 613 height 116
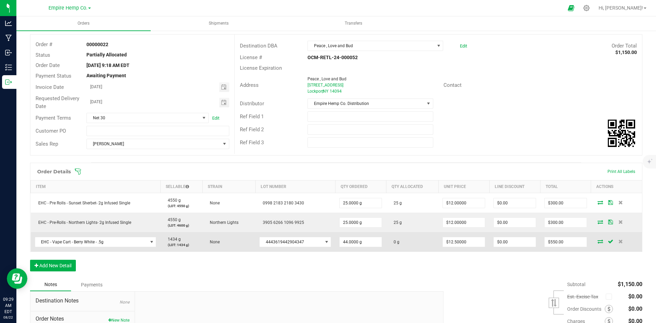
click at [598, 239] on icon at bounding box center [600, 241] width 5 height 4
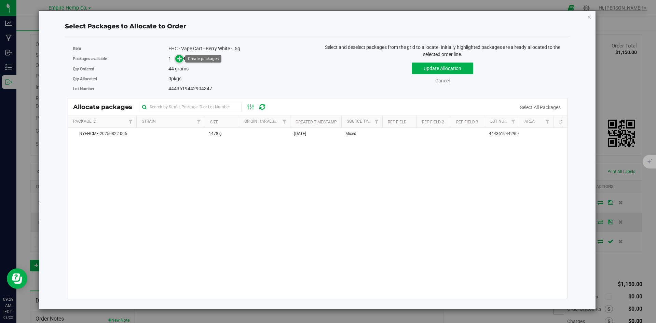
click at [178, 58] on icon at bounding box center [179, 58] width 5 height 5
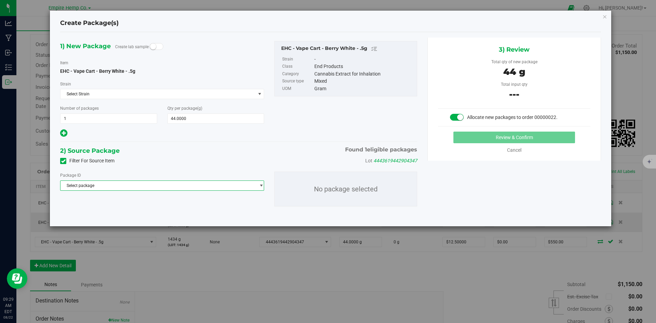
click at [198, 184] on span "Select package" at bounding box center [158, 186] width 195 height 10
click at [185, 211] on li "NYEHCMF-20250822-006 ( EHC - Vape Cart - Berry White - .5g )" at bounding box center [162, 214] width 203 height 10
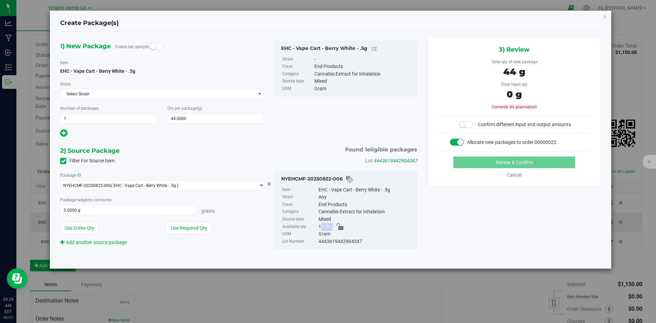
drag, startPoint x: 319, startPoint y: 229, endPoint x: 331, endPoint y: 228, distance: 11.6
click at [331, 228] on span "1478 g" at bounding box center [326, 227] width 15 height 8
click at [99, 210] on span at bounding box center [128, 210] width 136 height 10
type input "44"
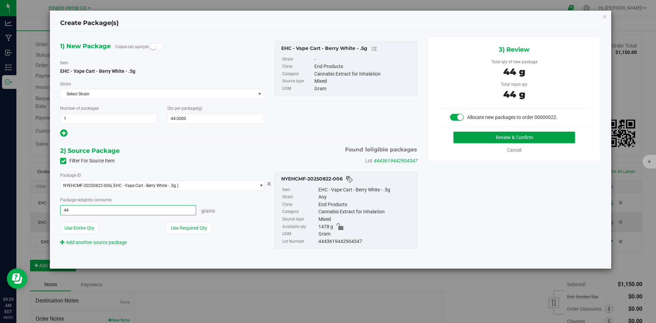
type input "44.0000 g"
click at [528, 135] on button "Review & Confirm" at bounding box center [515, 138] width 122 height 12
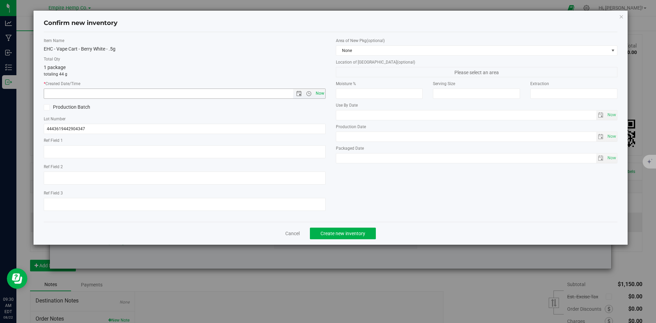
click at [320, 93] on span "Now" at bounding box center [320, 94] width 12 height 10
type input "8/22/2025 9:30 AM"
click at [360, 232] on span "Create new inventory" at bounding box center [343, 233] width 45 height 5
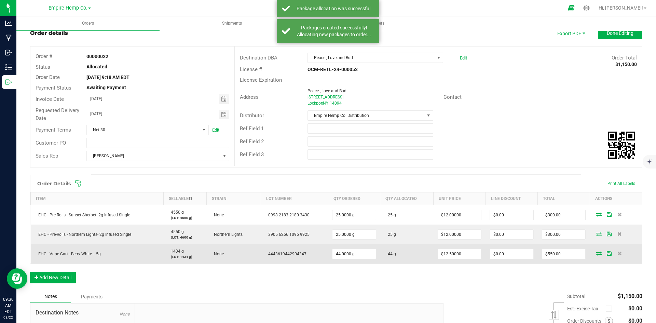
scroll to position [34, 0]
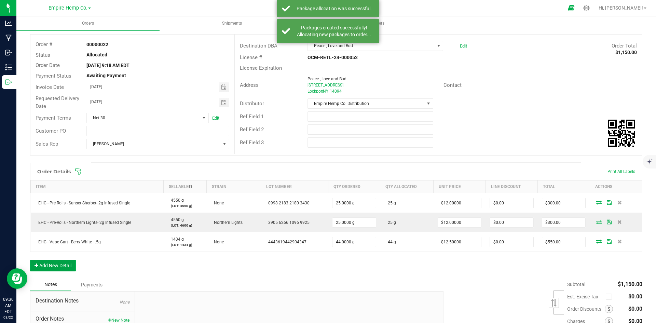
click at [56, 265] on button "Add New Detail" at bounding box center [53, 266] width 46 height 12
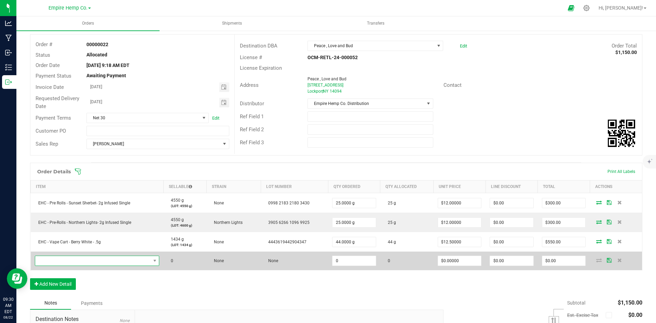
click at [65, 262] on span "NO DATA FOUND" at bounding box center [93, 261] width 116 height 10
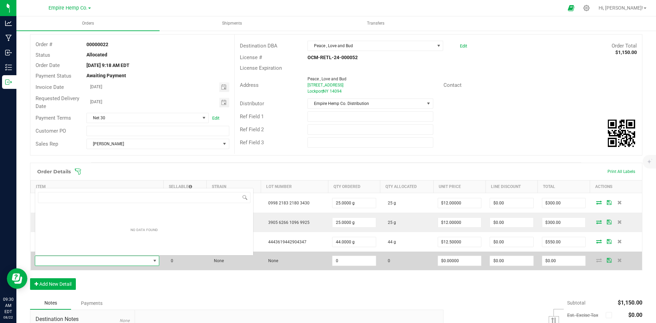
scroll to position [10, 122]
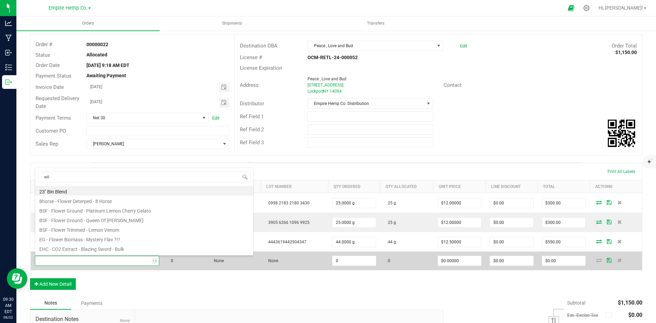
type input "wilm"
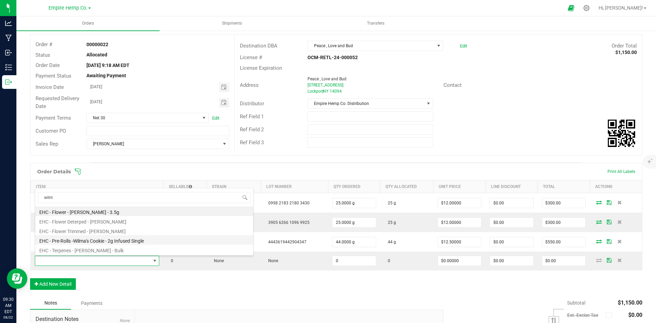
click at [85, 242] on li "EHC - Pre-Rolls -Wilma's Cookie - 2g Infused Single" at bounding box center [144, 240] width 218 height 10
type input "0.0000 g"
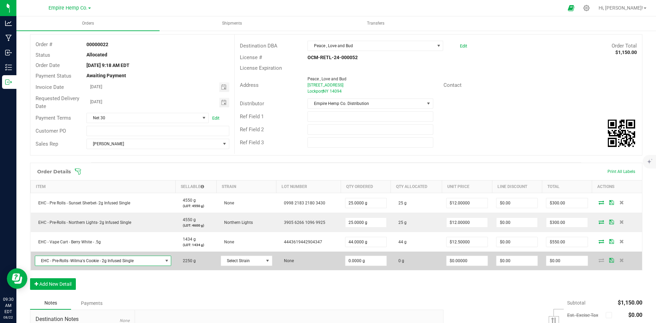
click at [255, 266] on td "Select Strain" at bounding box center [247, 261] width 60 height 18
click at [269, 261] on span at bounding box center [268, 261] width 9 height 10
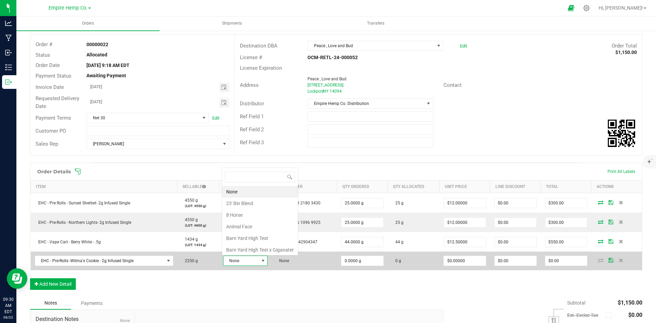
scroll to position [10, 44]
type input "wilm"
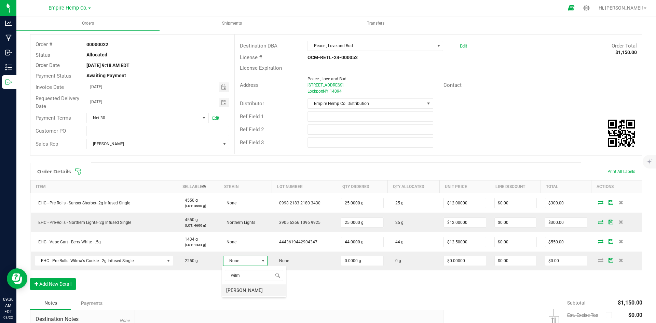
click at [250, 292] on li "[PERSON_NAME]" at bounding box center [254, 290] width 64 height 12
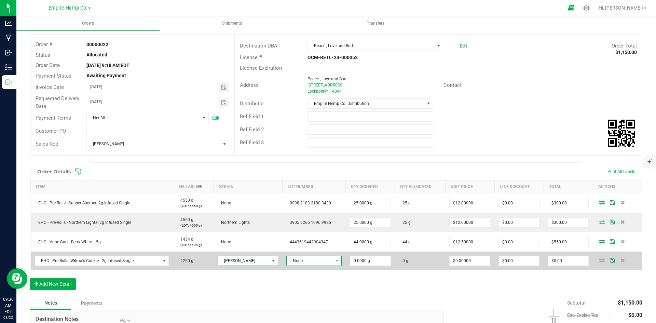
click at [318, 262] on span "None" at bounding box center [310, 261] width 46 height 10
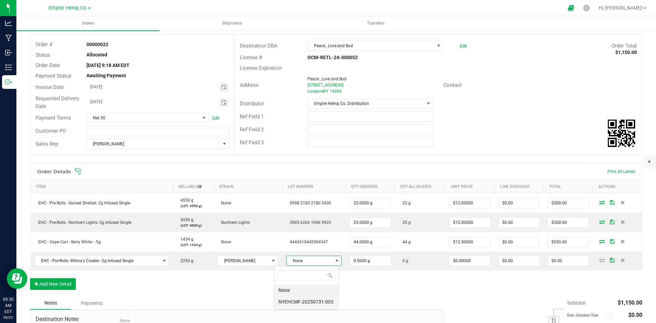
click at [312, 302] on li "NYEHCMF-20250731-003" at bounding box center [307, 302] width 64 height 12
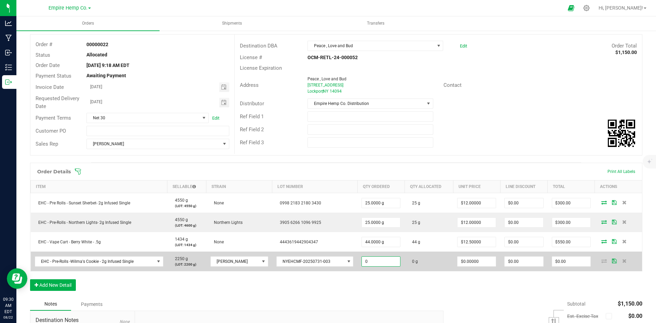
click at [372, 263] on input "0" at bounding box center [381, 262] width 38 height 10
type input "50.0000 g"
type input "0"
click at [464, 262] on input "0" at bounding box center [477, 262] width 38 height 10
click at [459, 267] on td "0" at bounding box center [476, 261] width 47 height 19
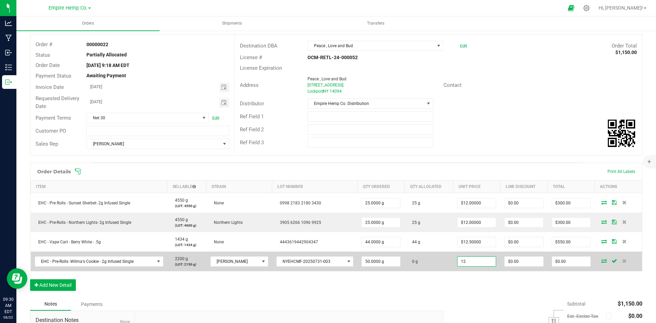
type input "$12.00000"
type input "$600.00"
click at [602, 260] on icon at bounding box center [604, 261] width 5 height 4
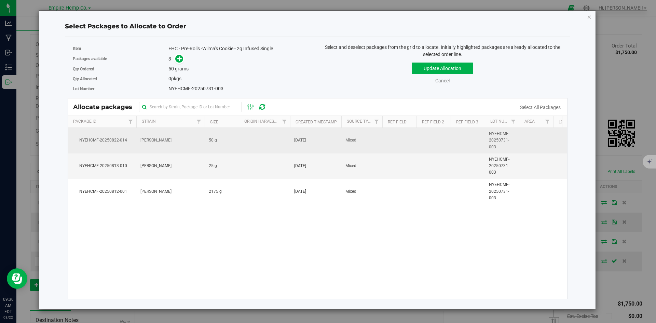
click at [127, 140] on span "NYEHCMF-20250822-014" at bounding box center [102, 140] width 60 height 6
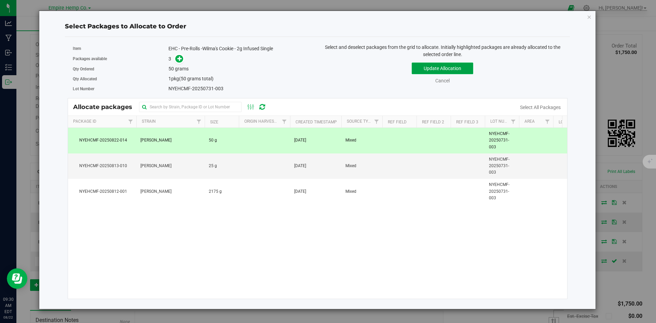
click at [466, 73] on button "Update Allocation" at bounding box center [443, 69] width 62 height 12
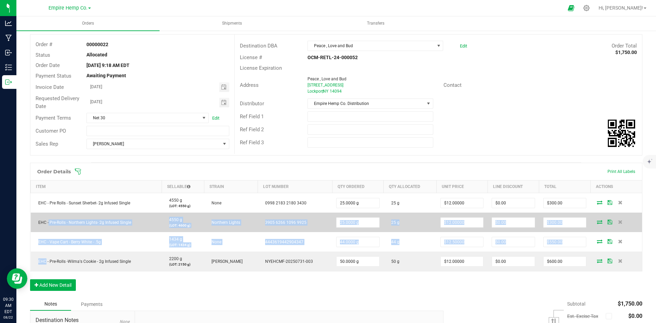
drag, startPoint x: 43, startPoint y: 265, endPoint x: 48, endPoint y: 223, distance: 41.9
click at [48, 223] on tbody "EHC - Pre Rolls - Sunset Sherbet- 2g Infused Single 4550 g (LOT: 4550 g) None 0…" at bounding box center [337, 232] width 612 height 78
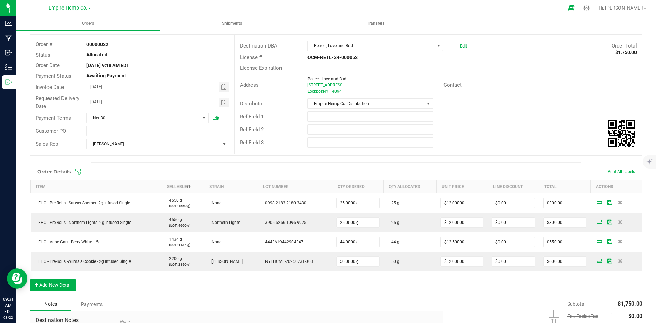
click at [642, 223] on div "Back to Orders Order details Export PDF Done Editing Order # 00000022 Status Al…" at bounding box center [336, 203] width 640 height 414
click at [59, 285] on button "Add New Detail" at bounding box center [53, 285] width 46 height 12
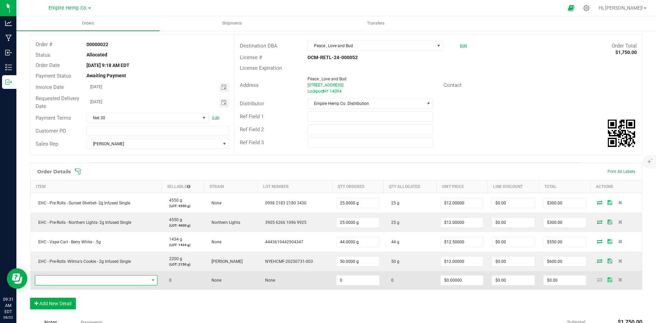
click at [63, 282] on span "NO DATA FOUND" at bounding box center [92, 281] width 114 height 10
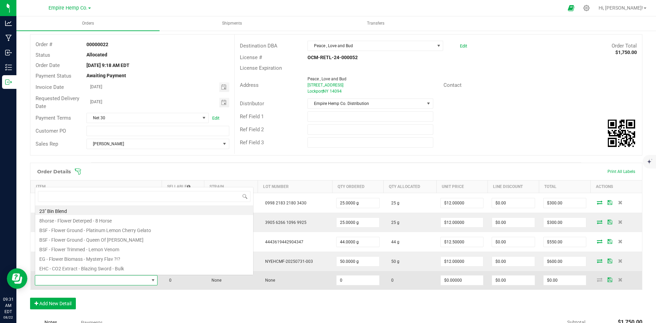
scroll to position [10, 120]
type input "purple"
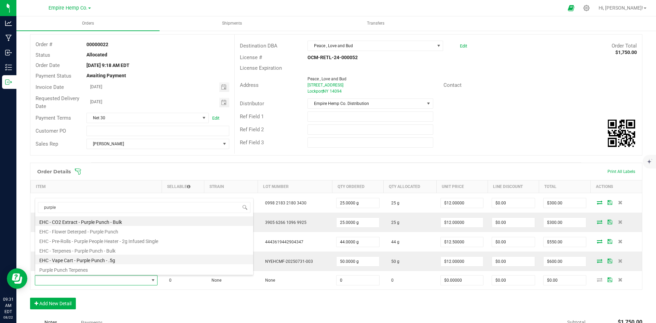
click at [90, 262] on li "EHC - Vape Cart - Purple Punch - .5g" at bounding box center [144, 260] width 218 height 10
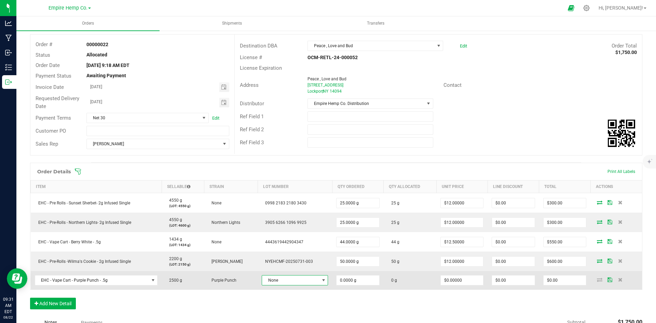
click at [284, 282] on span "None" at bounding box center [290, 281] width 57 height 10
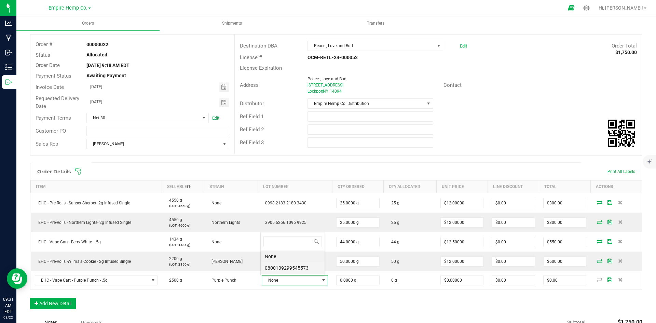
click at [290, 267] on li "0800139299545573" at bounding box center [293, 268] width 64 height 12
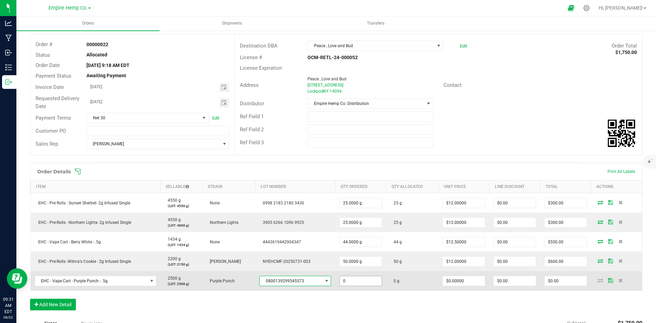
click at [352, 283] on input "0" at bounding box center [361, 281] width 42 height 10
type input "44.0000 g"
type input "0"
click at [475, 279] on input "0" at bounding box center [464, 281] width 42 height 10
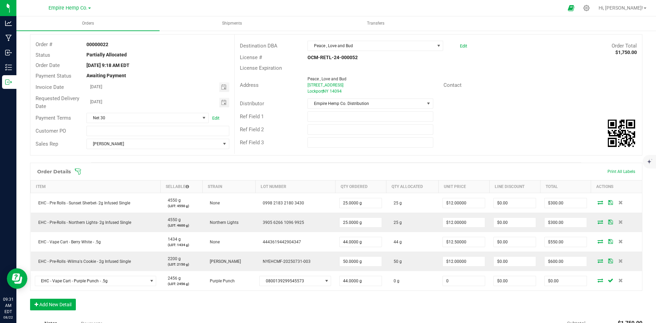
click at [473, 280] on input "0" at bounding box center [464, 281] width 42 height 10
type input "$12.50000"
type input "$550.00"
click at [518, 303] on div "Order Details Print All Labels Item Sellable Strain Lot Number Qty Ordered Qty …" at bounding box center [336, 240] width 613 height 155
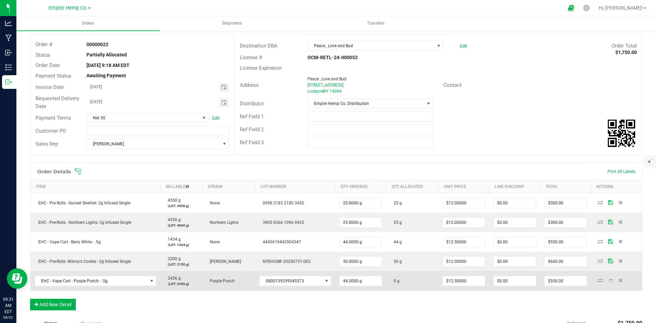
click at [599, 281] on span at bounding box center [601, 280] width 10 height 4
click at [598, 281] on icon at bounding box center [600, 280] width 5 height 4
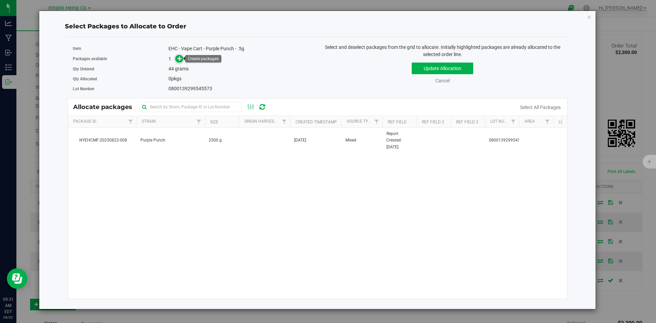
click at [177, 60] on icon at bounding box center [179, 58] width 5 height 5
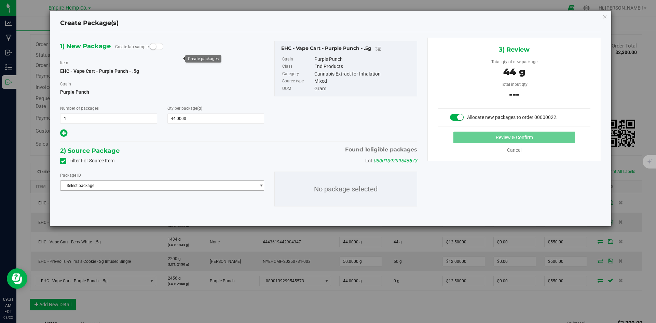
click at [102, 185] on span "Select package" at bounding box center [158, 186] width 195 height 10
click at [111, 215] on span "NYEHCMF-20250822-008" at bounding box center [89, 213] width 48 height 5
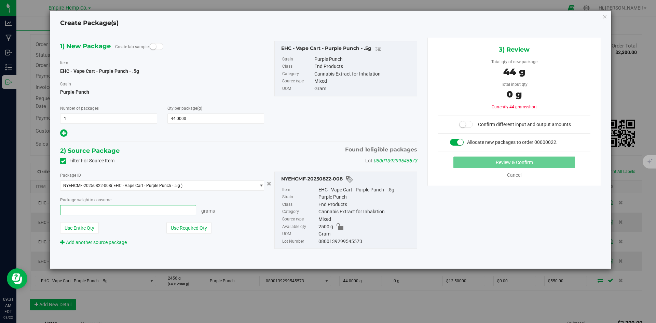
click at [110, 213] on span at bounding box center [128, 210] width 136 height 10
type input "44"
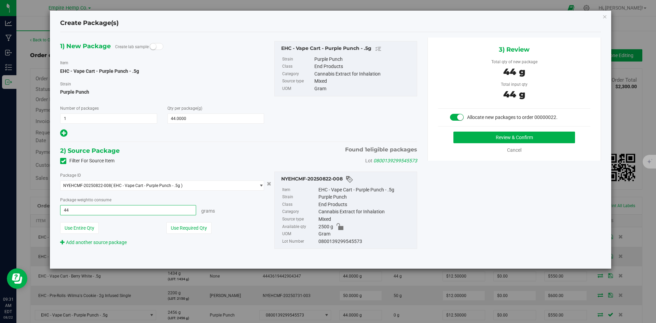
scroll to position [34, 0]
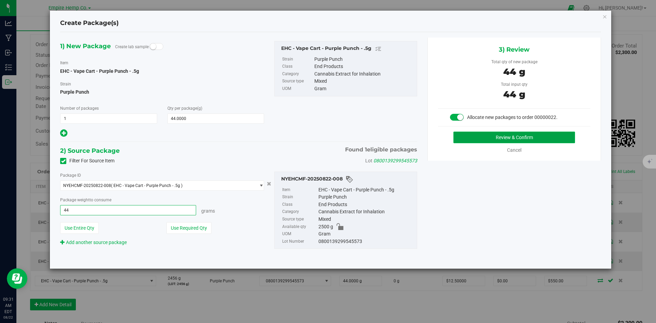
type input "44.0000 g"
click at [534, 136] on button "Review & Confirm" at bounding box center [515, 138] width 122 height 12
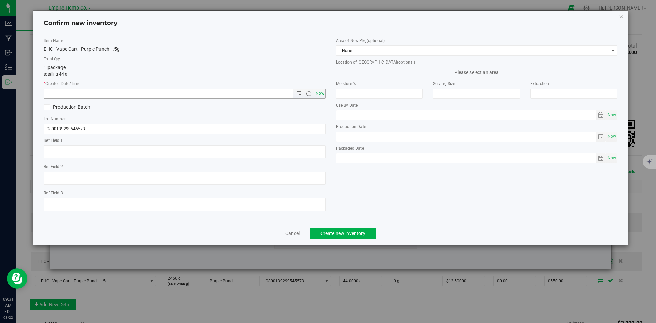
click at [319, 95] on span "Now" at bounding box center [320, 94] width 12 height 10
type input "[DATE] 9:31 AM"
click at [360, 231] on span "Create new inventory" at bounding box center [343, 233] width 45 height 5
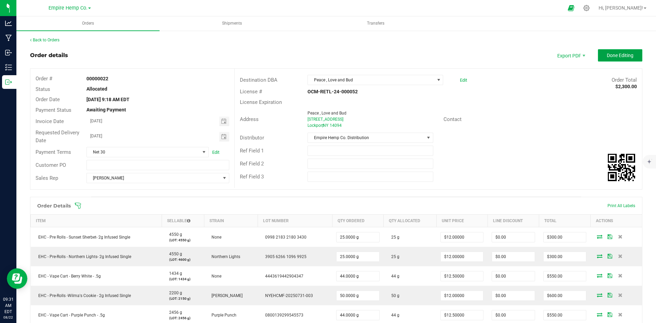
click at [621, 53] on span "Done Editing" at bounding box center [620, 55] width 27 height 5
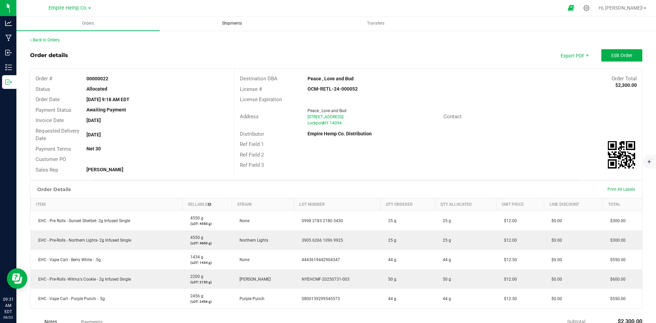
click at [232, 24] on span "Shipments" at bounding box center [232, 24] width 38 height 6
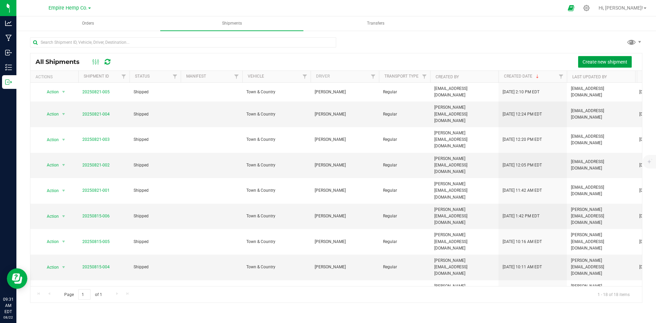
click at [611, 59] on span "Create new shipment" at bounding box center [605, 61] width 45 height 5
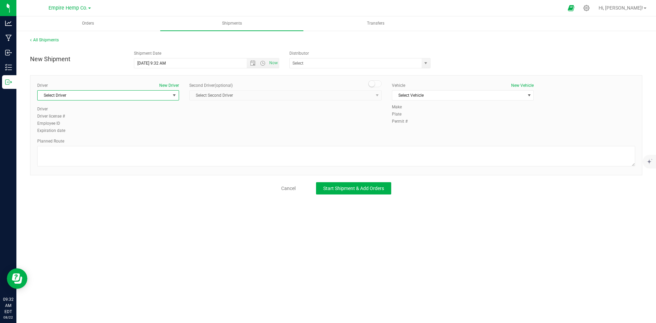
click at [177, 98] on span "select" at bounding box center [174, 95] width 5 height 5
click at [135, 119] on li "[PERSON_NAME]" at bounding box center [108, 124] width 141 height 10
click at [530, 98] on span "select" at bounding box center [529, 96] width 9 height 10
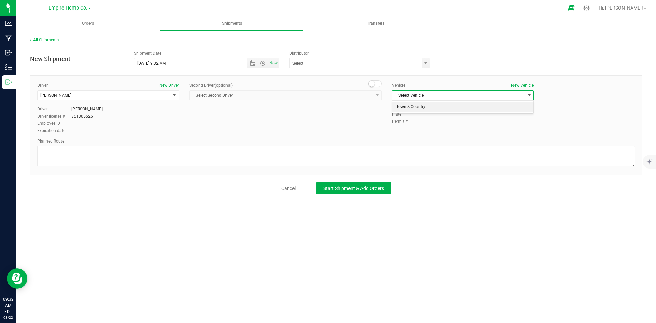
click at [515, 109] on li "Town & Country" at bounding box center [462, 107] width 141 height 10
click at [363, 151] on textarea at bounding box center [336, 156] width 598 height 21
type textarea "I90"
click at [371, 181] on div "New Shipment Shipment Date [DATE] 9:32 AM Now Distributor DRS Laboratory Empire…" at bounding box center [336, 120] width 613 height 147
click at [367, 187] on span "Start Shipment & Add Orders" at bounding box center [353, 188] width 61 height 5
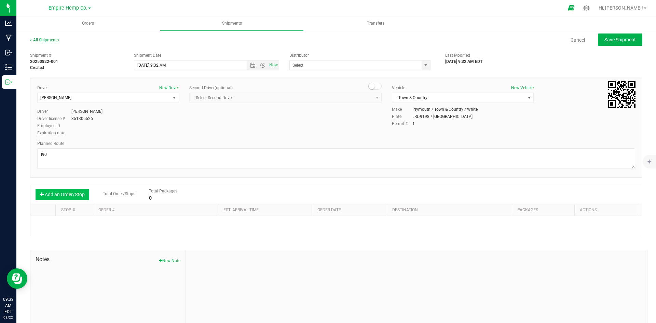
click at [73, 193] on button "Add an Order/Stop" at bounding box center [63, 195] width 54 height 12
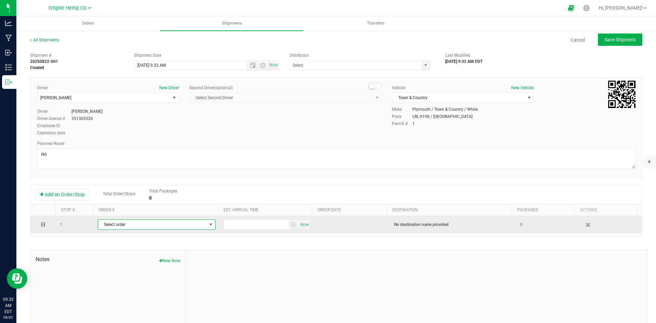
click at [191, 228] on span "Select order" at bounding box center [152, 225] width 109 height 10
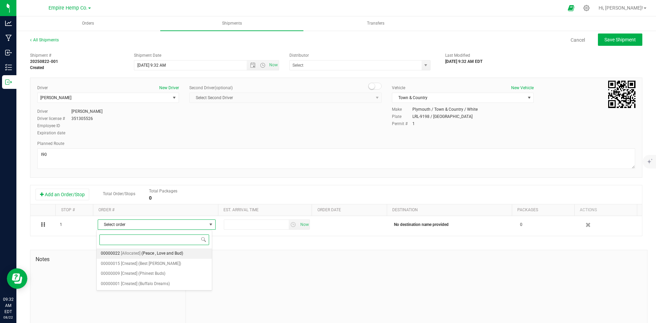
click at [172, 254] on span "(Peace , Love and Bud)" at bounding box center [163, 253] width 42 height 9
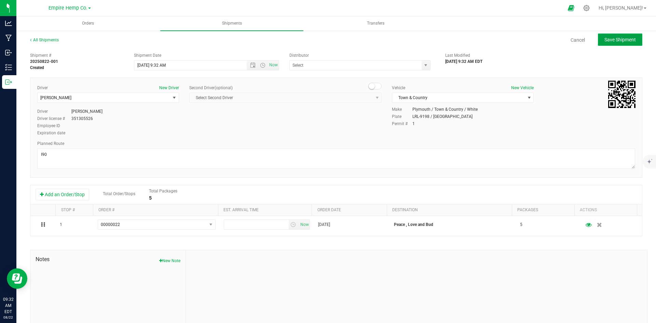
click at [613, 40] on span "Save Shipment" at bounding box center [620, 39] width 31 height 5
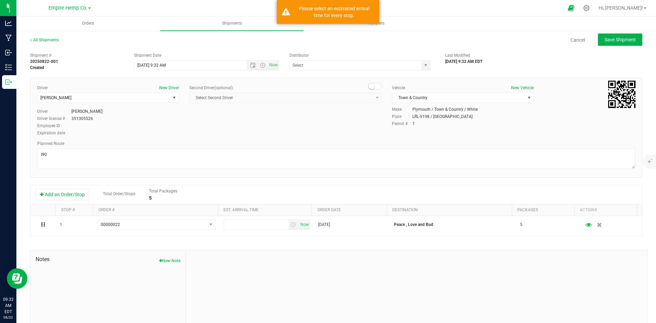
click at [273, 106] on div "Second Driver (optional) Select Second Driver Select Second Driver [PERSON_NAME…" at bounding box center [285, 97] width 192 height 24
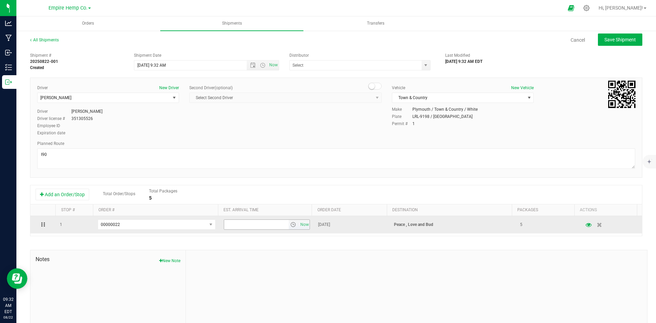
click at [291, 226] on span "select" at bounding box center [293, 224] width 5 height 5
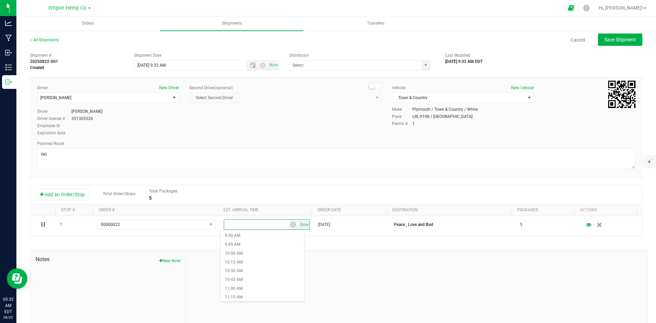
scroll to position [342, 0]
click at [237, 296] on li "11:30 AM" at bounding box center [262, 298] width 83 height 9
click at [529, 272] on div at bounding box center [417, 296] width 462 height 92
click at [625, 40] on span "Save Shipment" at bounding box center [620, 39] width 31 height 5
type input "[DATE] 1:32 PM"
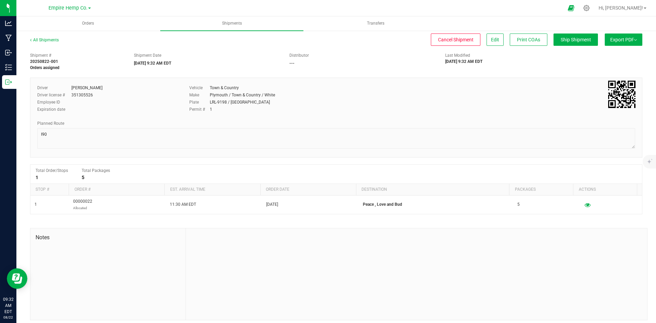
click at [629, 41] on button "Export PDF" at bounding box center [624, 40] width 38 height 12
click at [615, 72] on li "NY Manifest" at bounding box center [621, 75] width 69 height 10
click at [597, 77] on span "NY Manifest" at bounding box center [603, 75] width 23 height 5
